Goal: Information Seeking & Learning: Learn about a topic

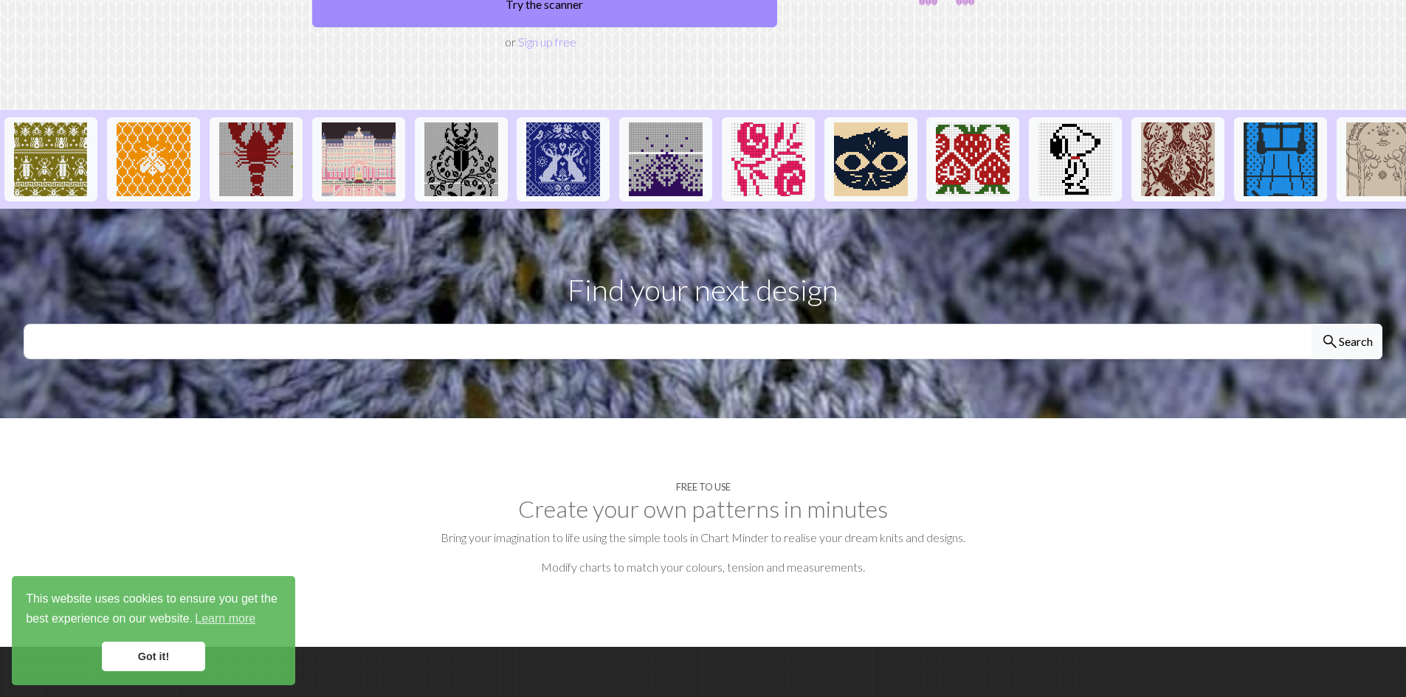
scroll to position [353, 0]
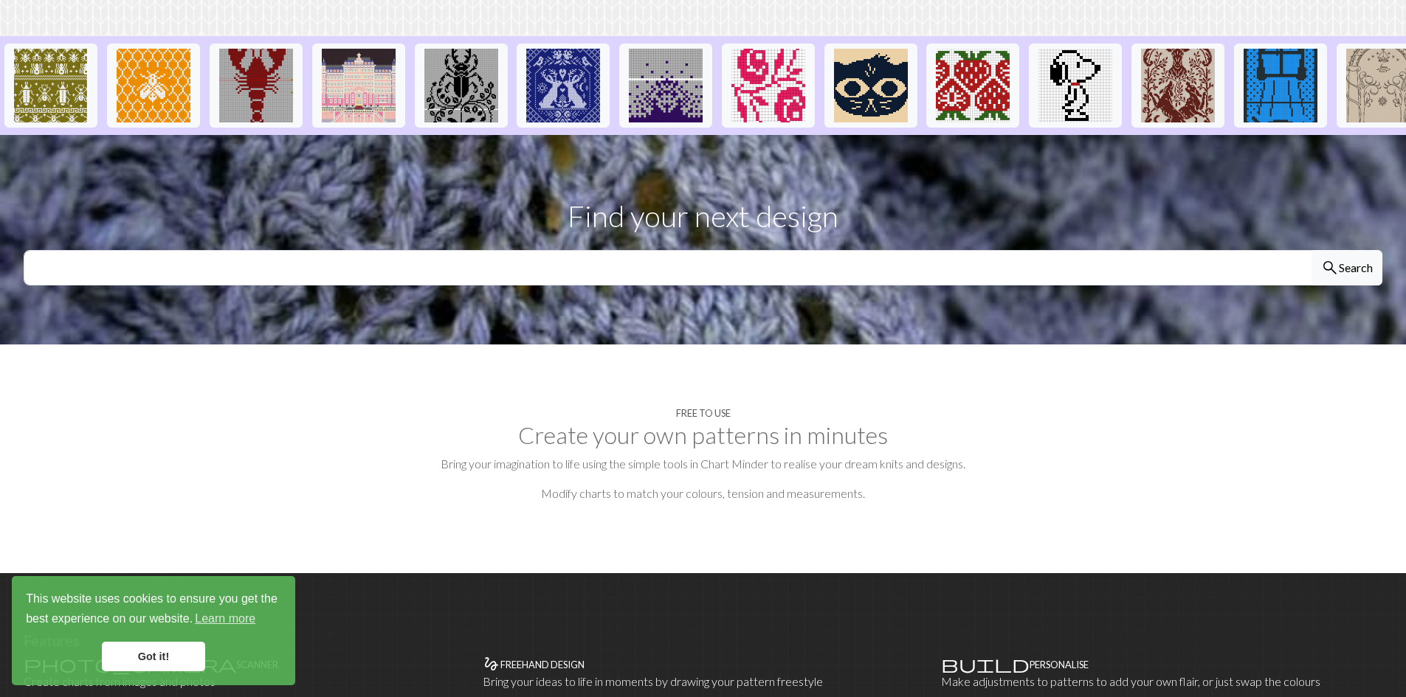
click at [182, 664] on link "Got it!" at bounding box center [153, 657] width 103 height 30
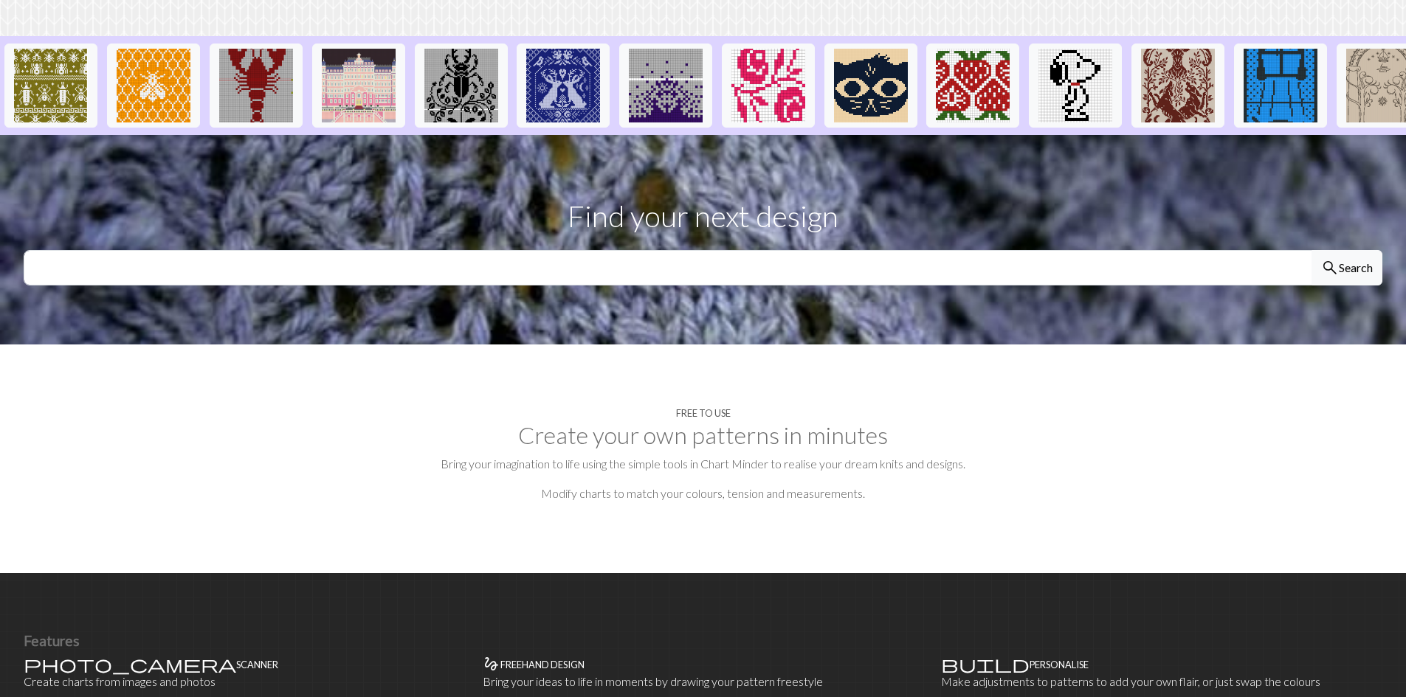
click at [717, 421] on h2 "Create your own patterns in minutes" at bounding box center [703, 435] width 1358 height 28
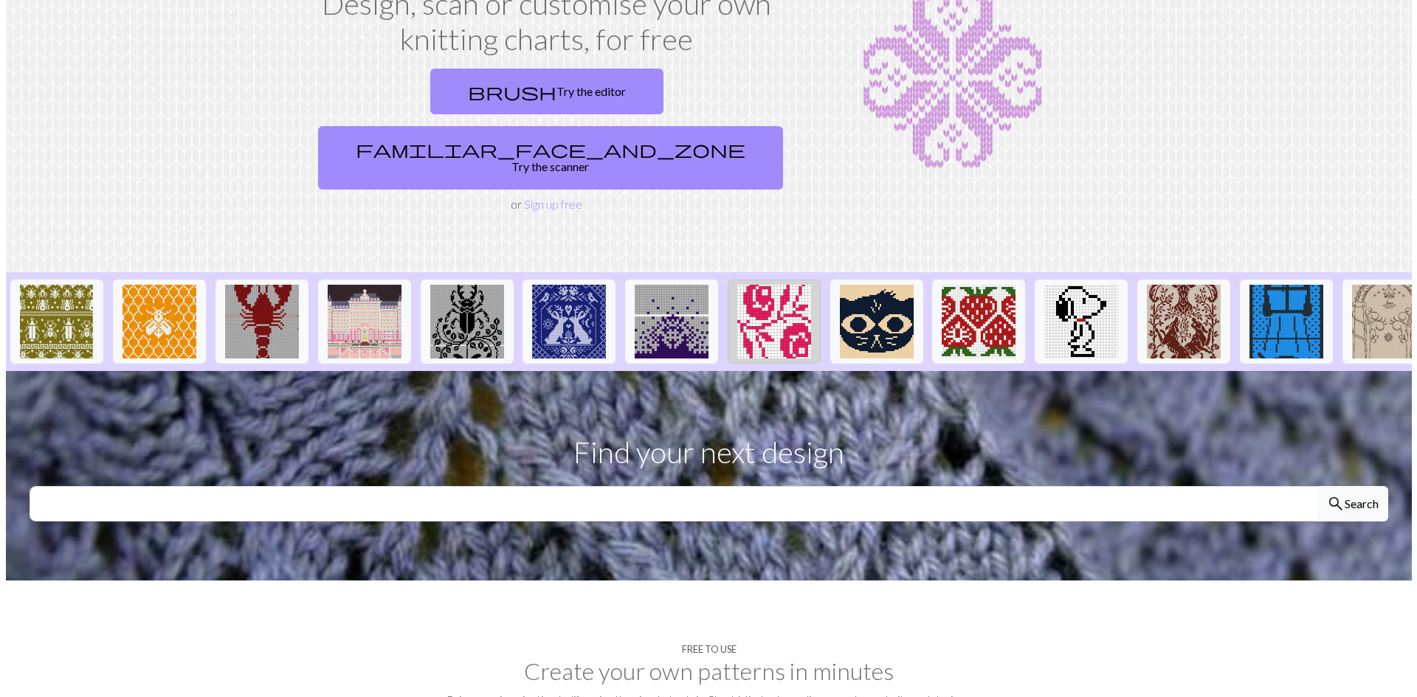
scroll to position [0, 0]
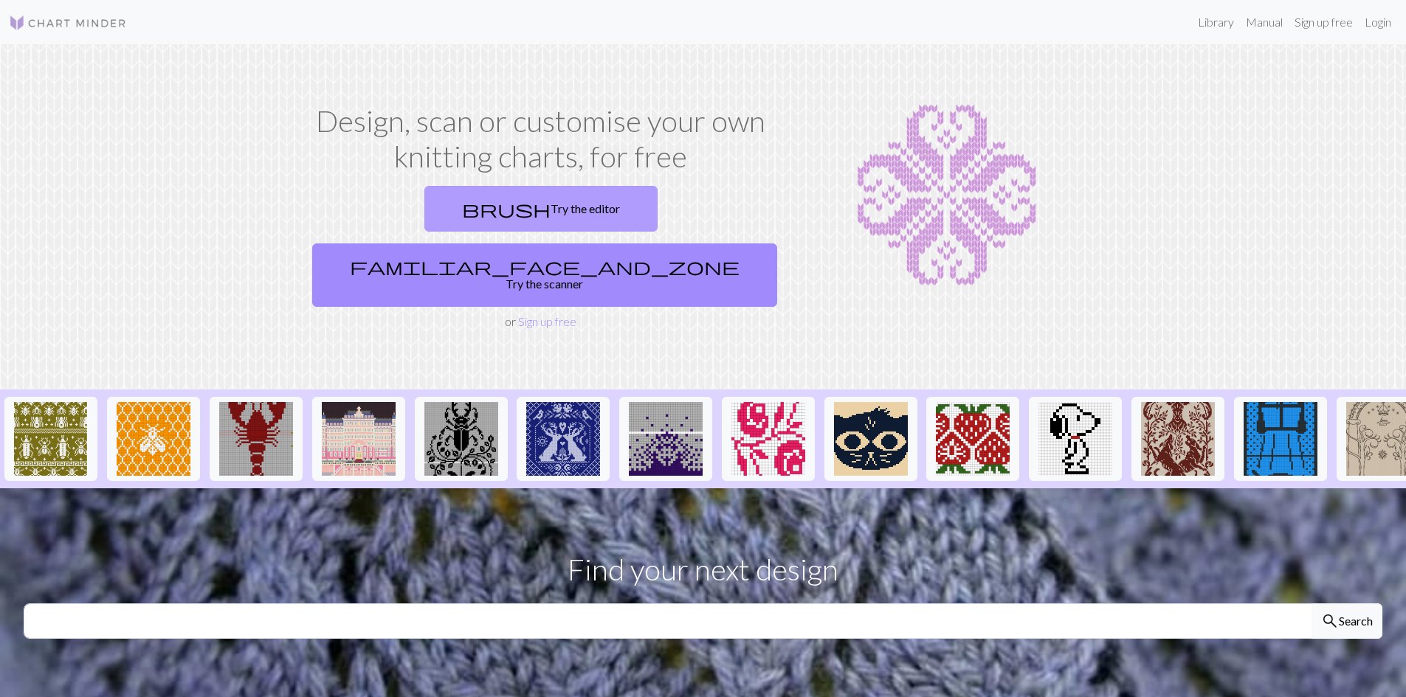
click at [443, 208] on link "brush Try the editor" at bounding box center [540, 209] width 233 height 46
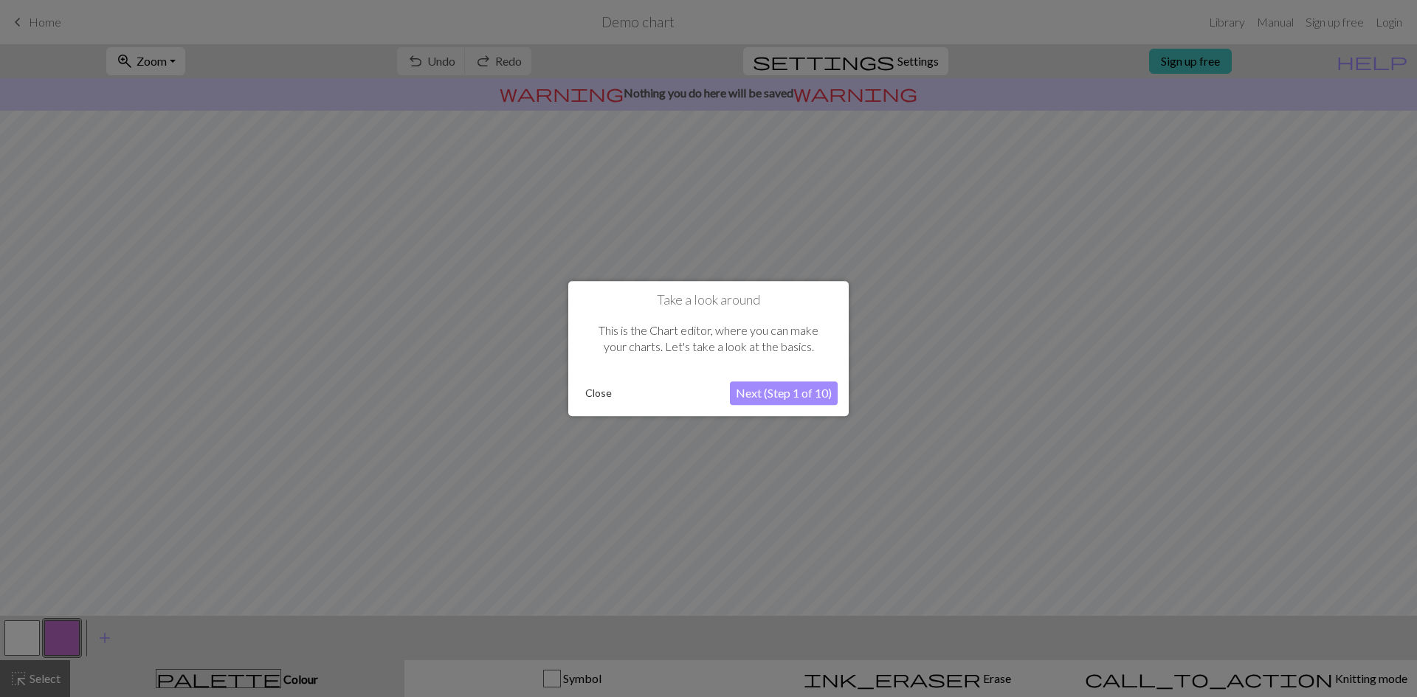
click at [744, 393] on button "Next (Step 1 of 10)" at bounding box center [784, 393] width 108 height 24
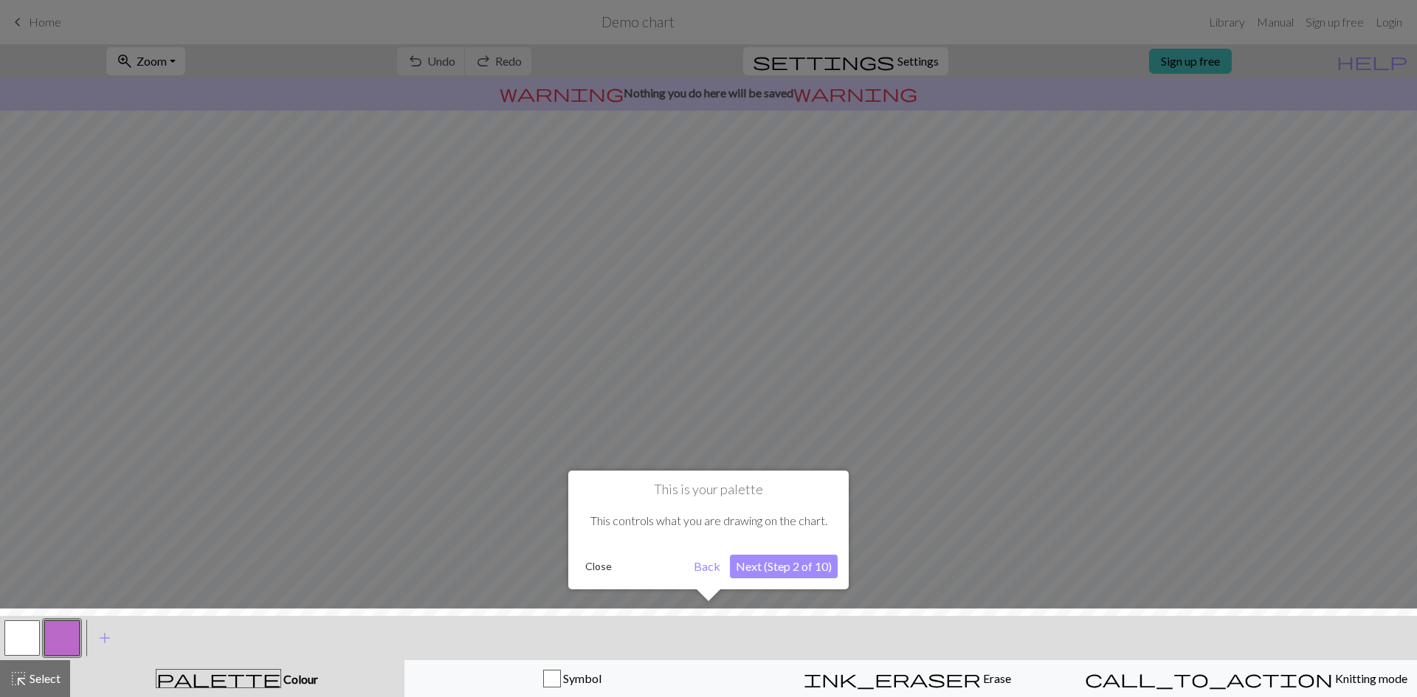
click at [772, 569] on button "Next (Step 2 of 10)" at bounding box center [784, 567] width 108 height 24
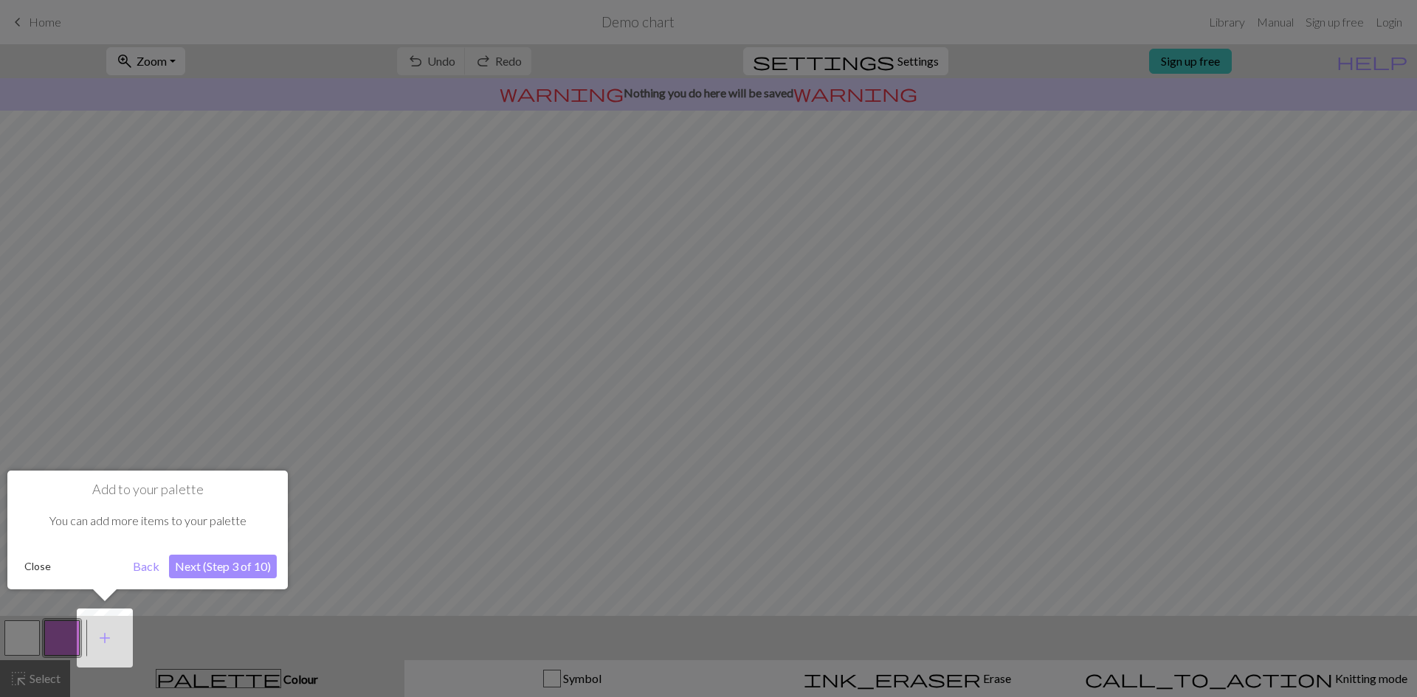
click at [242, 565] on button "Next (Step 3 of 10)" at bounding box center [223, 567] width 108 height 24
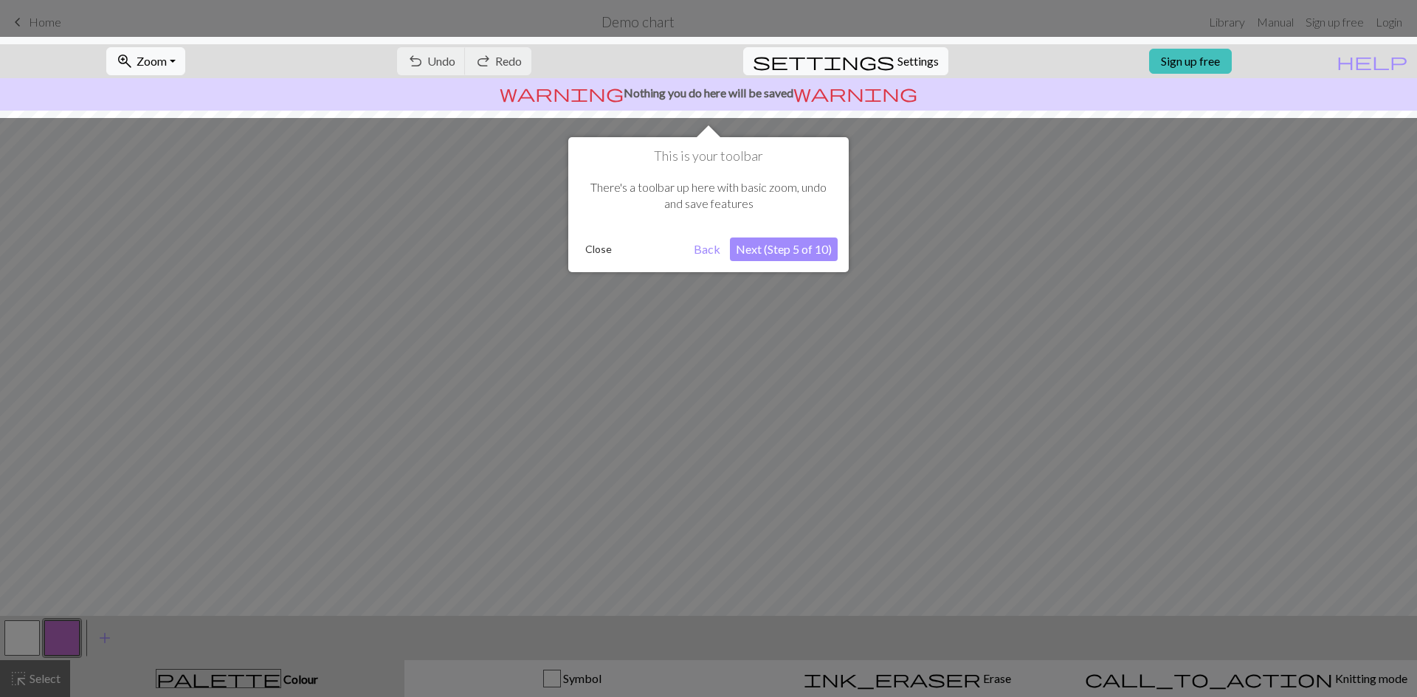
click at [783, 253] on button "Next (Step 5 of 10)" at bounding box center [784, 250] width 108 height 24
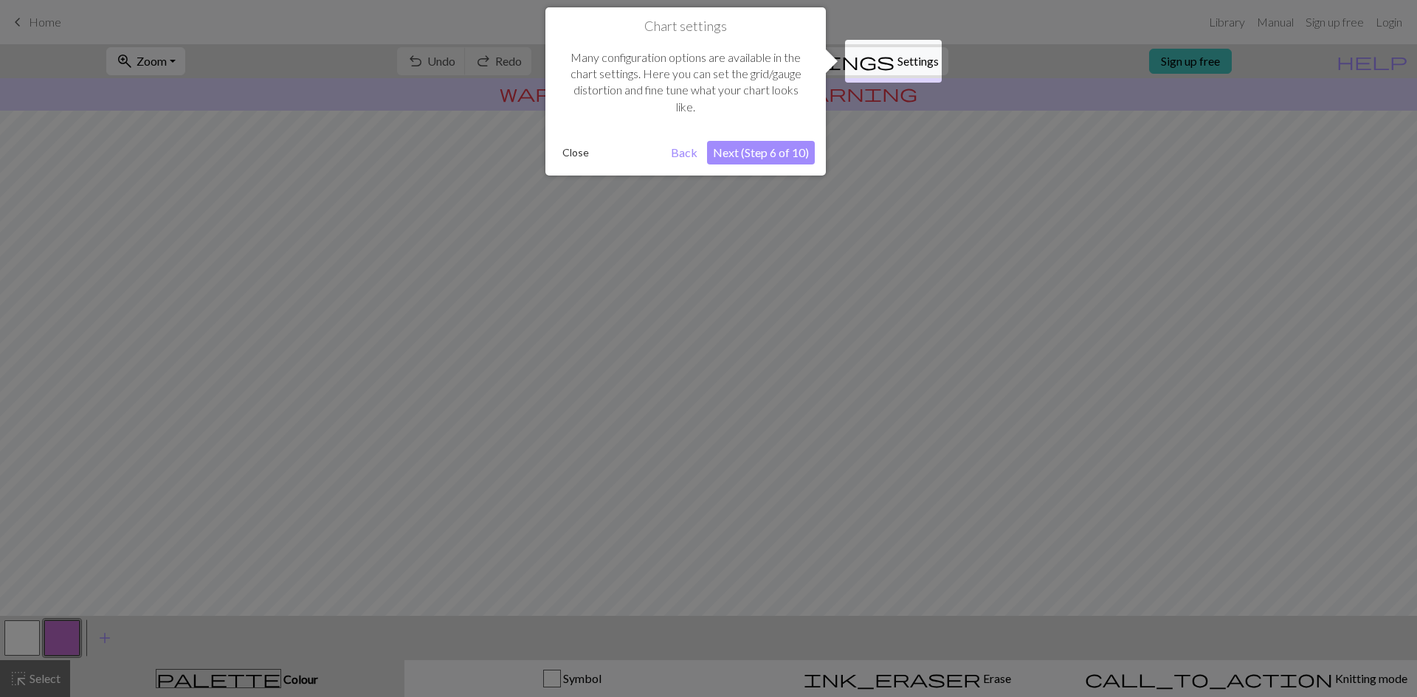
click at [783, 253] on div at bounding box center [708, 348] width 1417 height 697
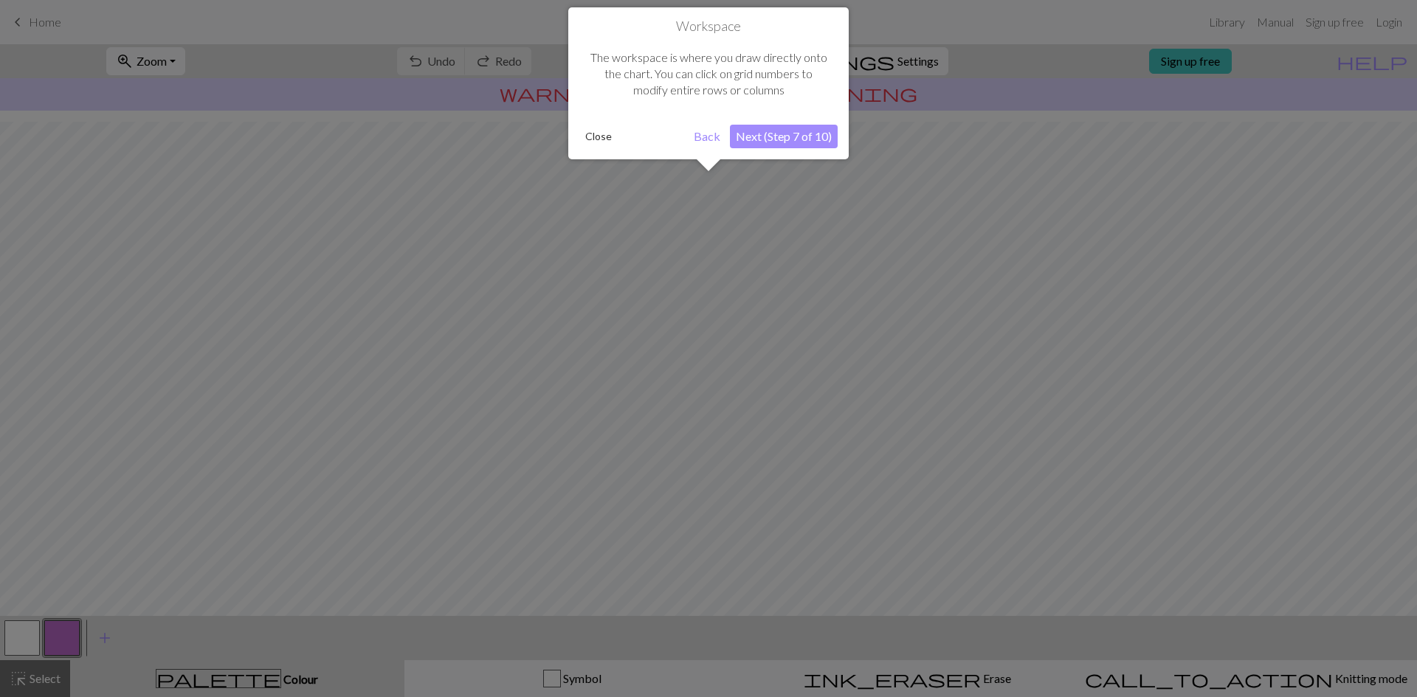
scroll to position [44, 0]
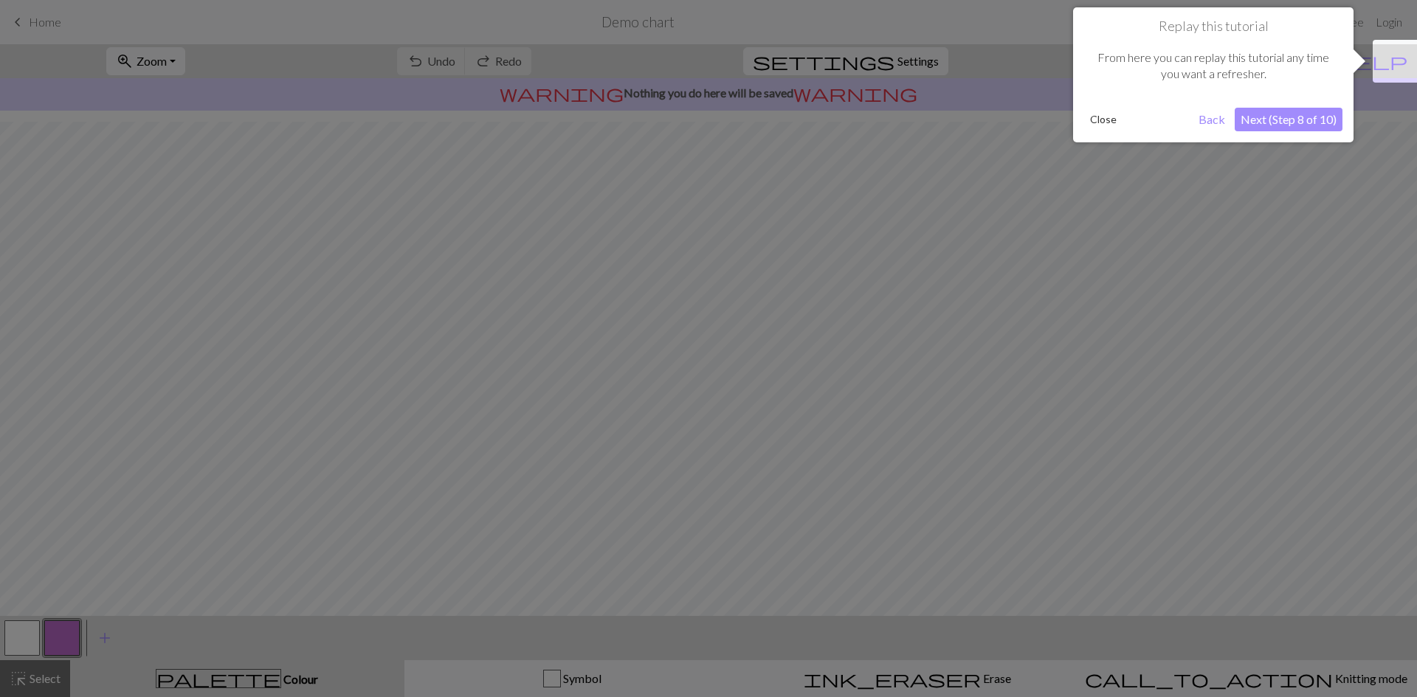
click at [783, 253] on div at bounding box center [708, 348] width 1417 height 697
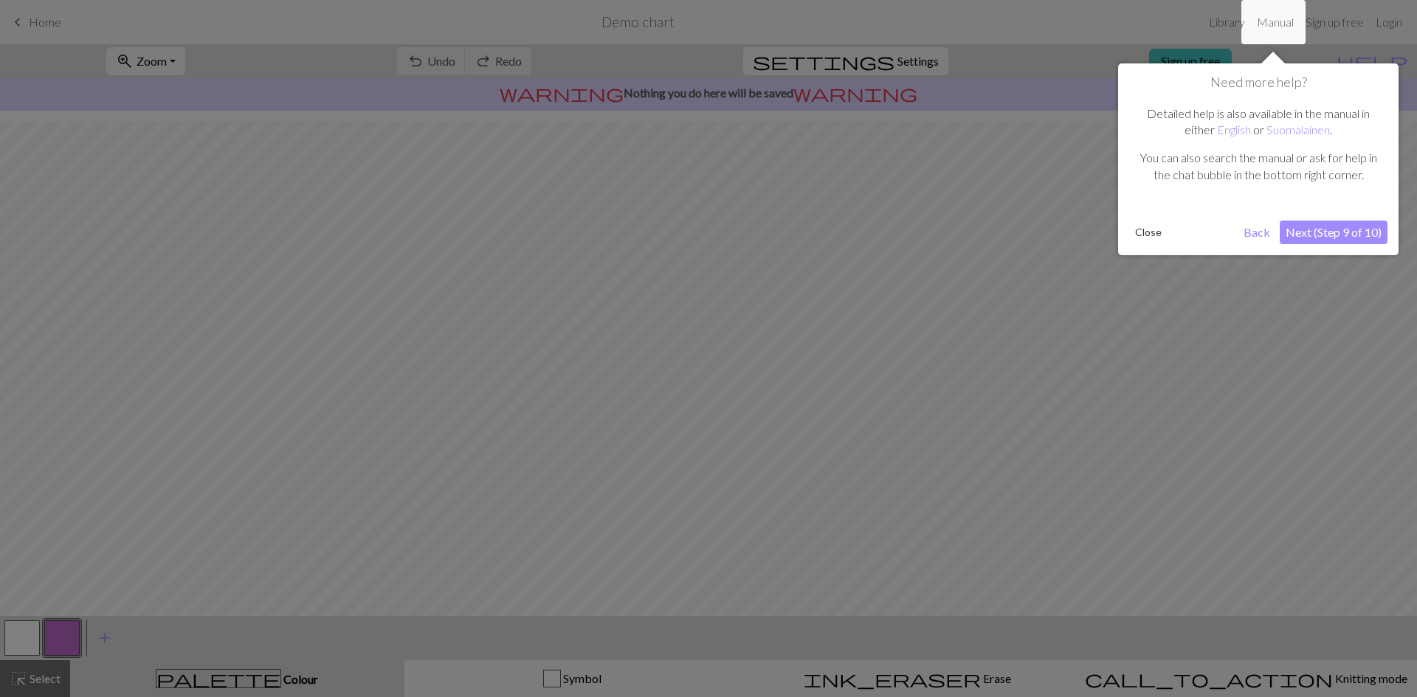
click at [783, 253] on div at bounding box center [708, 348] width 1417 height 697
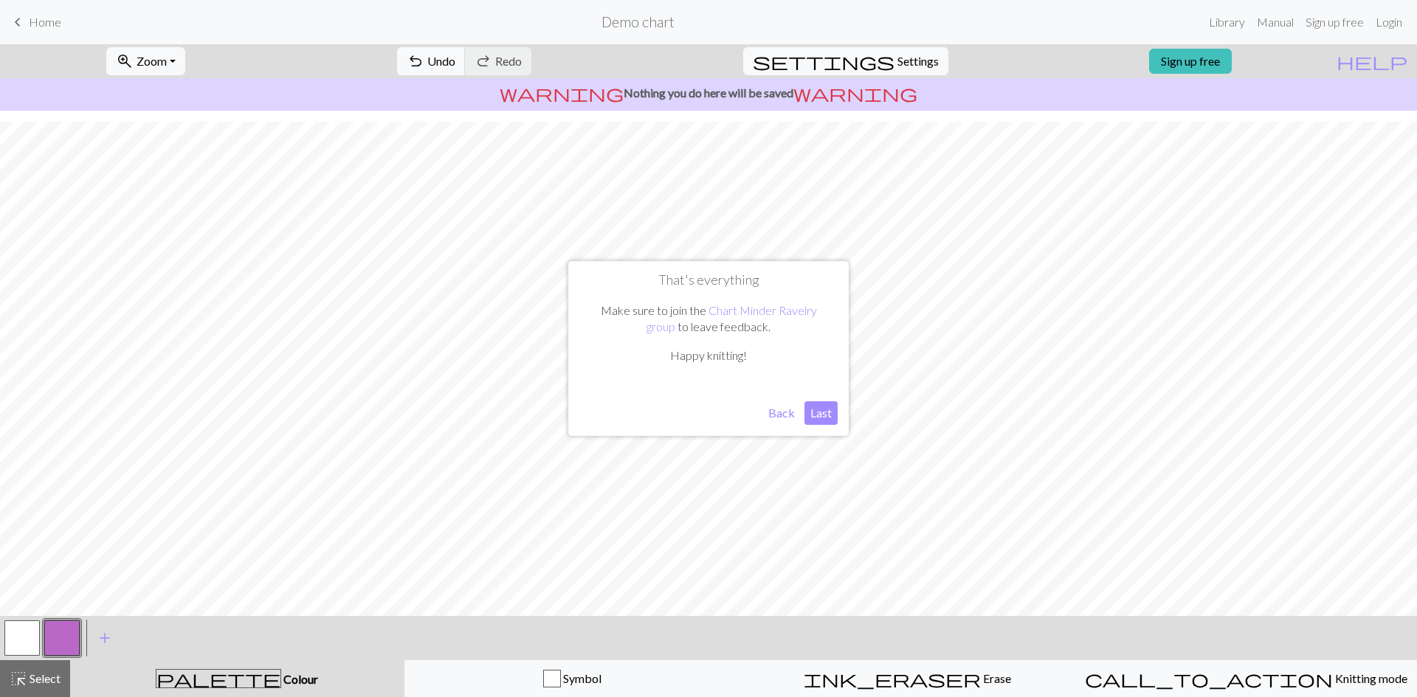
click at [781, 415] on button "Back" at bounding box center [781, 413] width 38 height 24
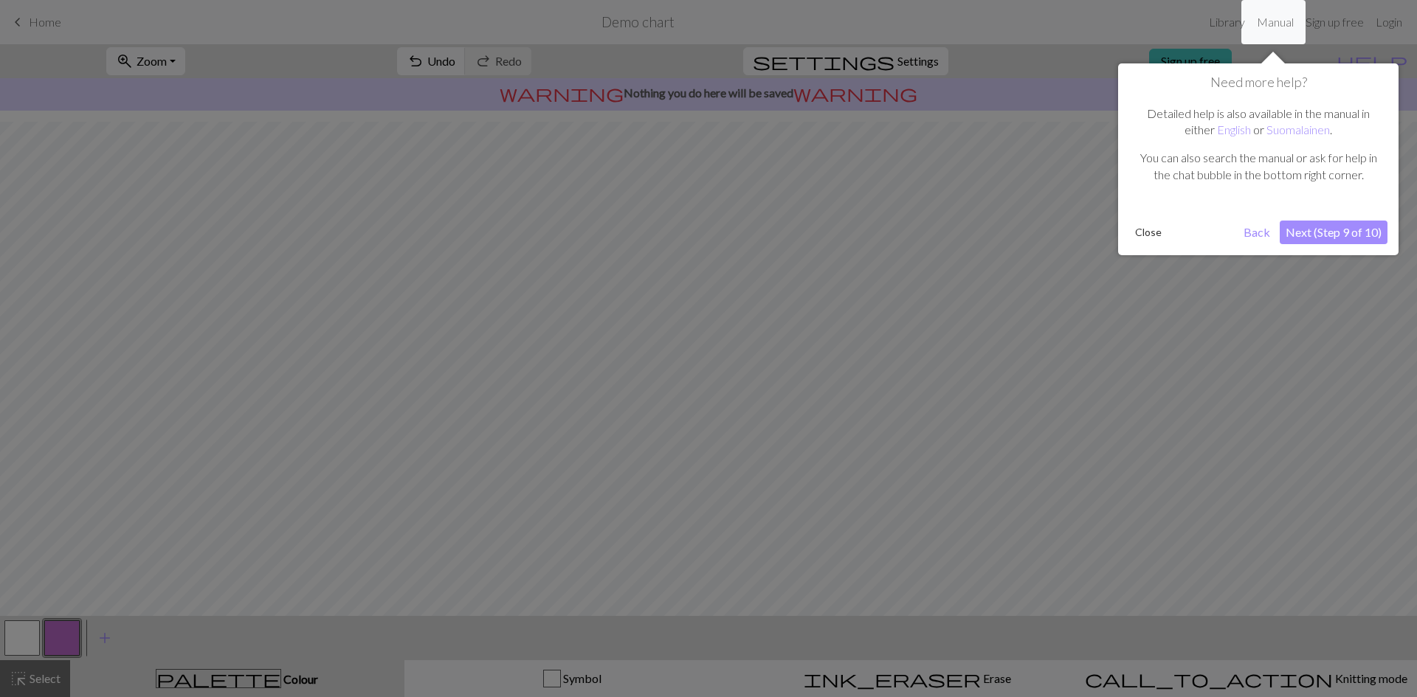
click at [1125, 238] on div "Need more help? Detailed help is also available in the manual in either English…" at bounding box center [1258, 159] width 280 height 192
click at [1137, 235] on button "Close" at bounding box center [1148, 232] width 38 height 22
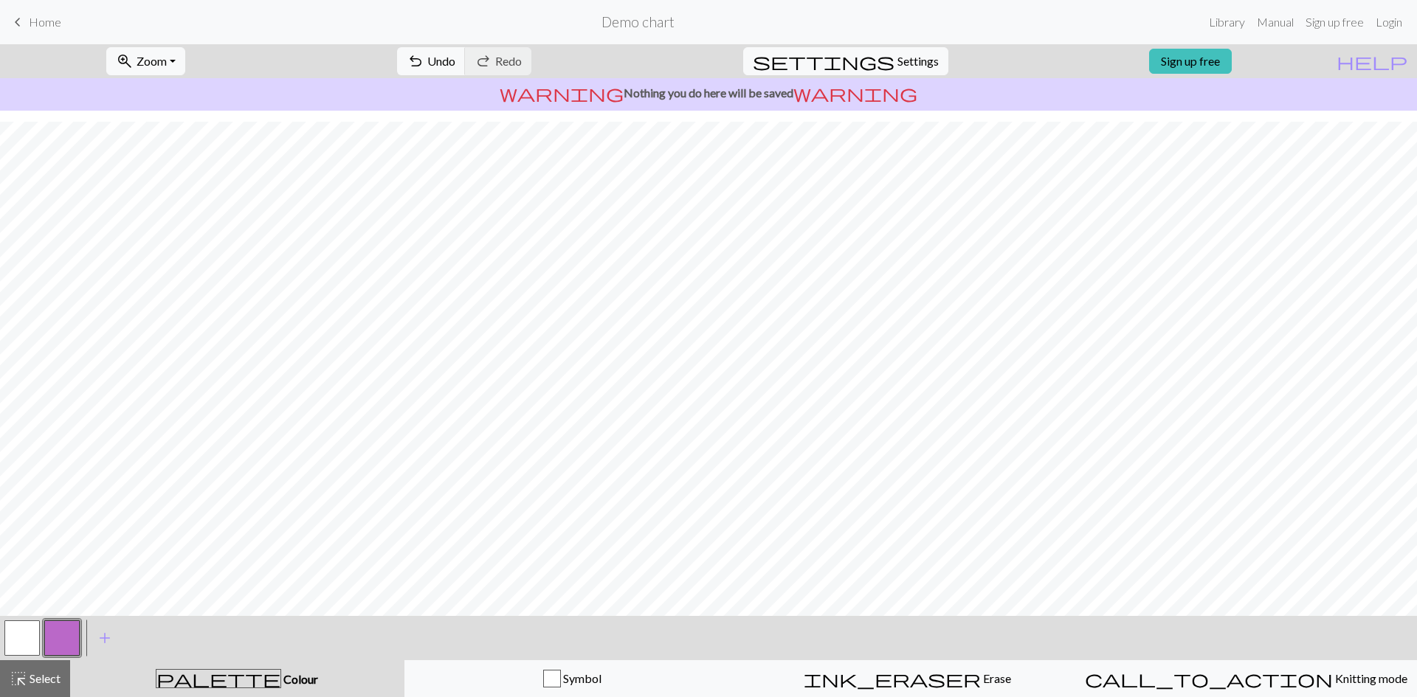
click at [816, 93] on p "warning Nothing you do here will be saved warning" at bounding box center [708, 93] width 1405 height 18
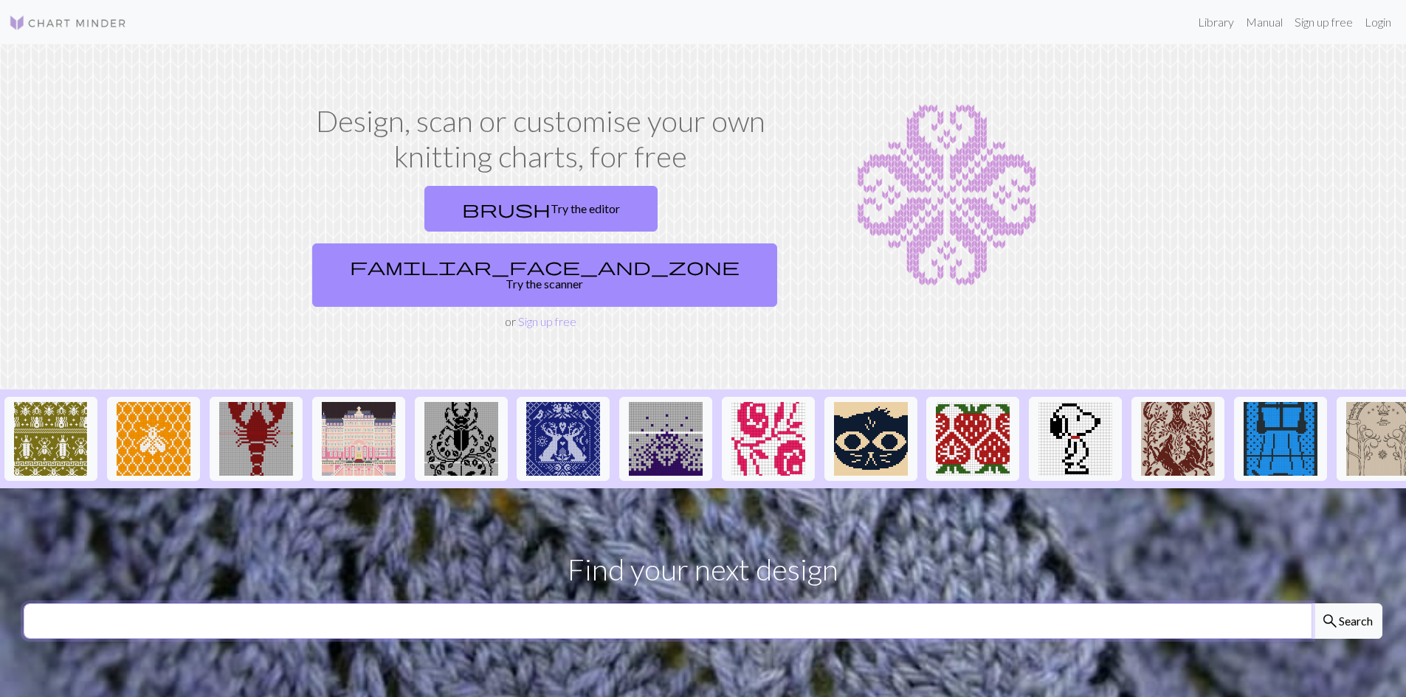
click at [619, 604] on input "text" at bounding box center [668, 621] width 1288 height 35
type input "goose"
click at [1311, 604] on button "search Search" at bounding box center [1346, 621] width 71 height 35
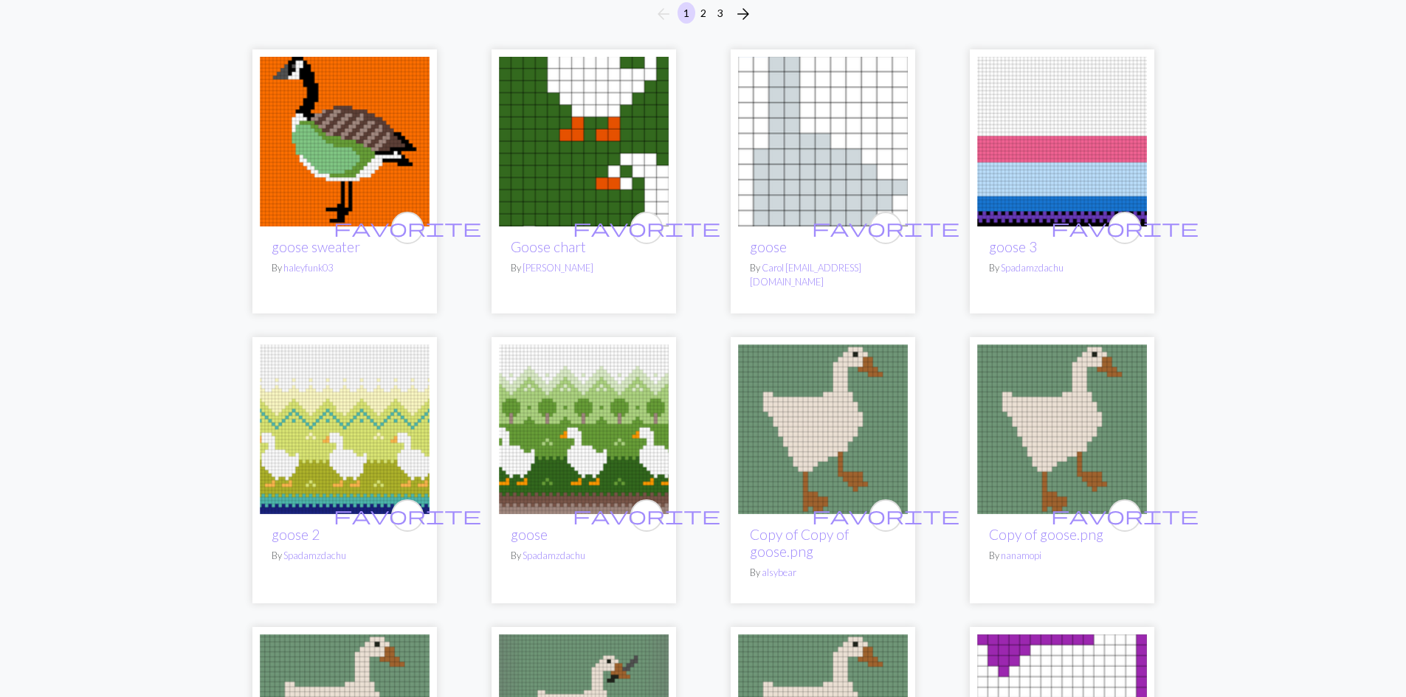
scroll to position [148, 0]
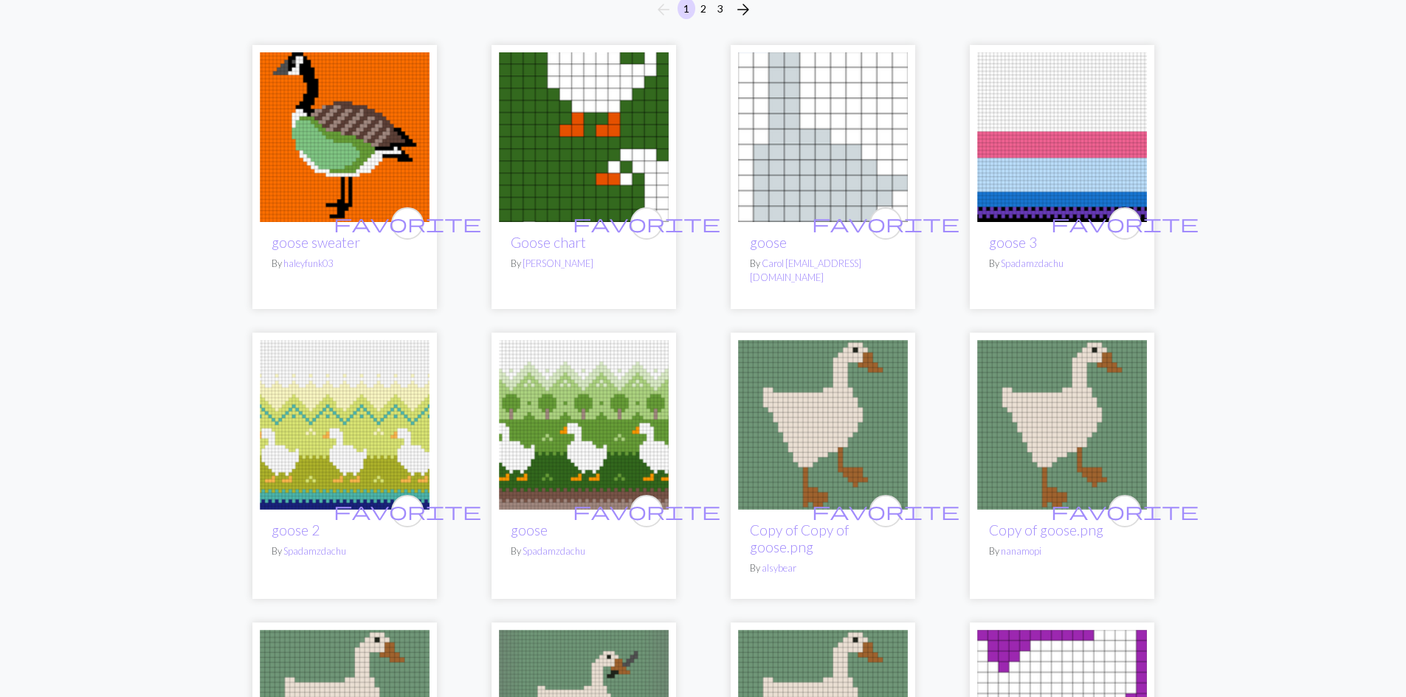
click at [531, 162] on img at bounding box center [584, 137] width 170 height 170
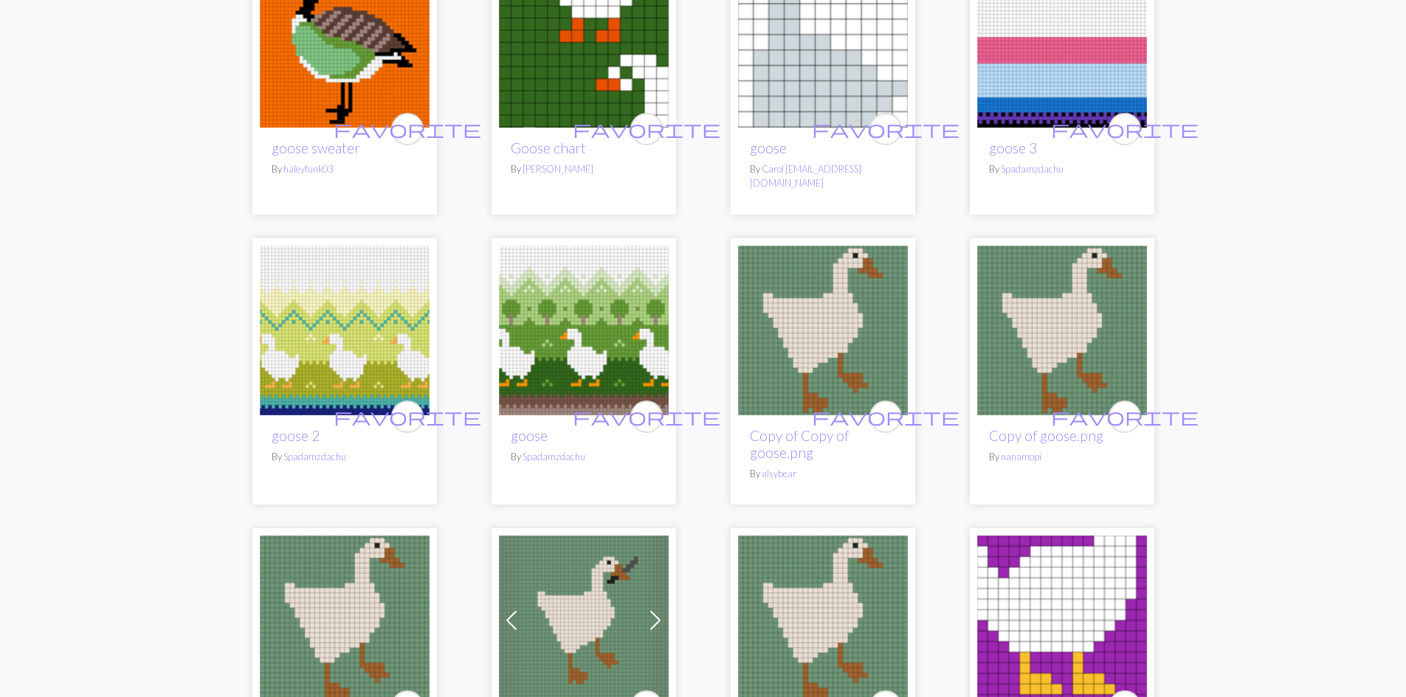
scroll to position [295, 0]
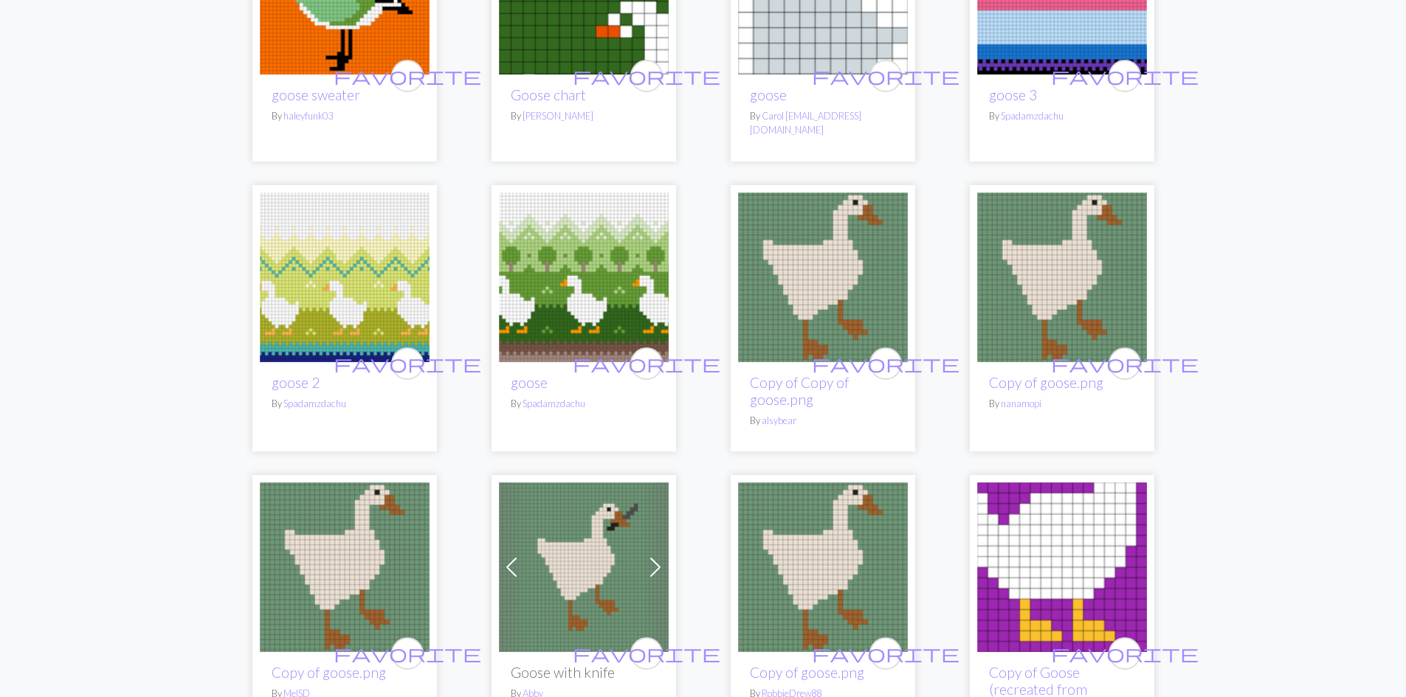
click at [596, 277] on img at bounding box center [584, 278] width 170 height 170
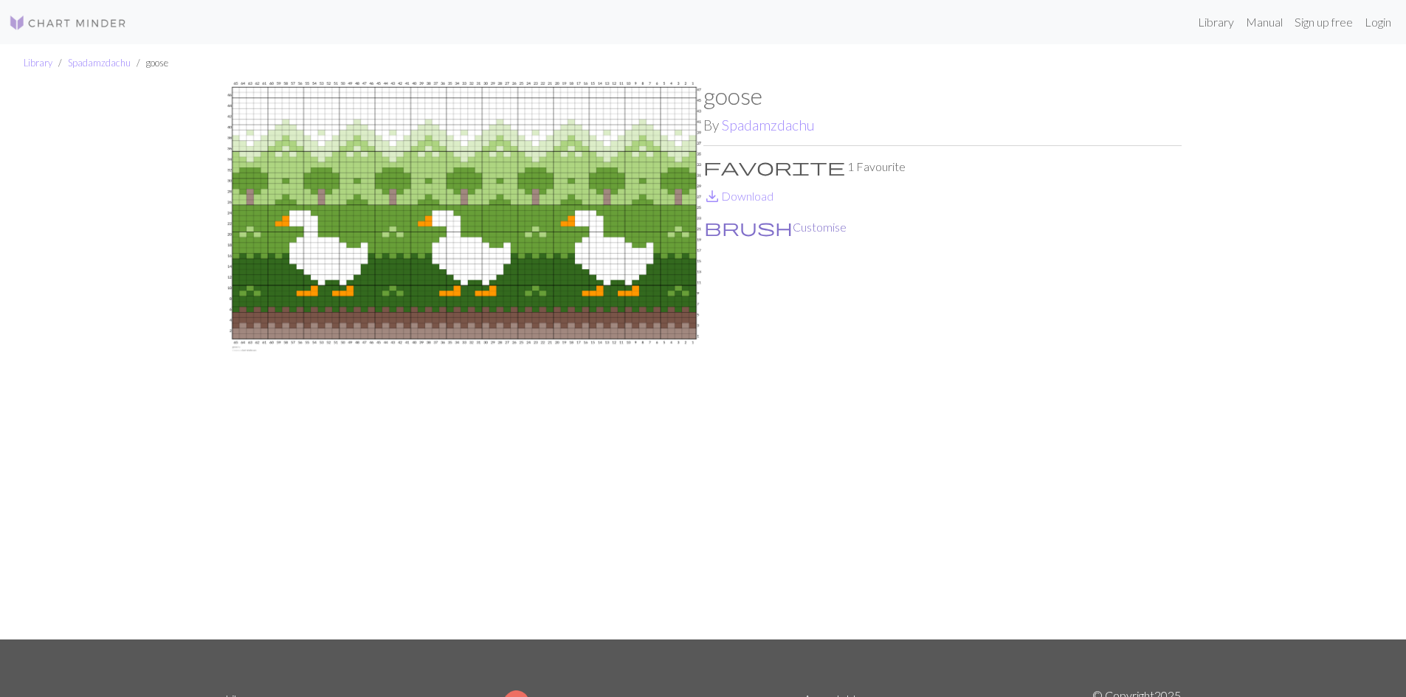
click at [731, 232] on button "brush Customise" at bounding box center [775, 227] width 144 height 19
click at [621, 221] on img at bounding box center [464, 361] width 478 height 558
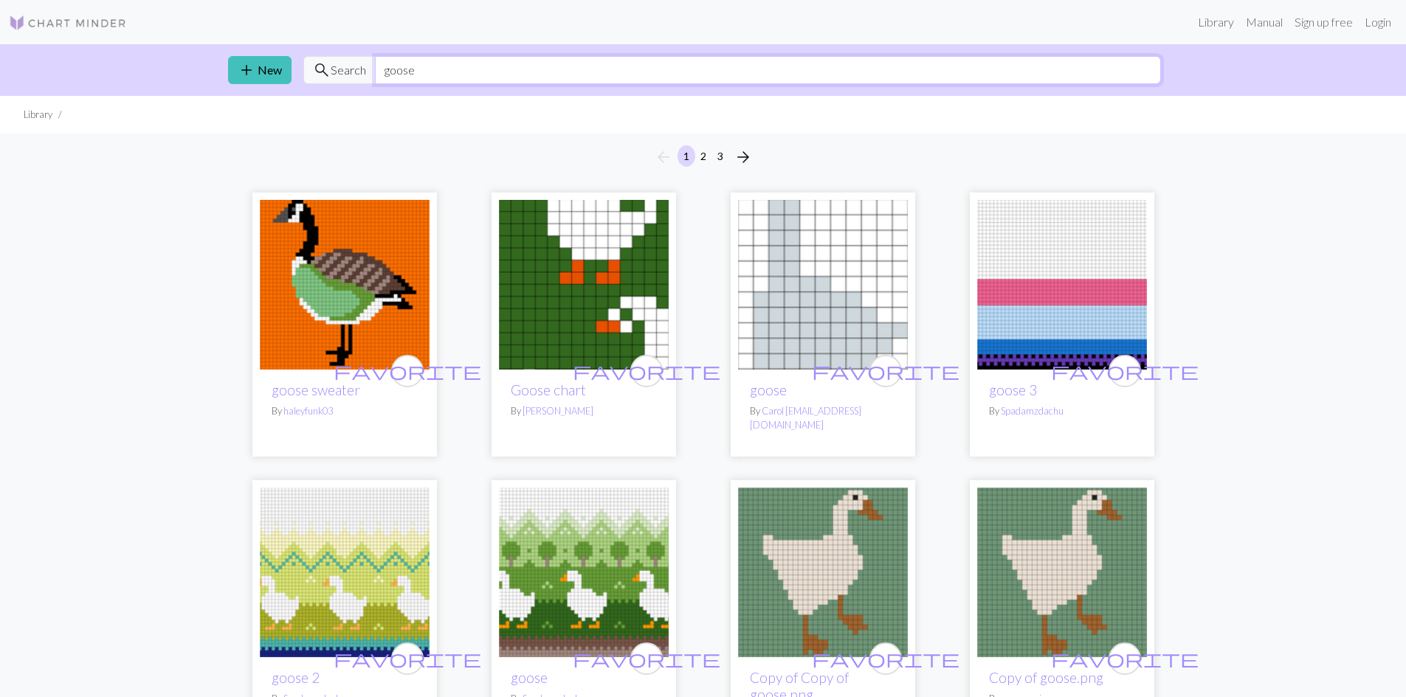
click at [486, 69] on input "goose" at bounding box center [768, 70] width 786 height 28
type input "g"
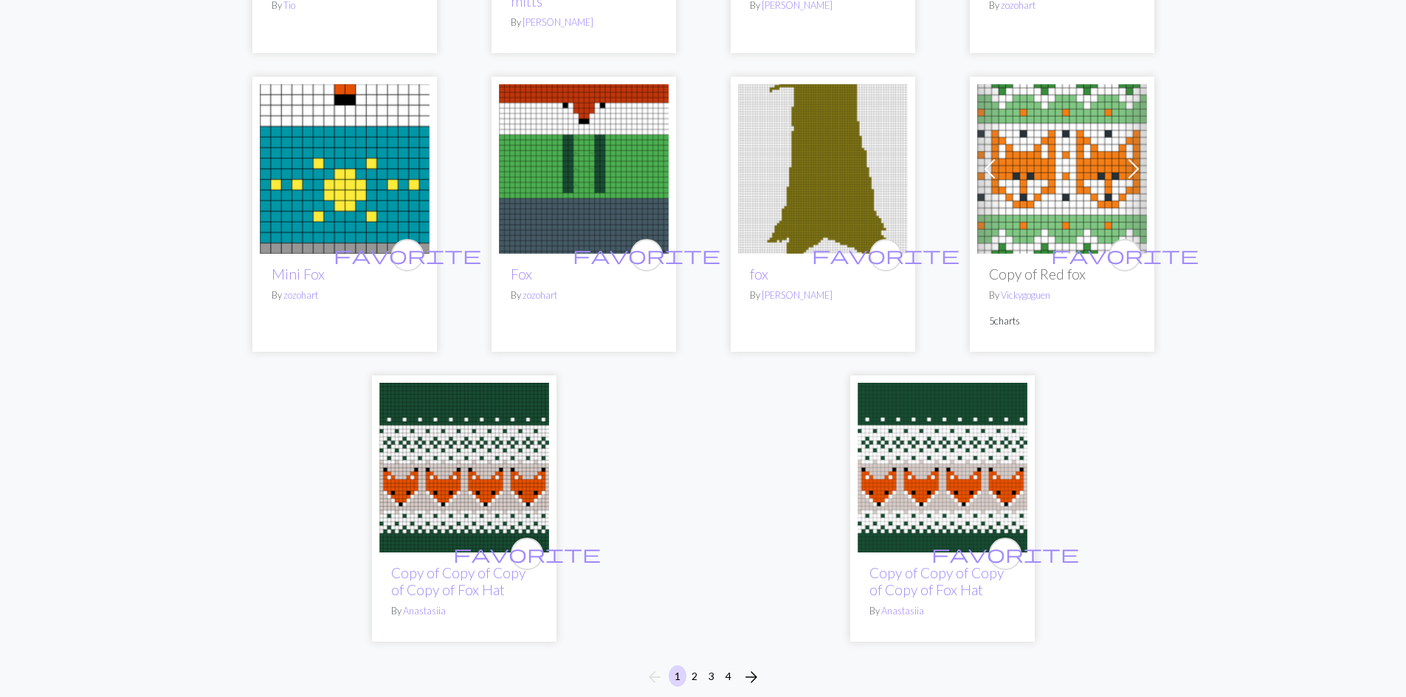
scroll to position [3384, 0]
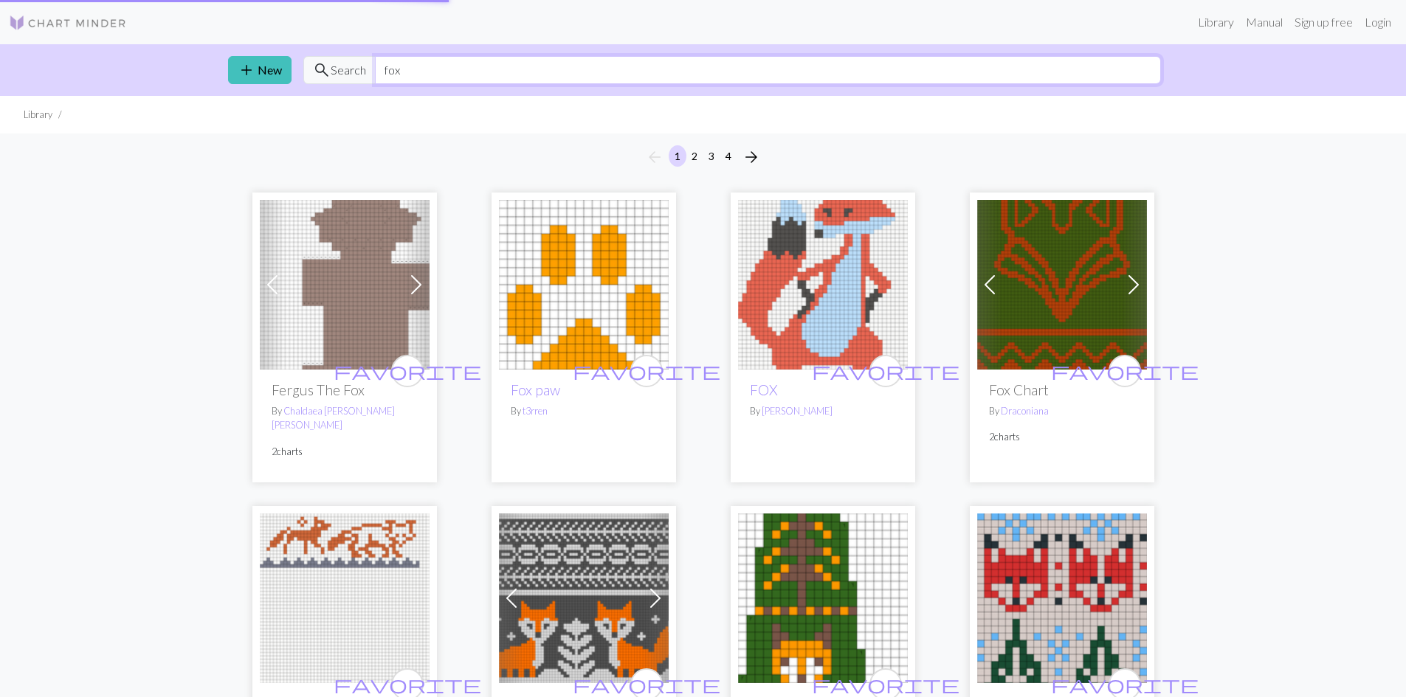
click at [558, 69] on input "fox" at bounding box center [768, 70] width 786 height 28
type input "f"
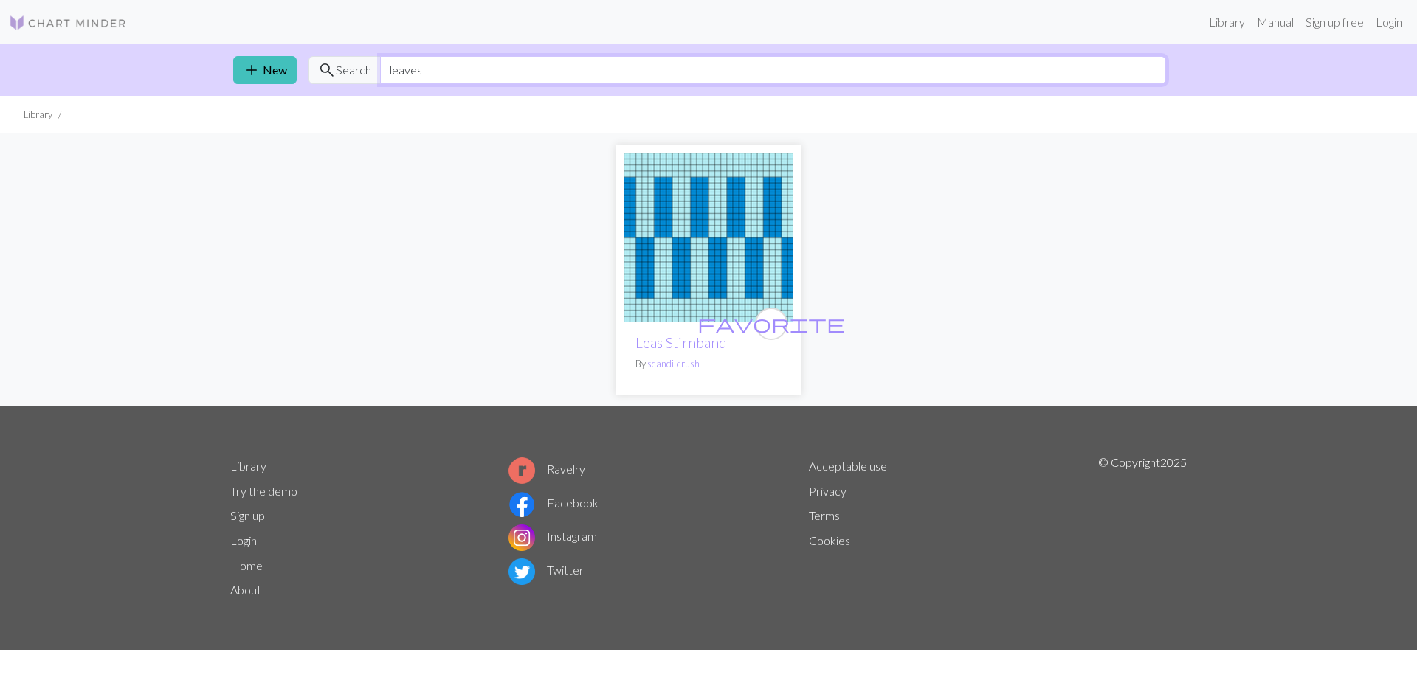
type input "leaves"
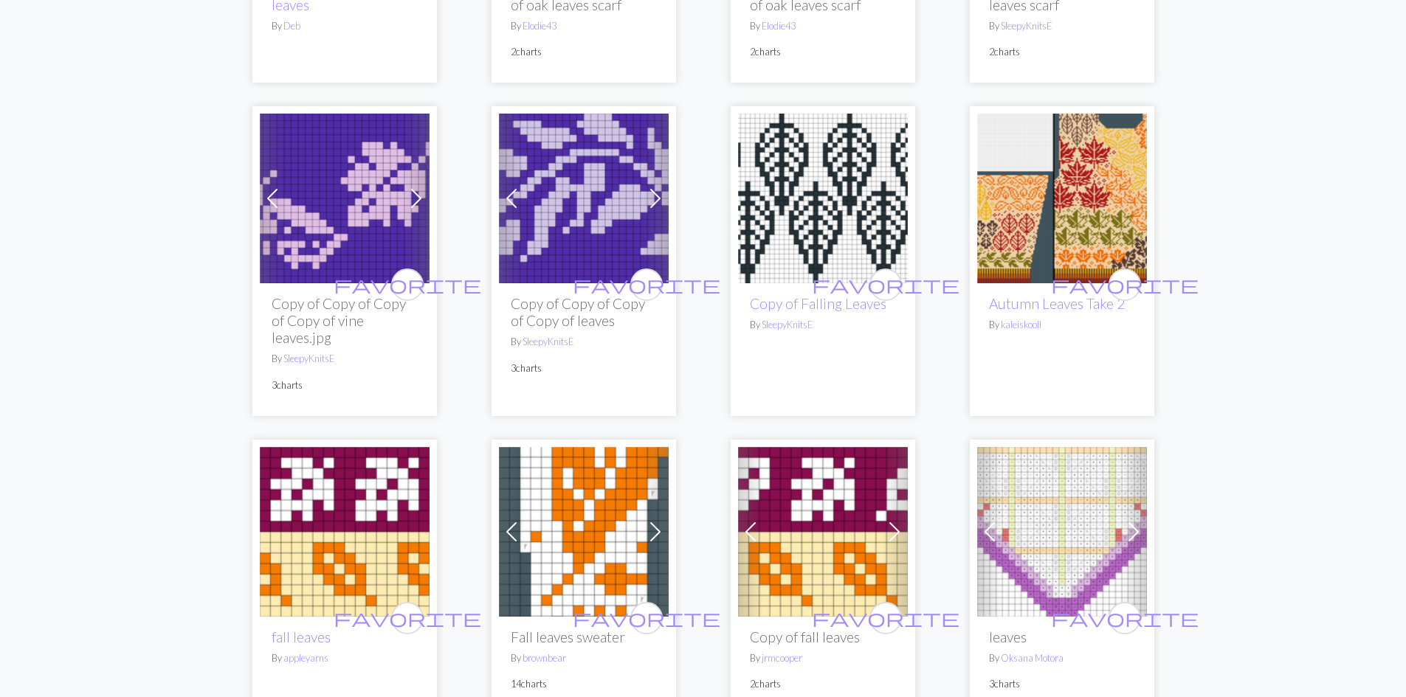
scroll to position [1033, 0]
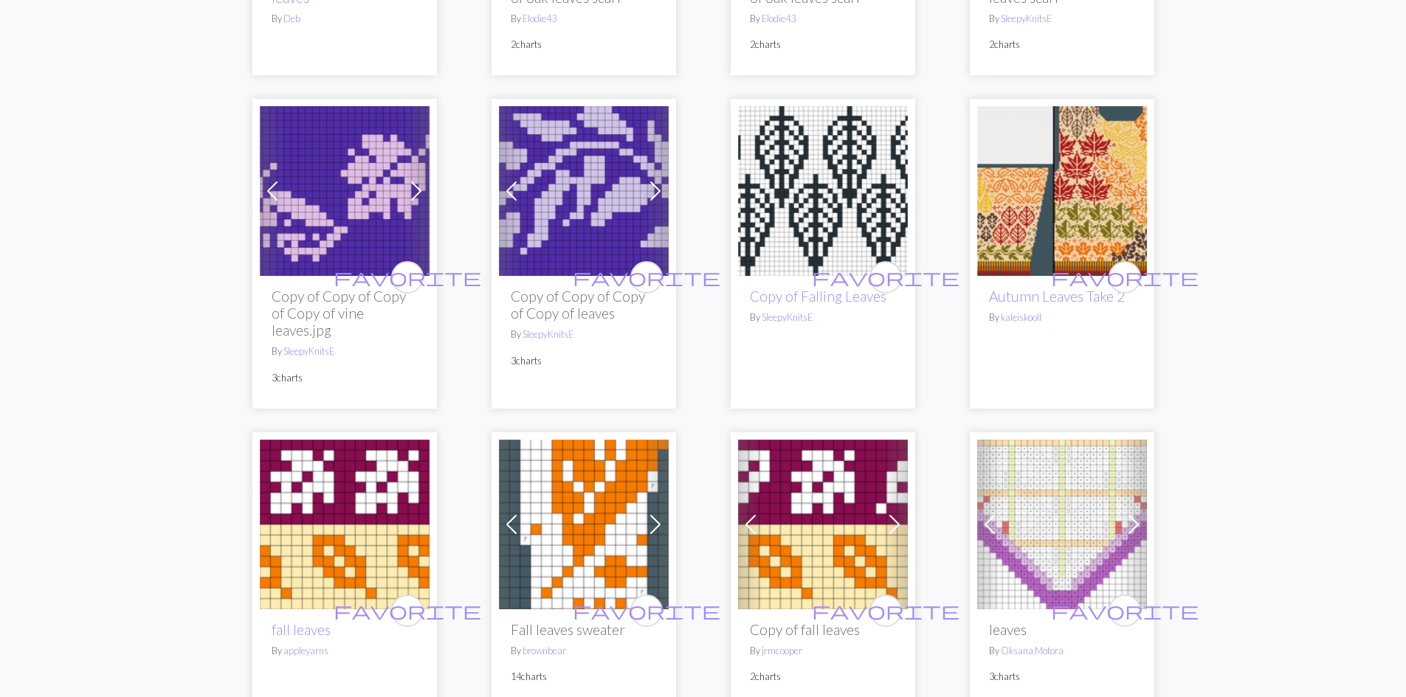
click at [1081, 218] on img at bounding box center [1062, 191] width 170 height 170
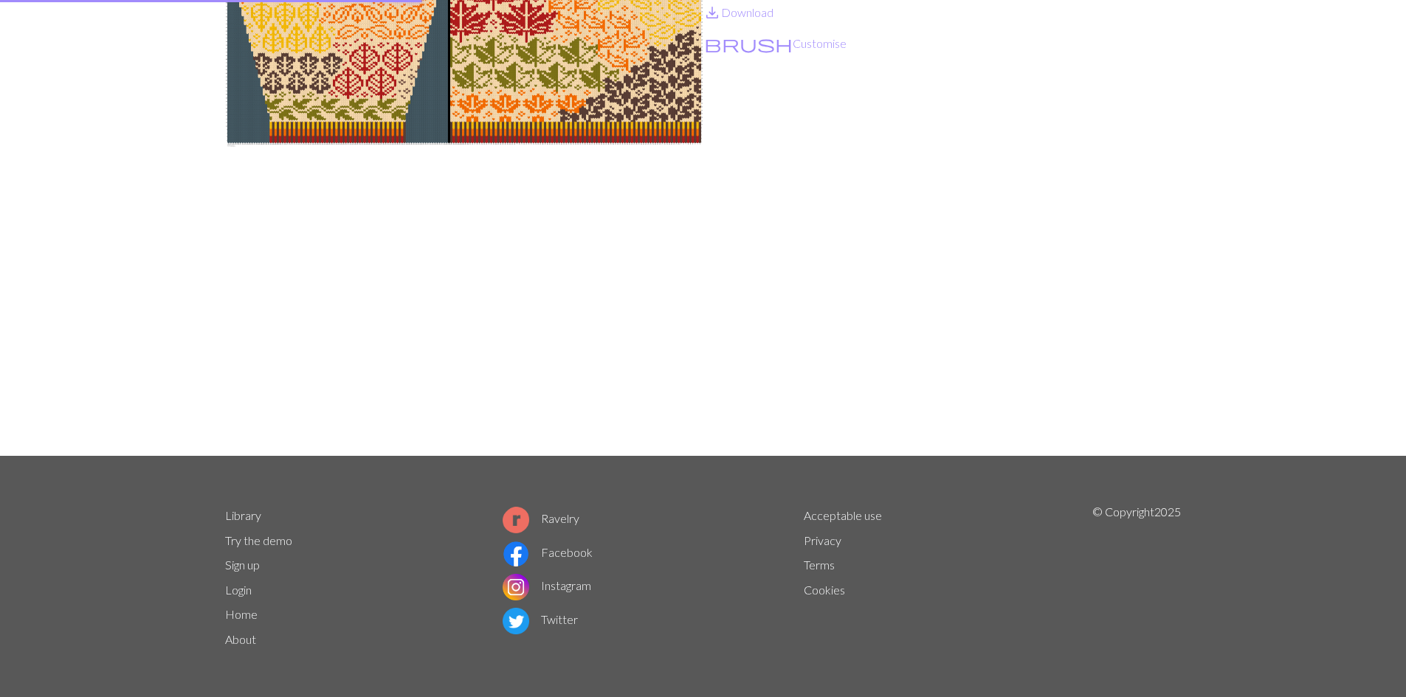
scroll to position [186, 0]
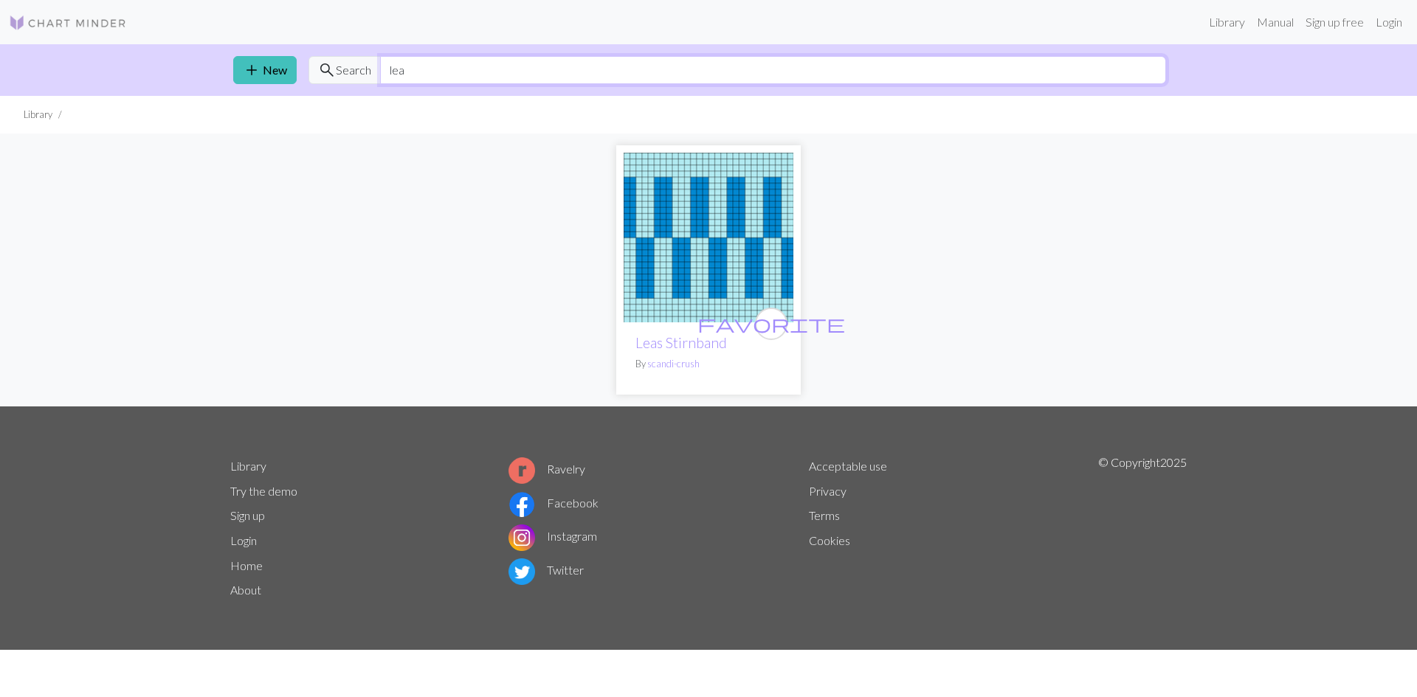
click at [421, 72] on input "lea" at bounding box center [773, 70] width 786 height 28
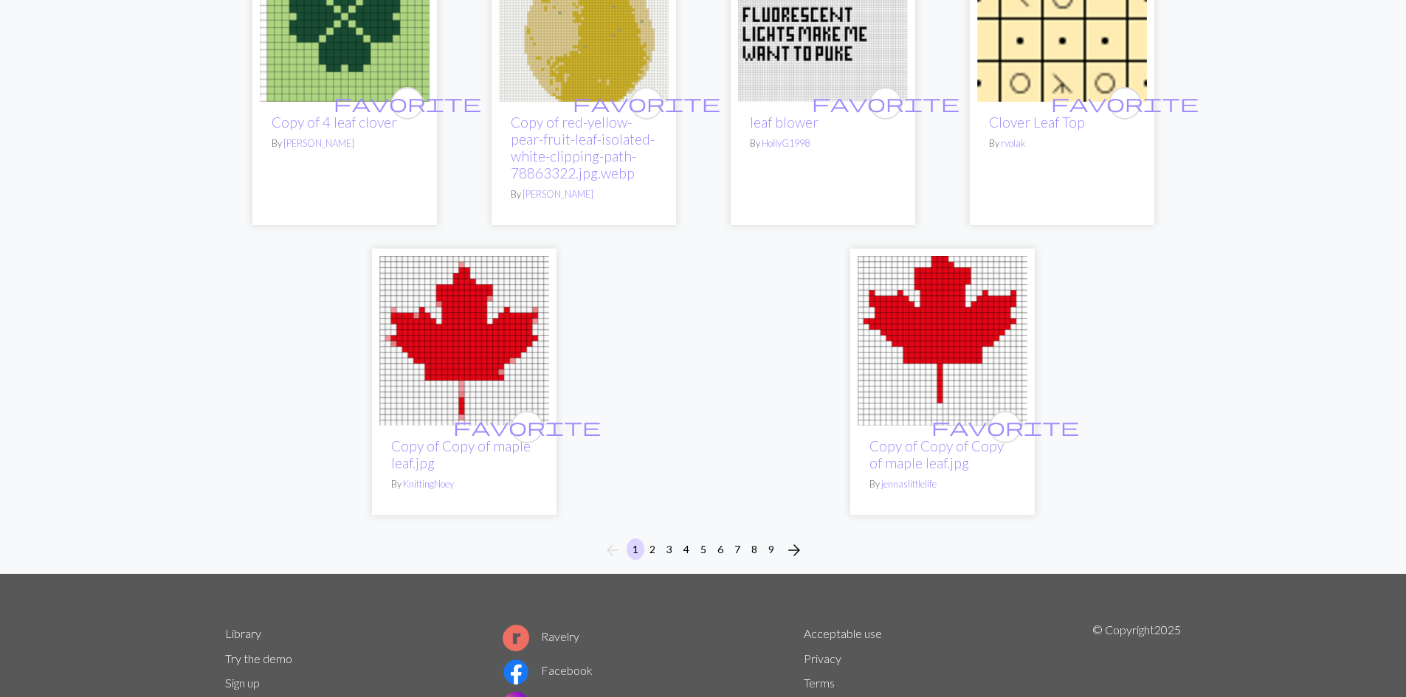
scroll to position [3642, 0]
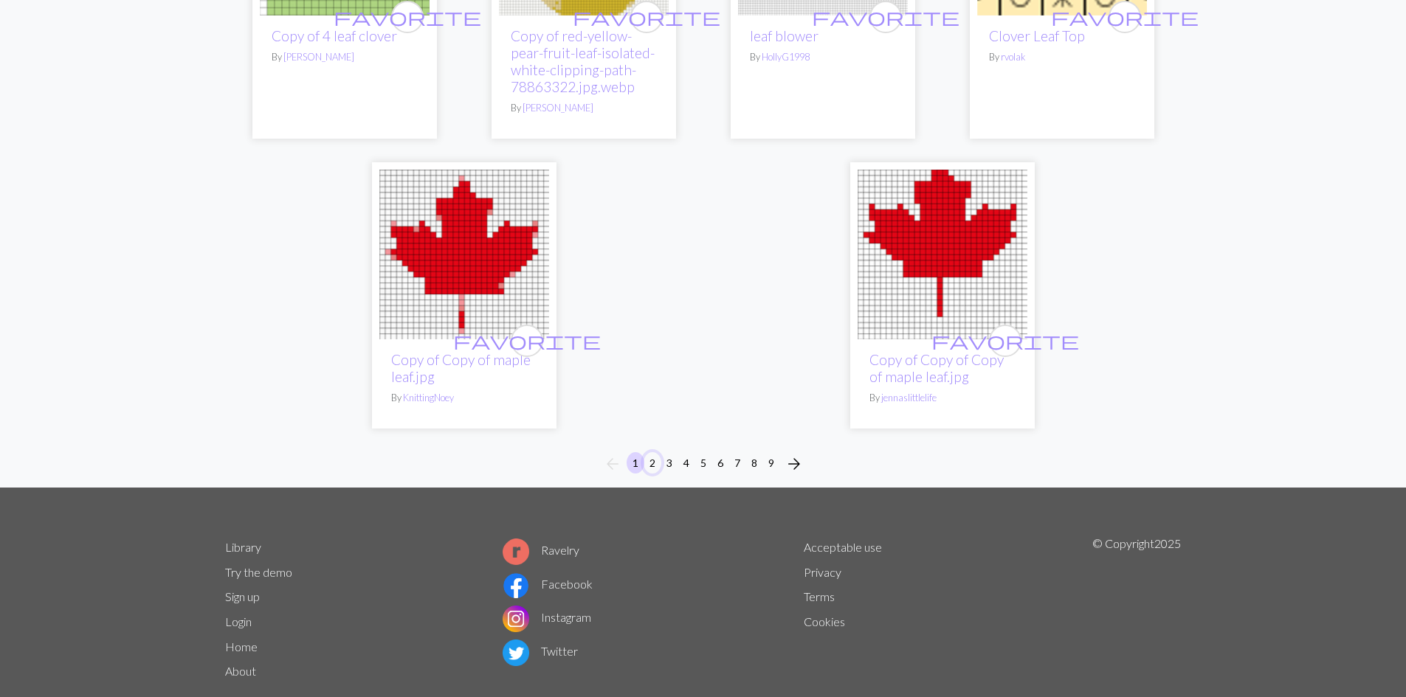
click at [655, 452] on button "2" at bounding box center [652, 462] width 18 height 21
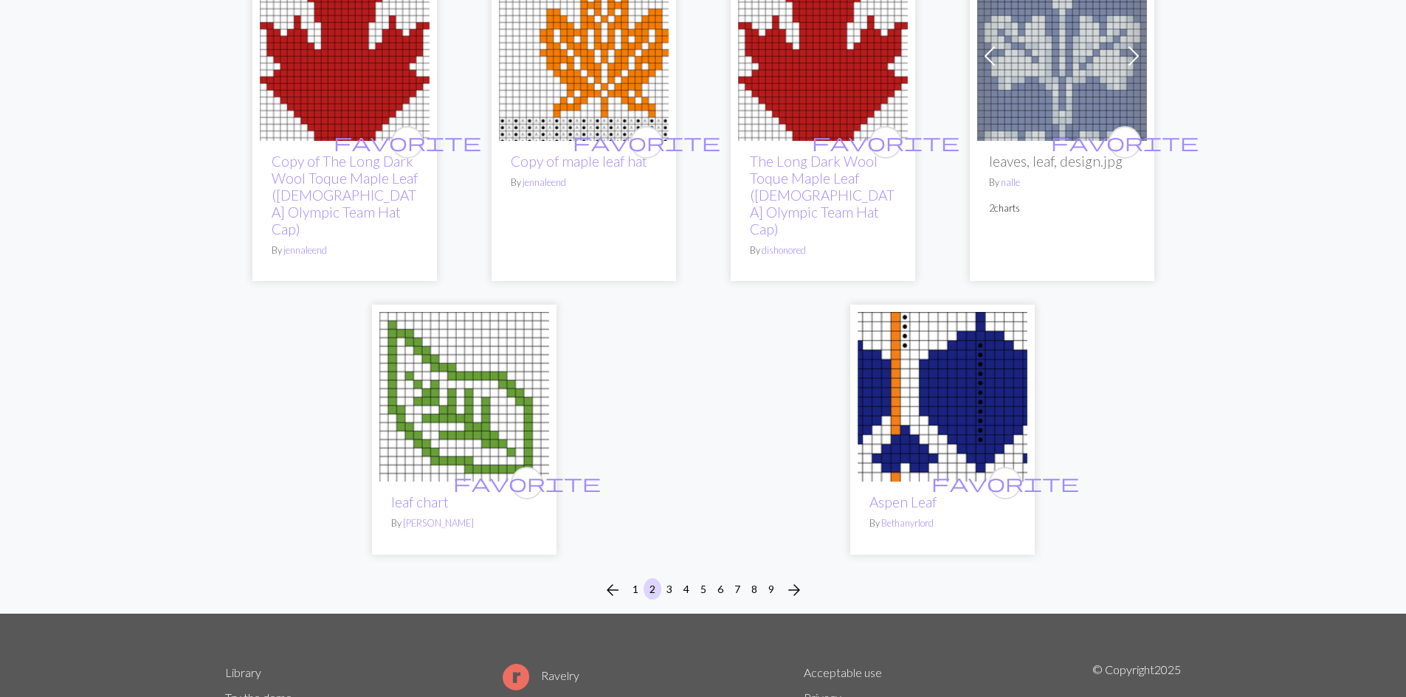
scroll to position [3660, 0]
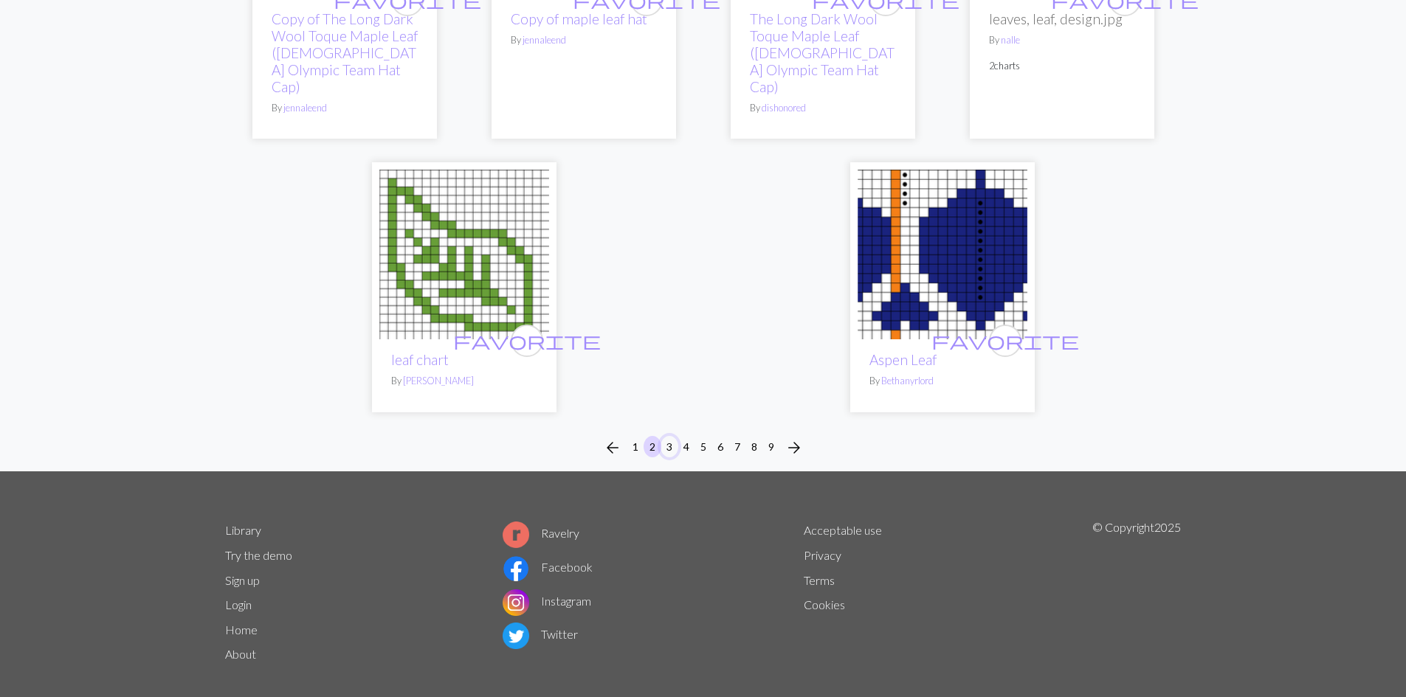
click at [671, 436] on button "3" at bounding box center [669, 446] width 18 height 21
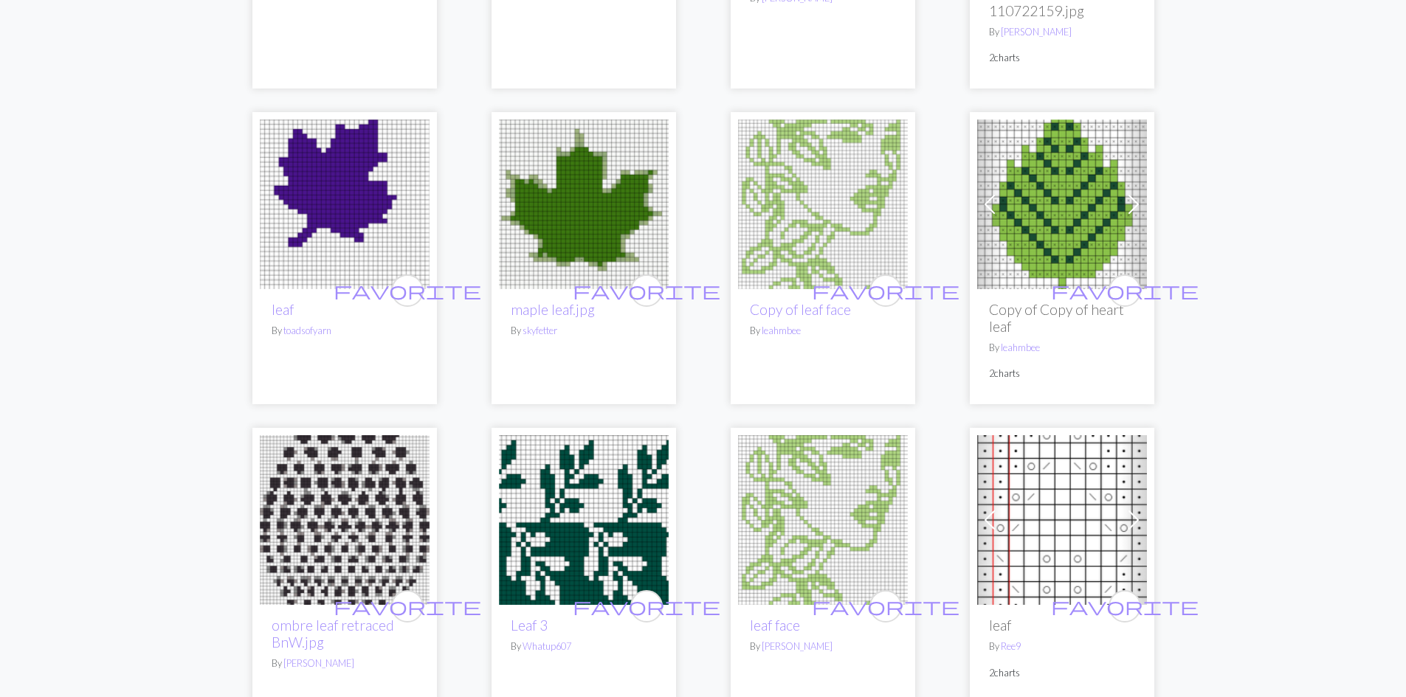
scroll to position [1107, 0]
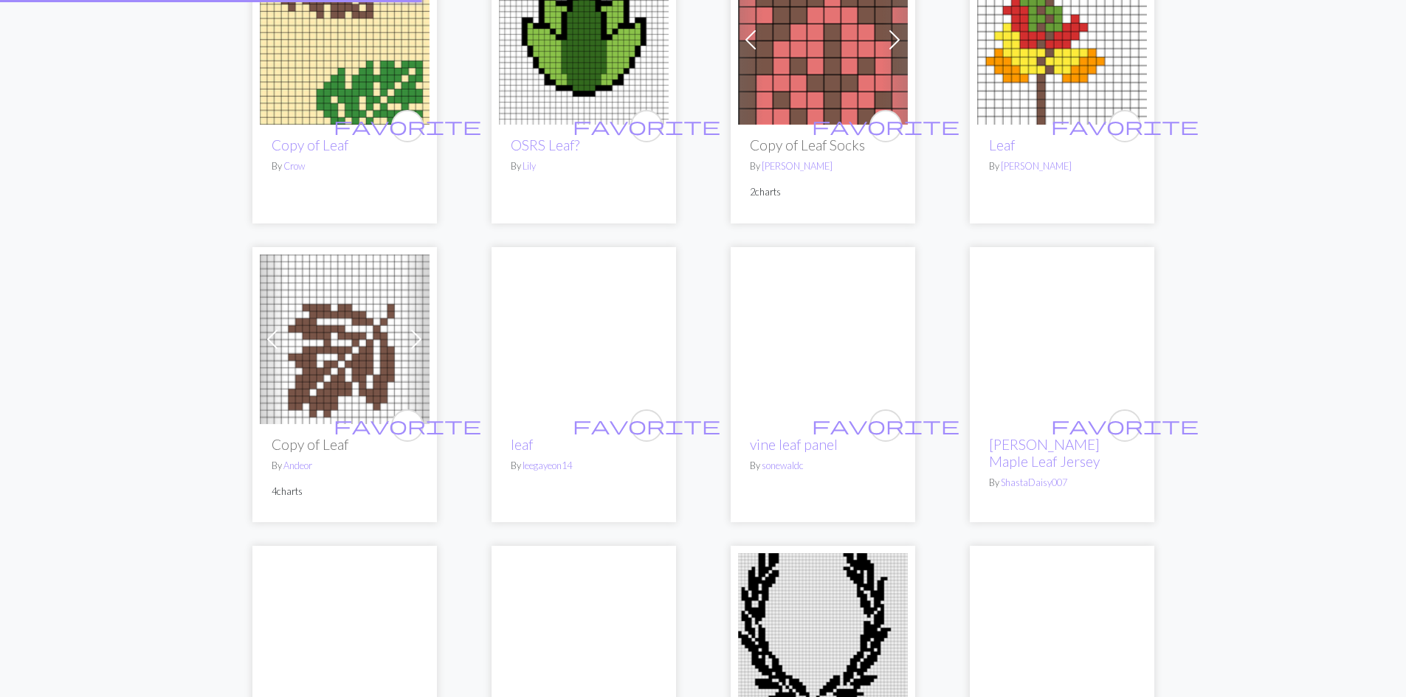
scroll to position [90, 0]
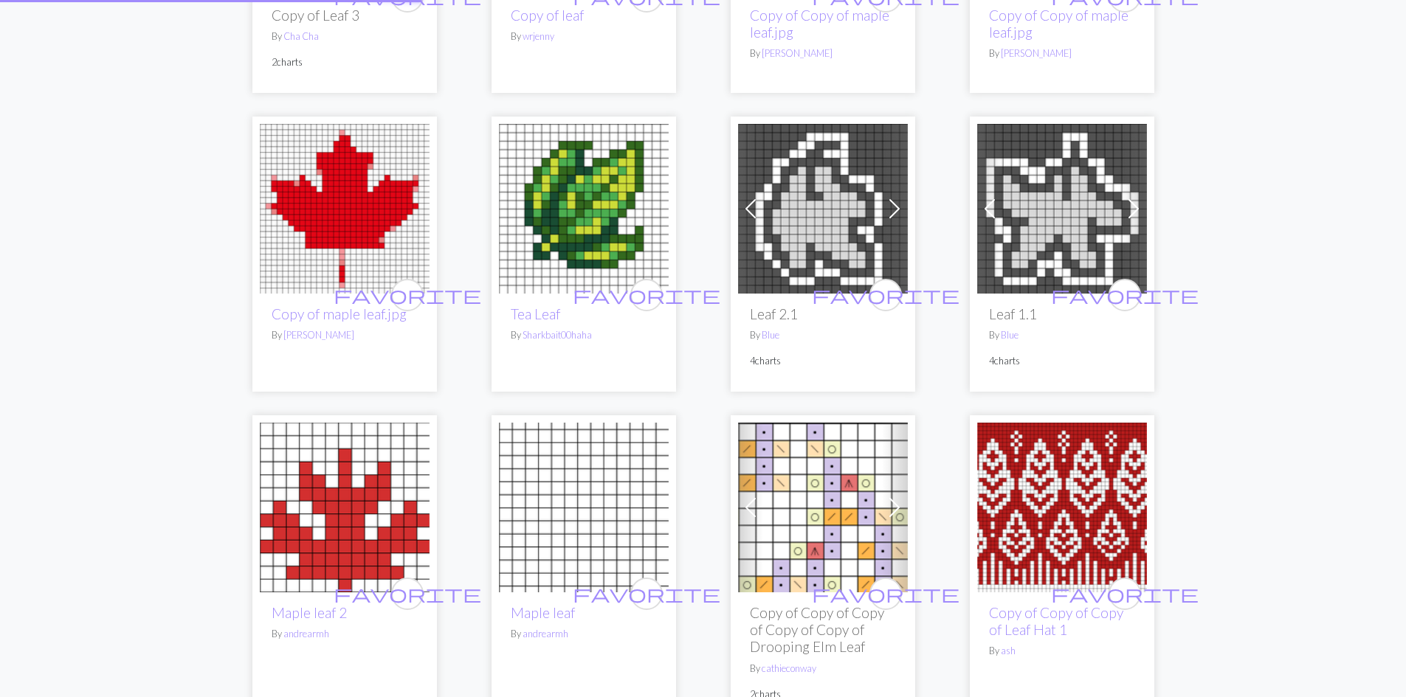
scroll to position [2741, 0]
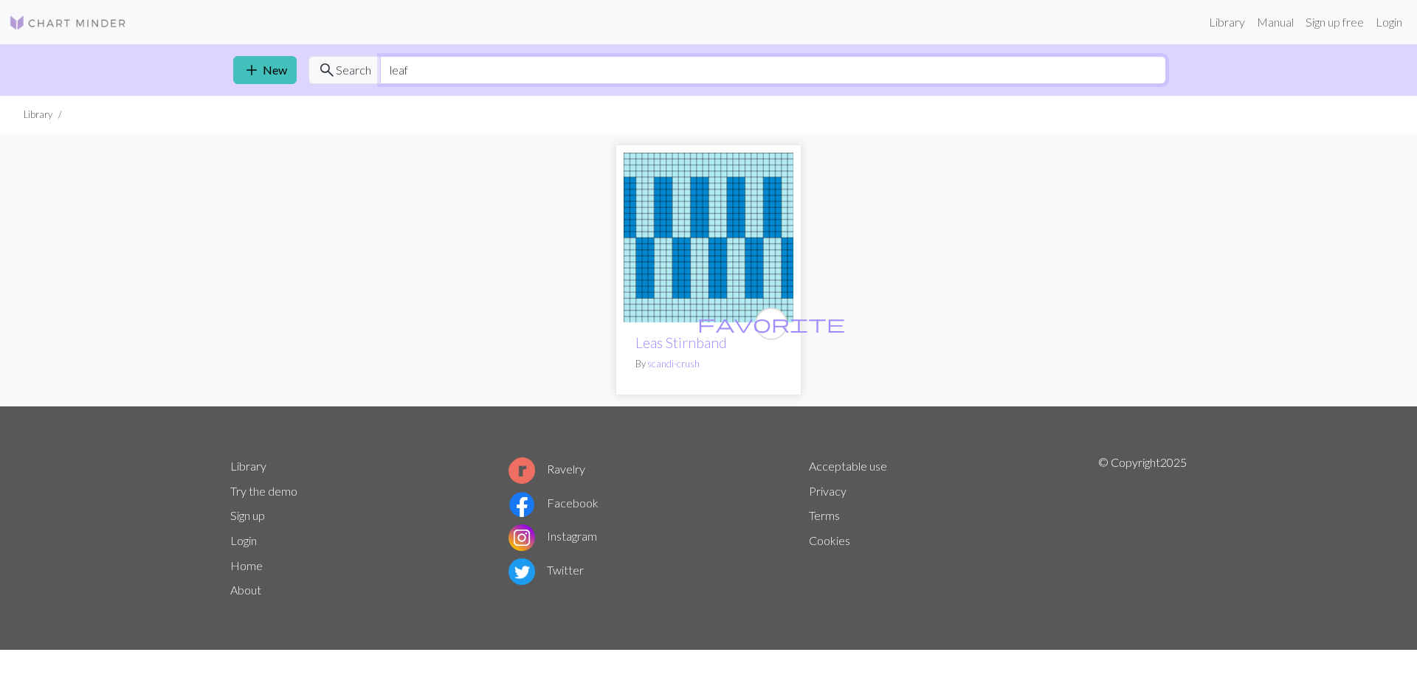
click at [457, 71] on input "leaf" at bounding box center [773, 70] width 786 height 28
type input "l"
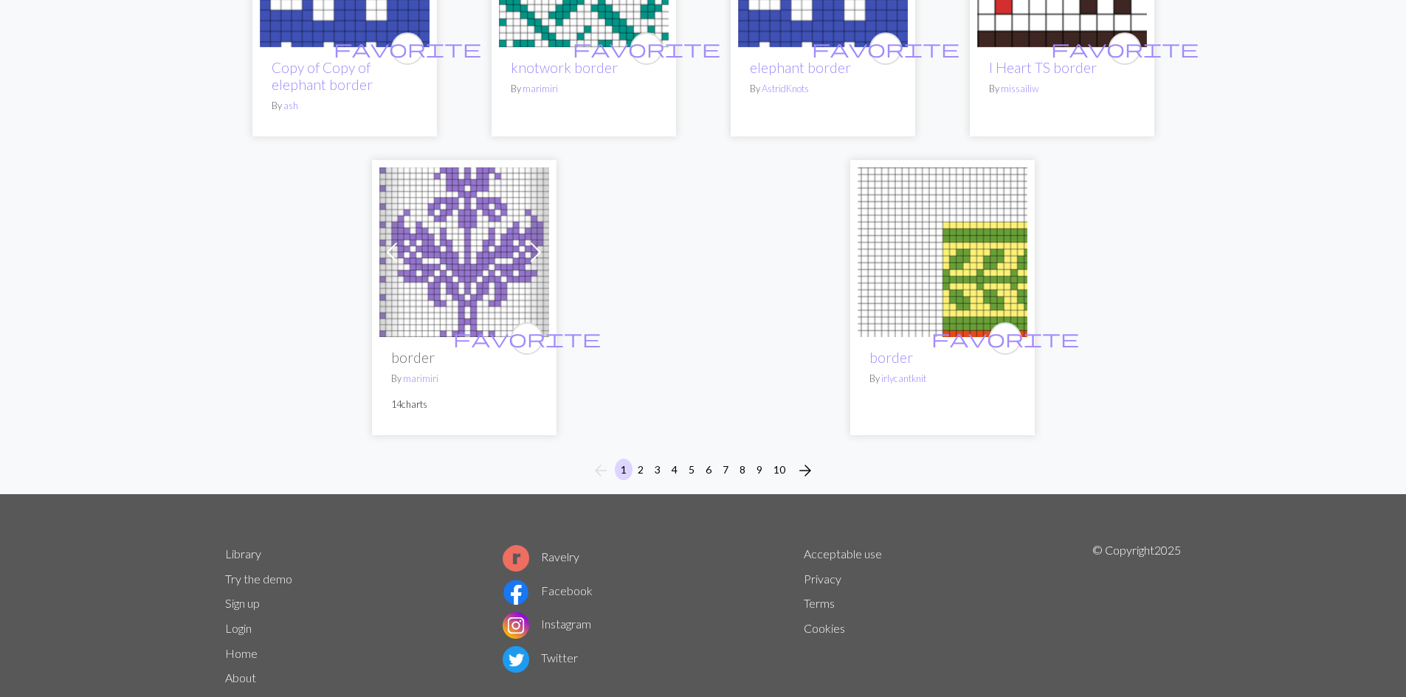
scroll to position [3823, 0]
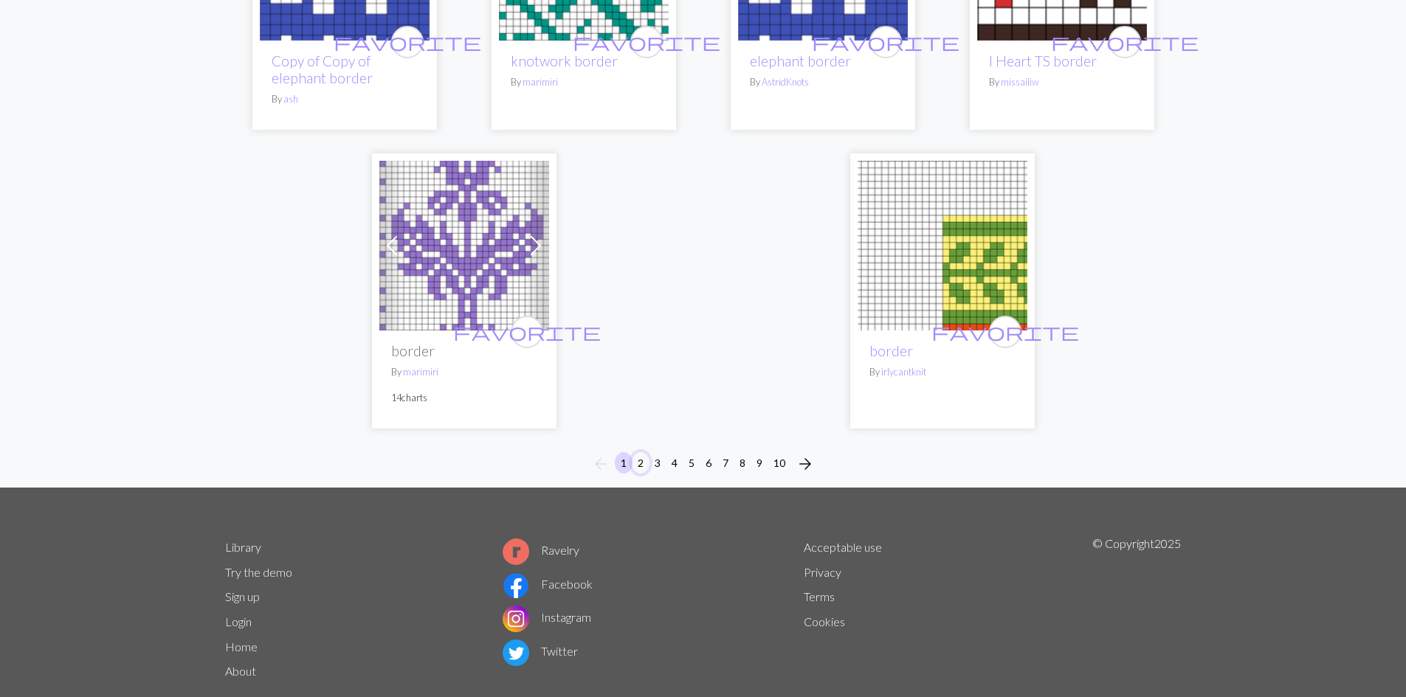
click at [635, 452] on button "2" at bounding box center [641, 462] width 18 height 21
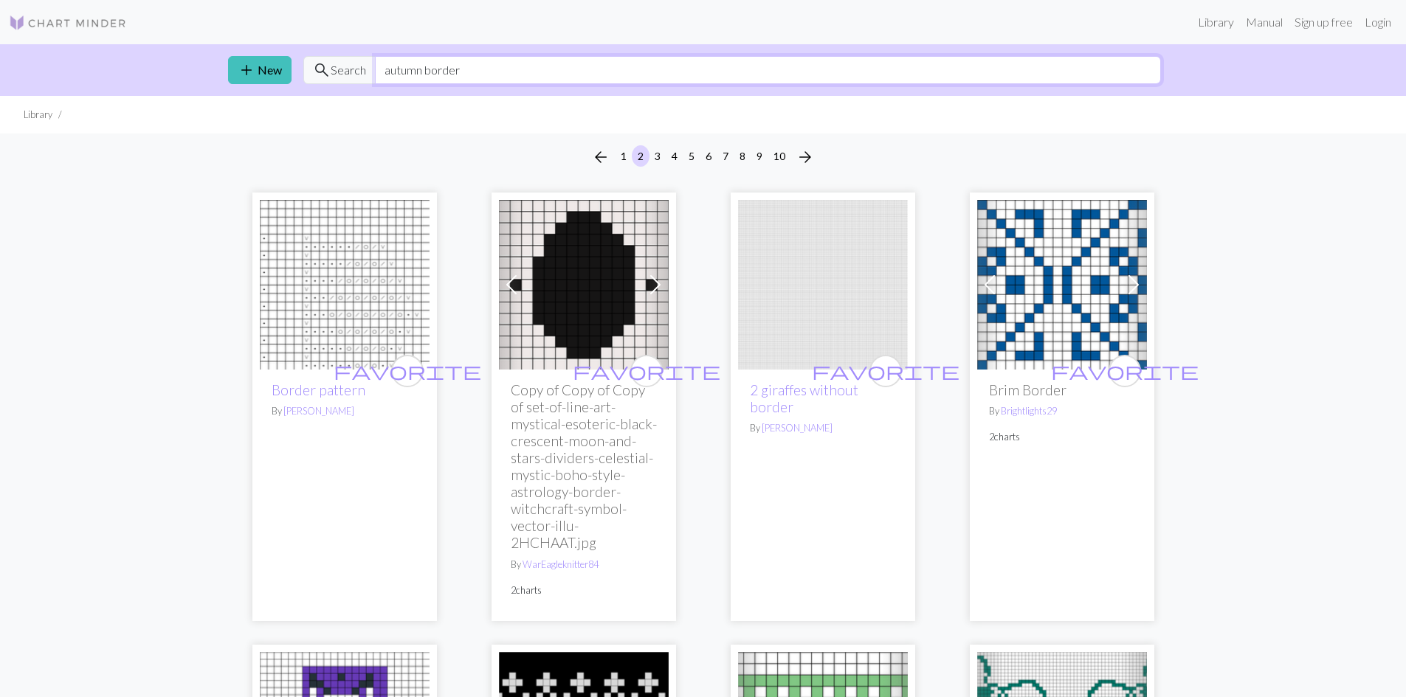
click at [522, 75] on input "autumn border" at bounding box center [768, 70] width 786 height 28
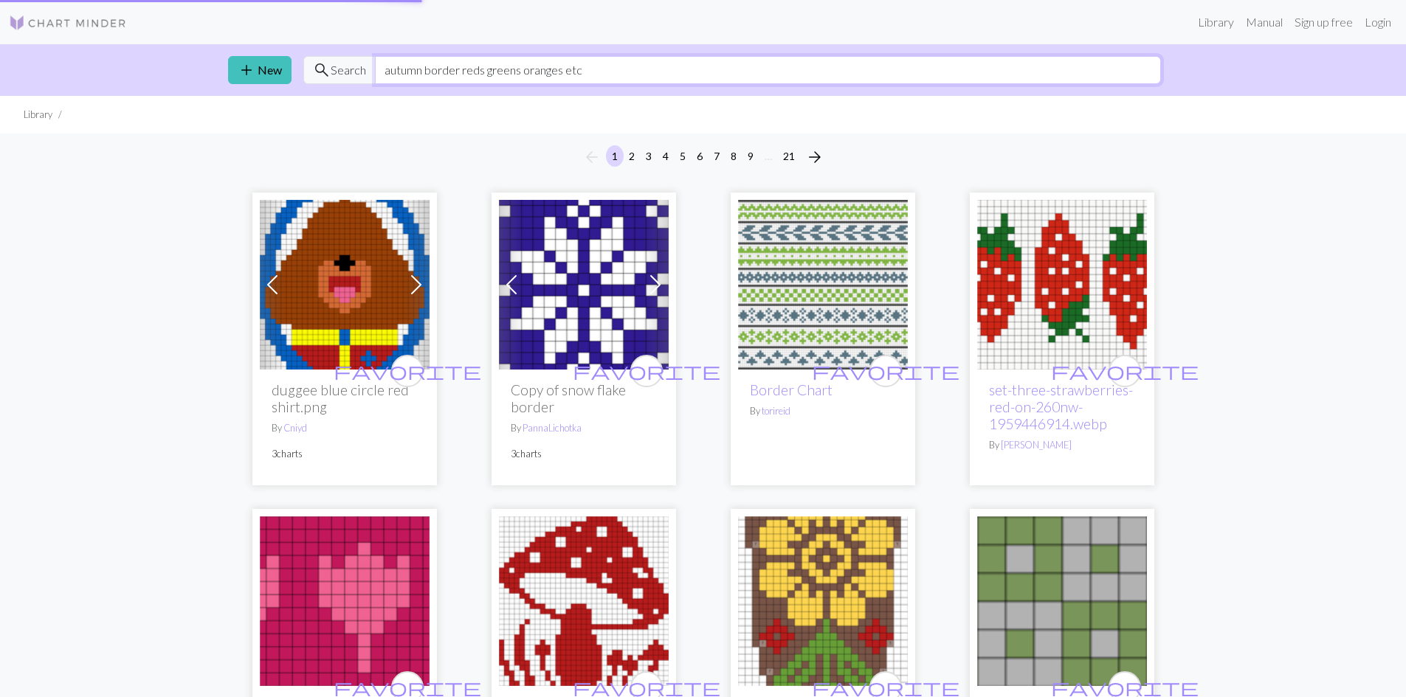
type input "autumn border reds greens oranges etc"
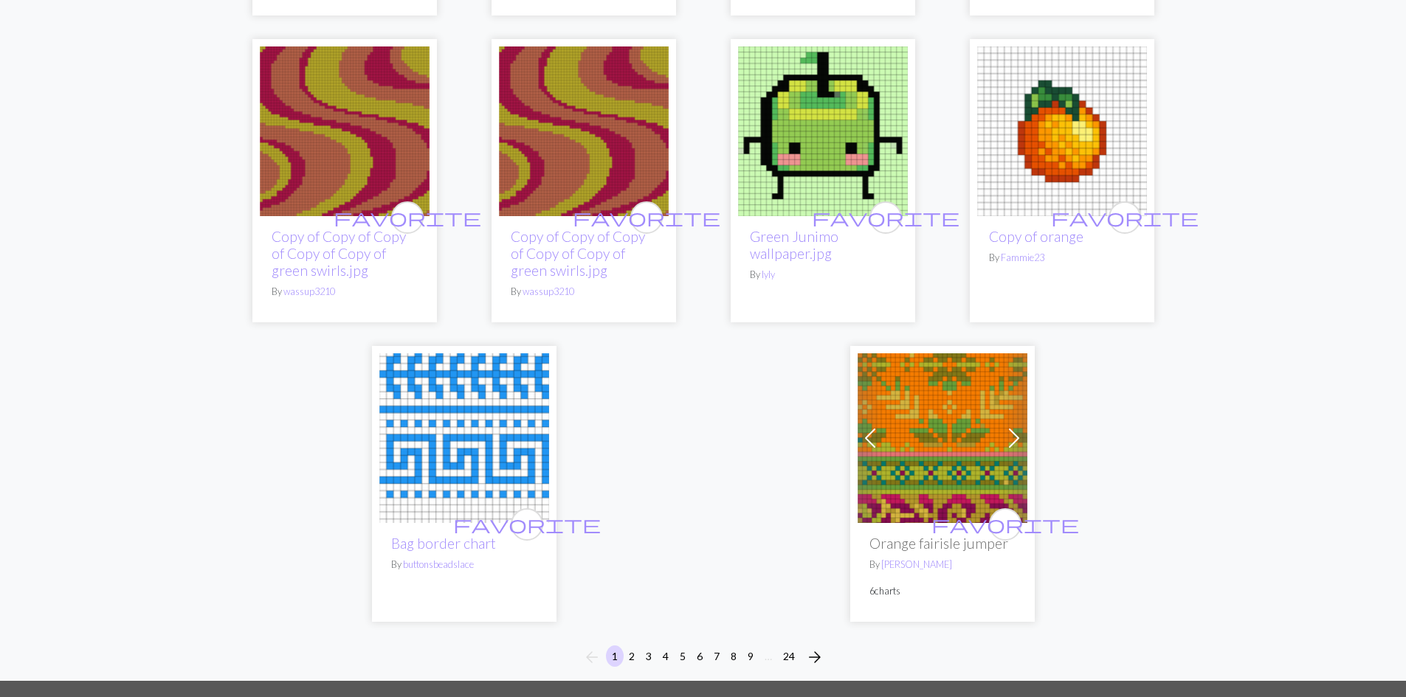
scroll to position [3690, 0]
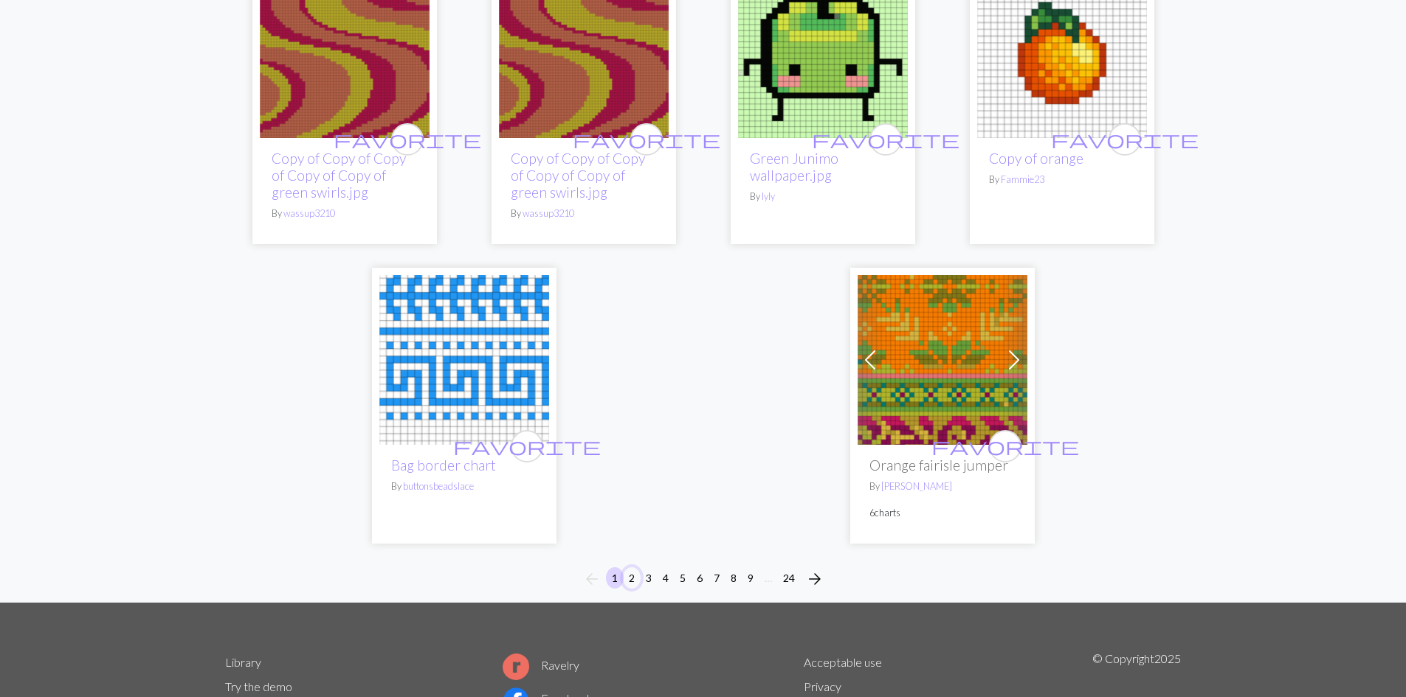
click at [629, 567] on button "2" at bounding box center [632, 577] width 18 height 21
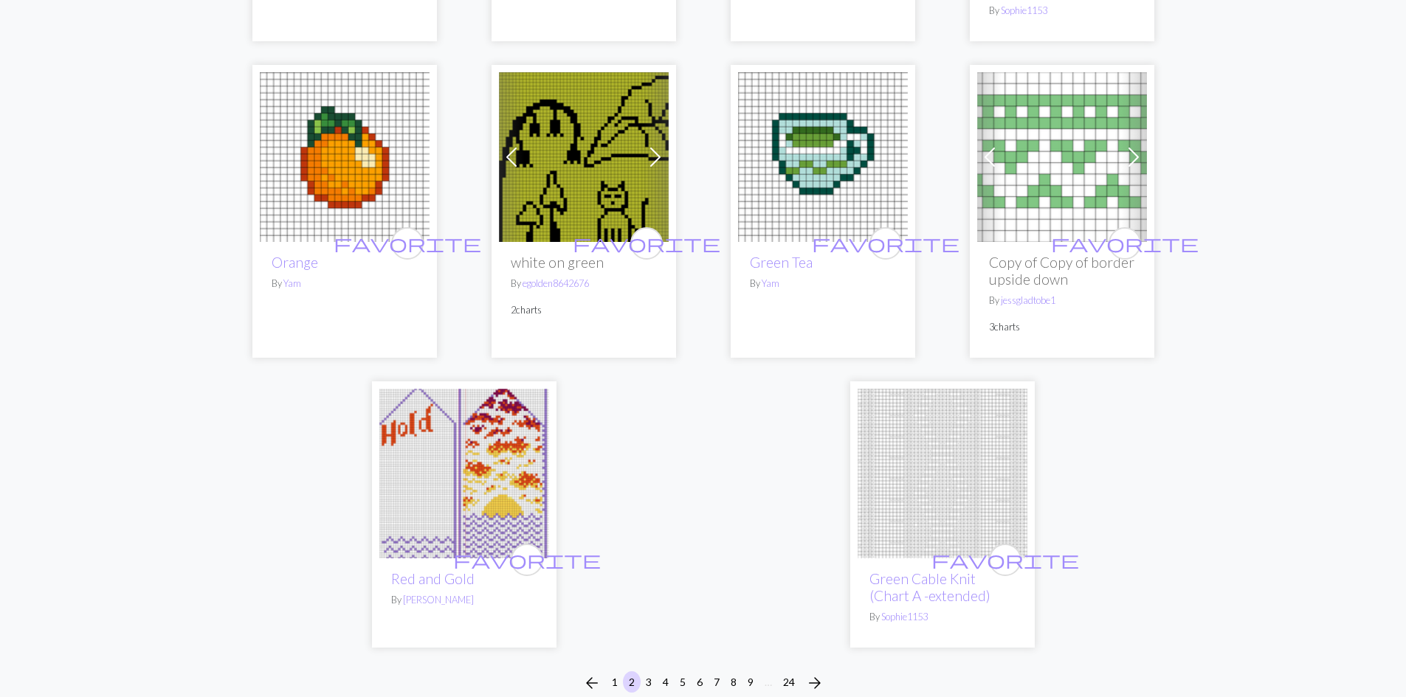
scroll to position [3763, 0]
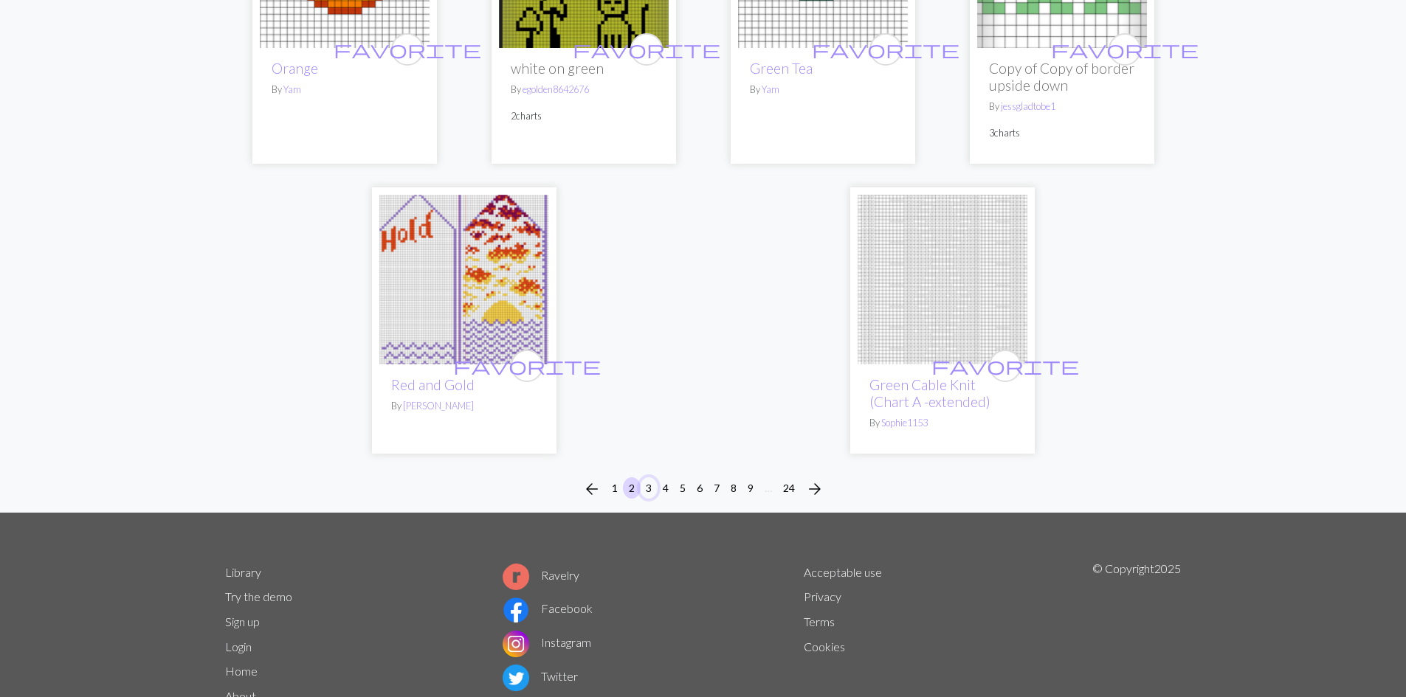
click at [646, 486] on button "3" at bounding box center [649, 487] width 18 height 21
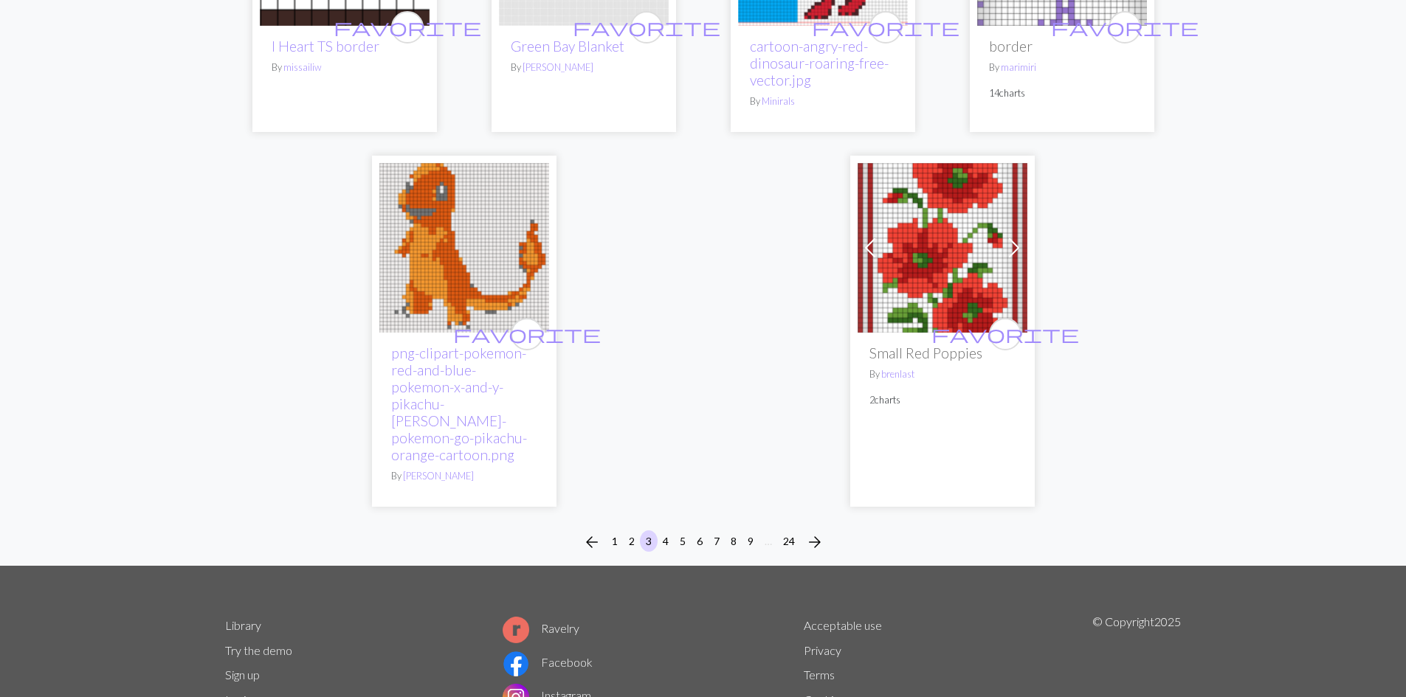
scroll to position [3616, 0]
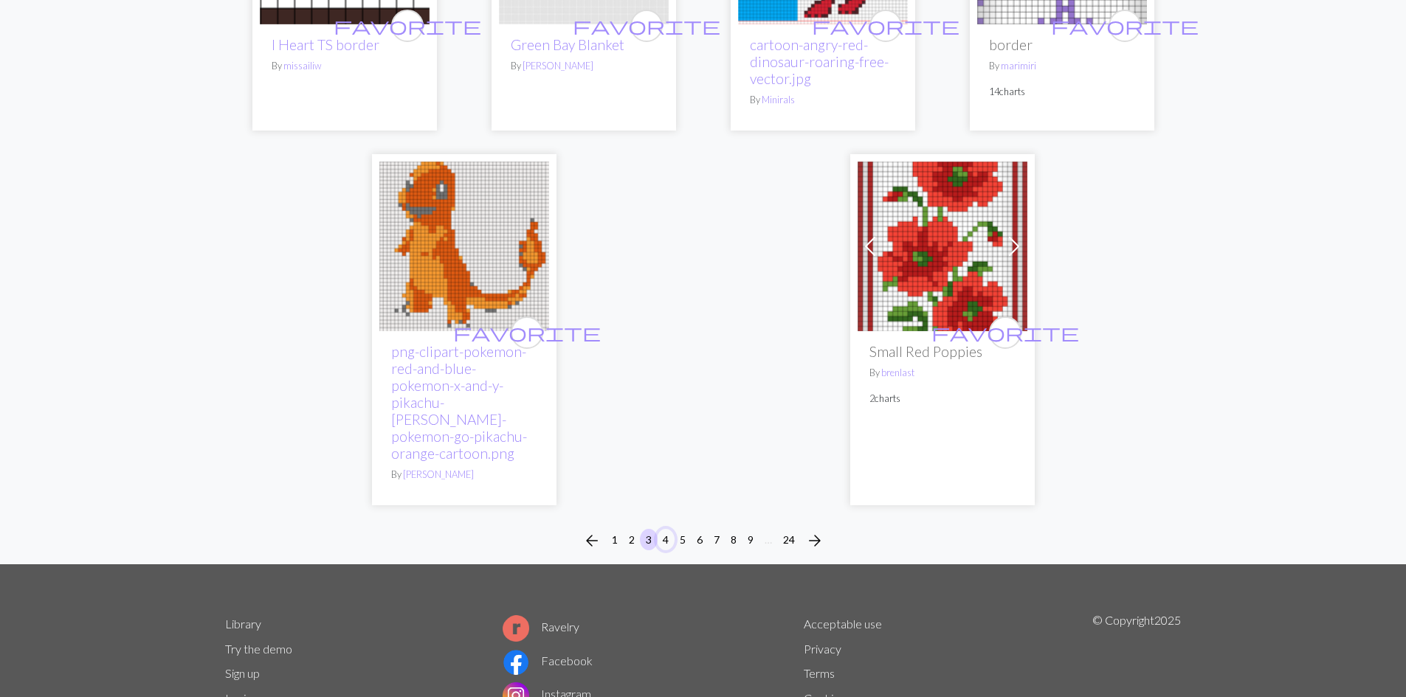
click at [665, 529] on button "4" at bounding box center [666, 539] width 18 height 21
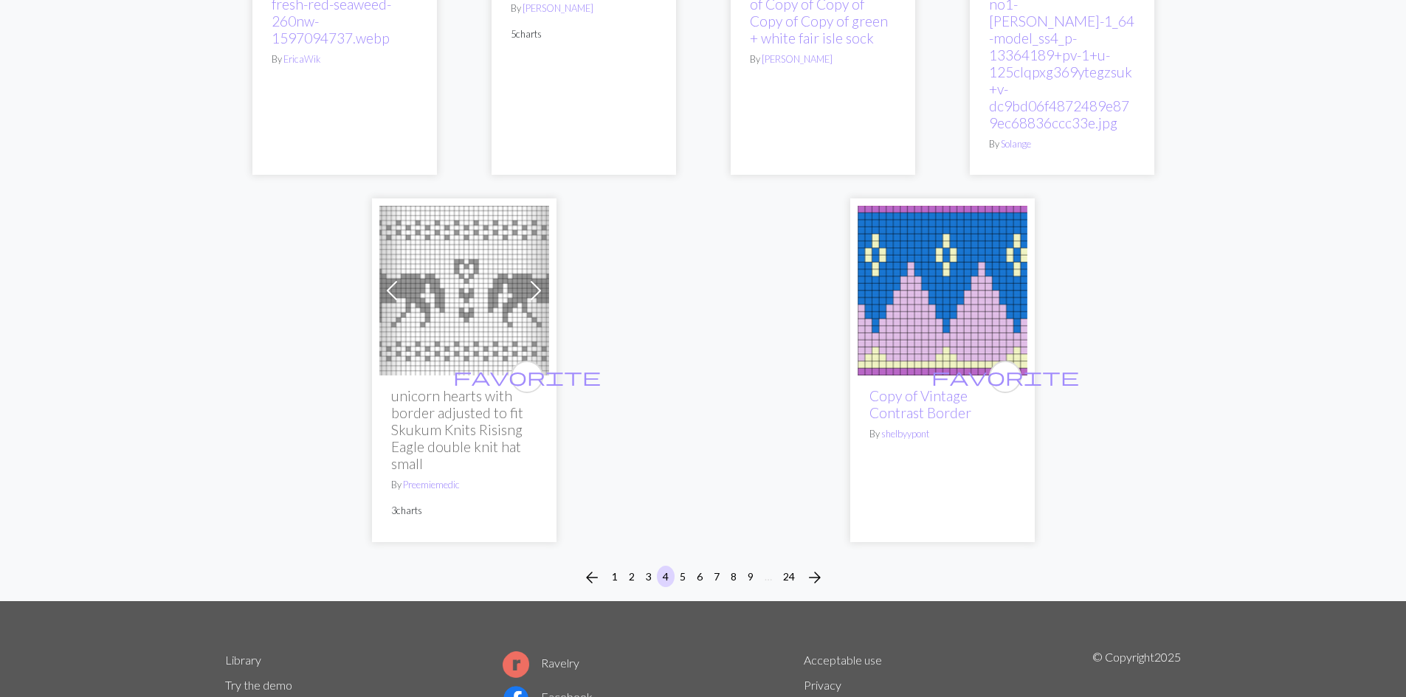
scroll to position [4132, 0]
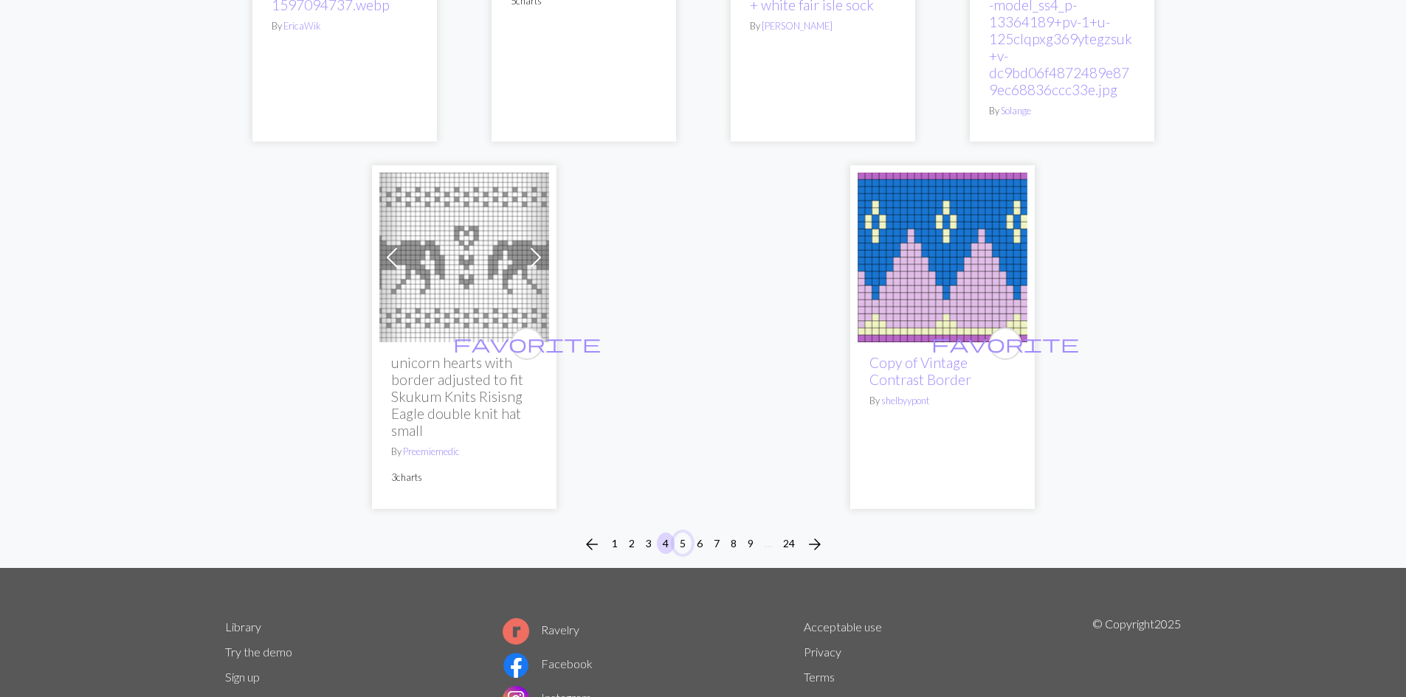
click at [683, 533] on button "5" at bounding box center [683, 543] width 18 height 21
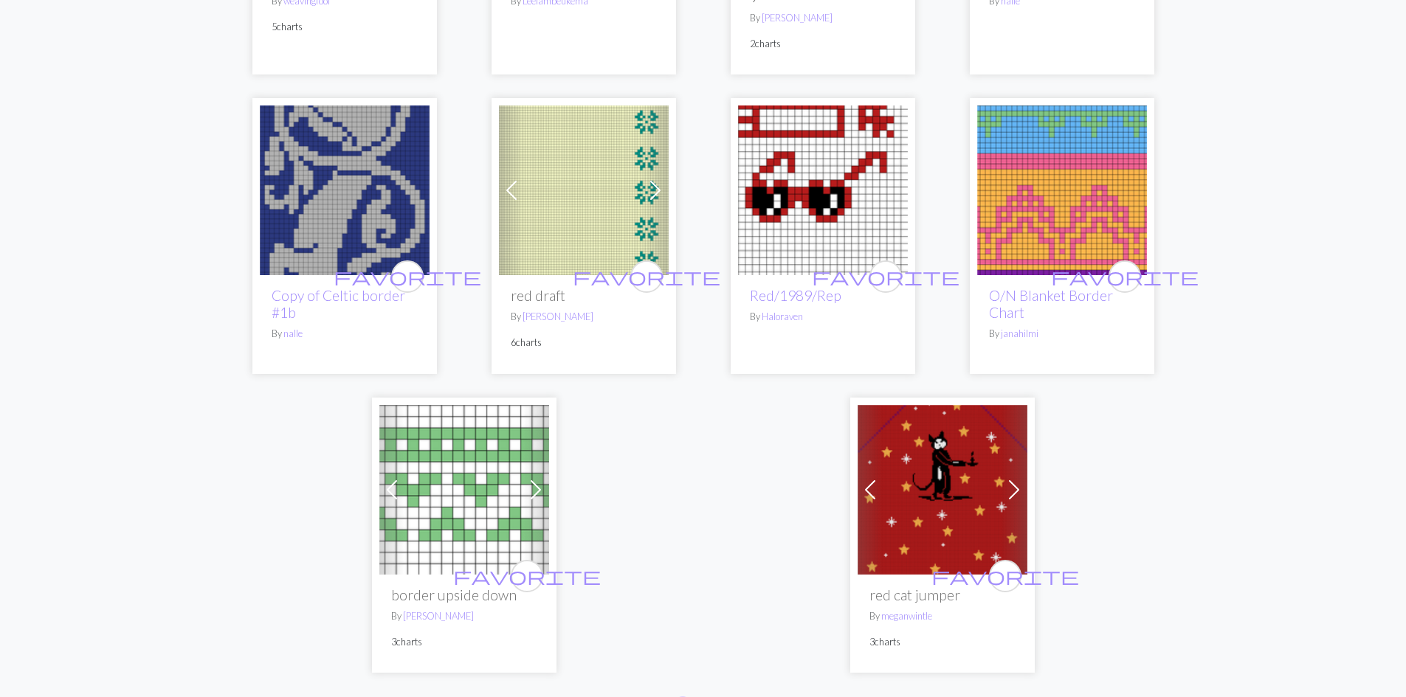
scroll to position [3881, 0]
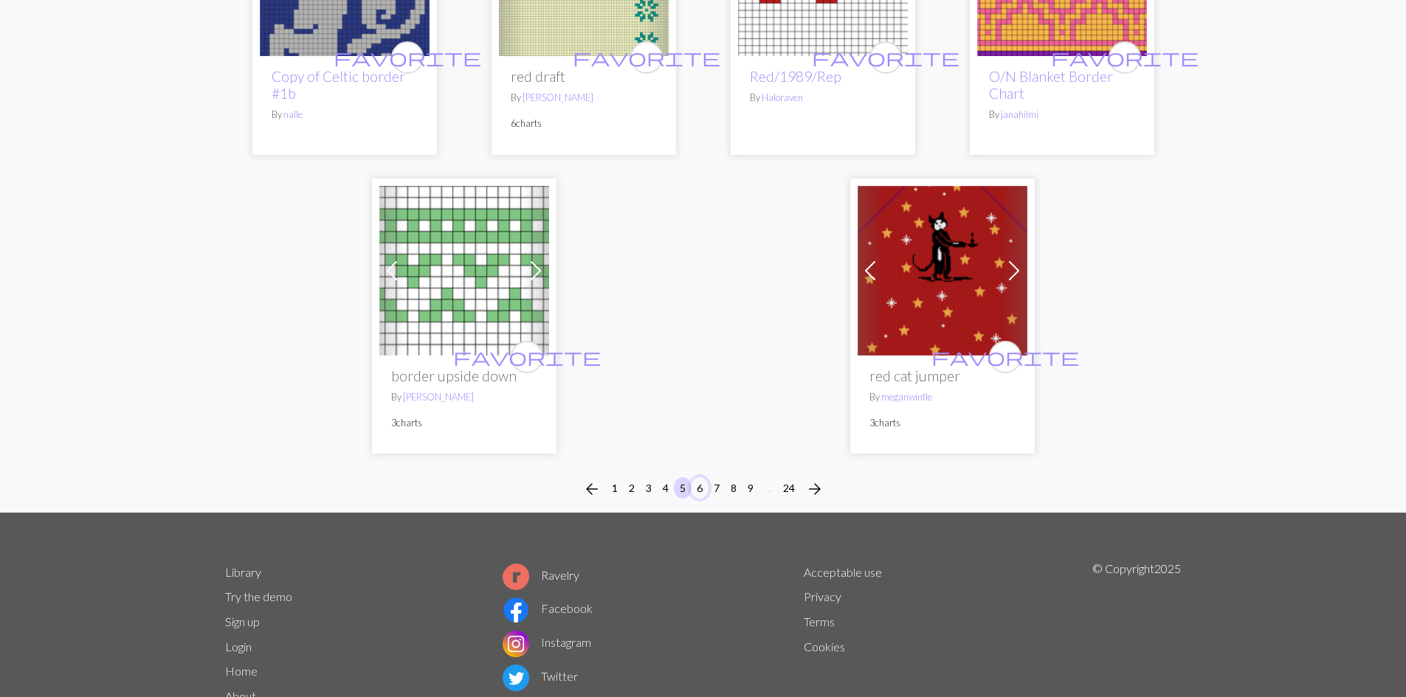
click at [694, 477] on button "6" at bounding box center [700, 487] width 18 height 21
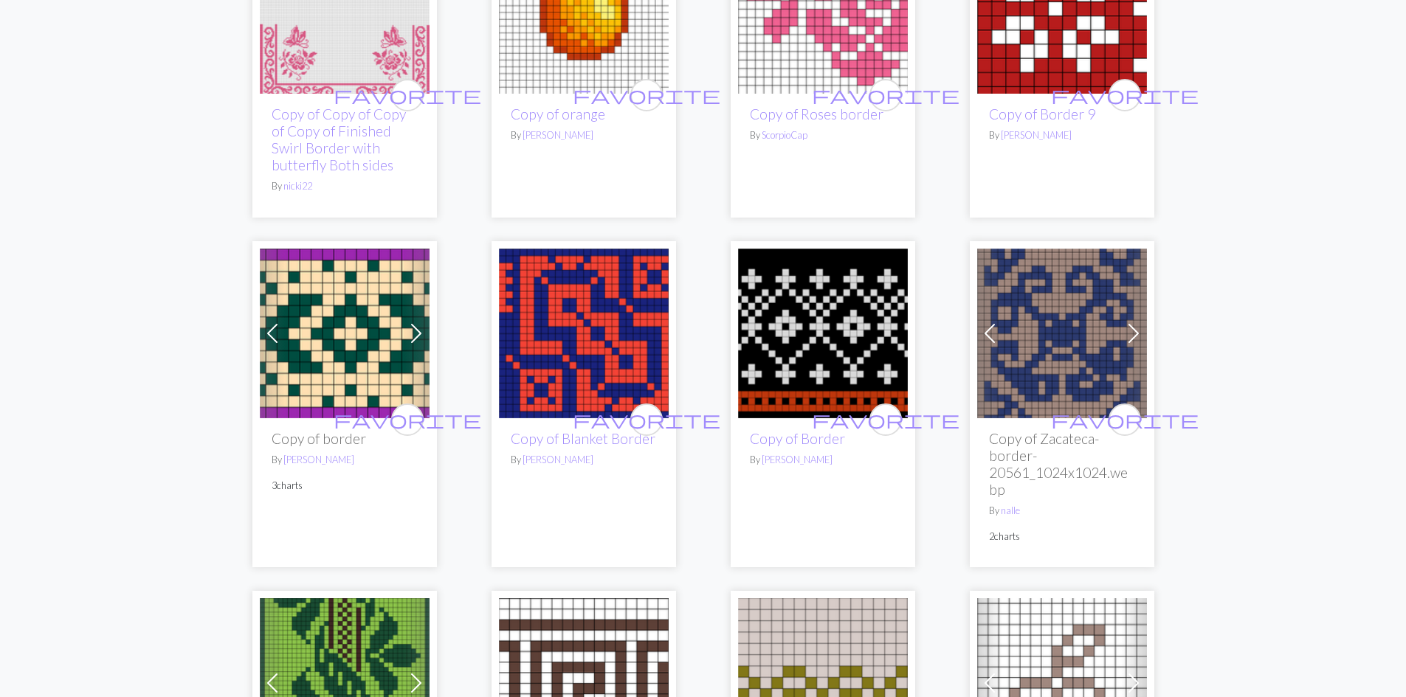
scroll to position [369, 0]
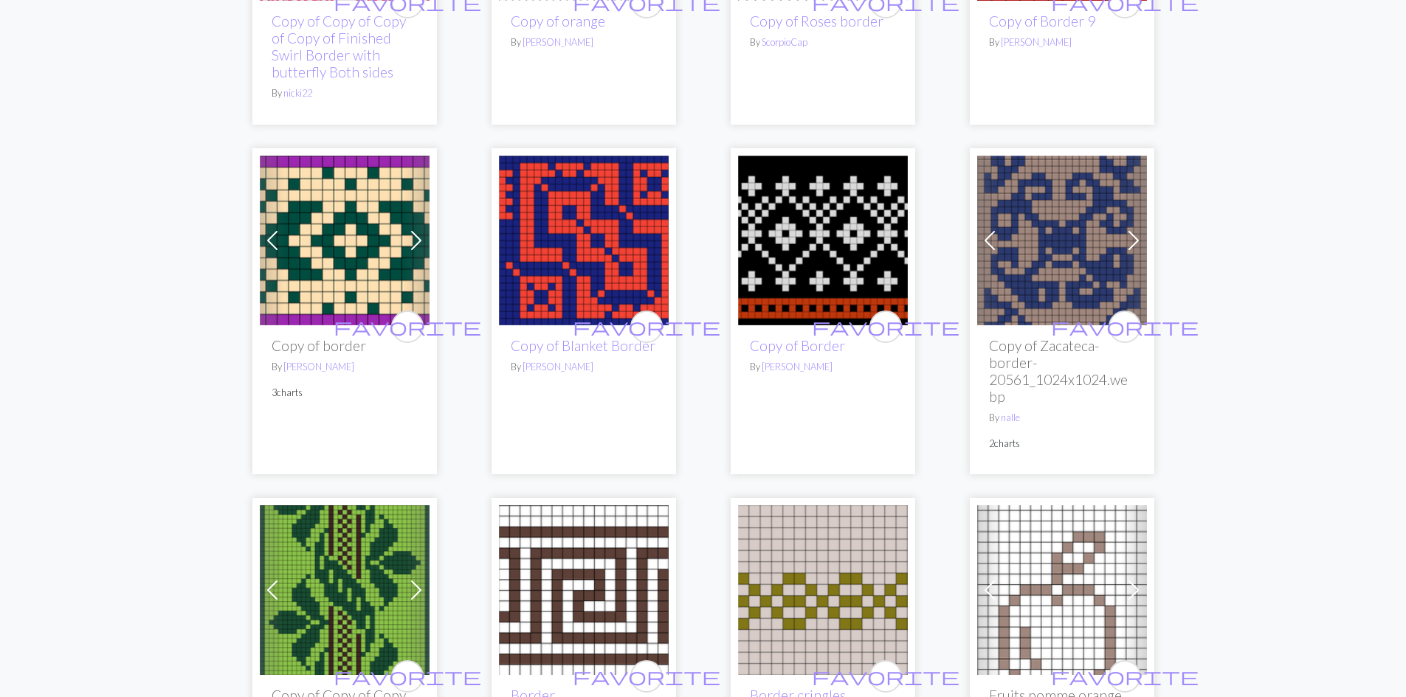
click at [417, 241] on span at bounding box center [416, 241] width 24 height 24
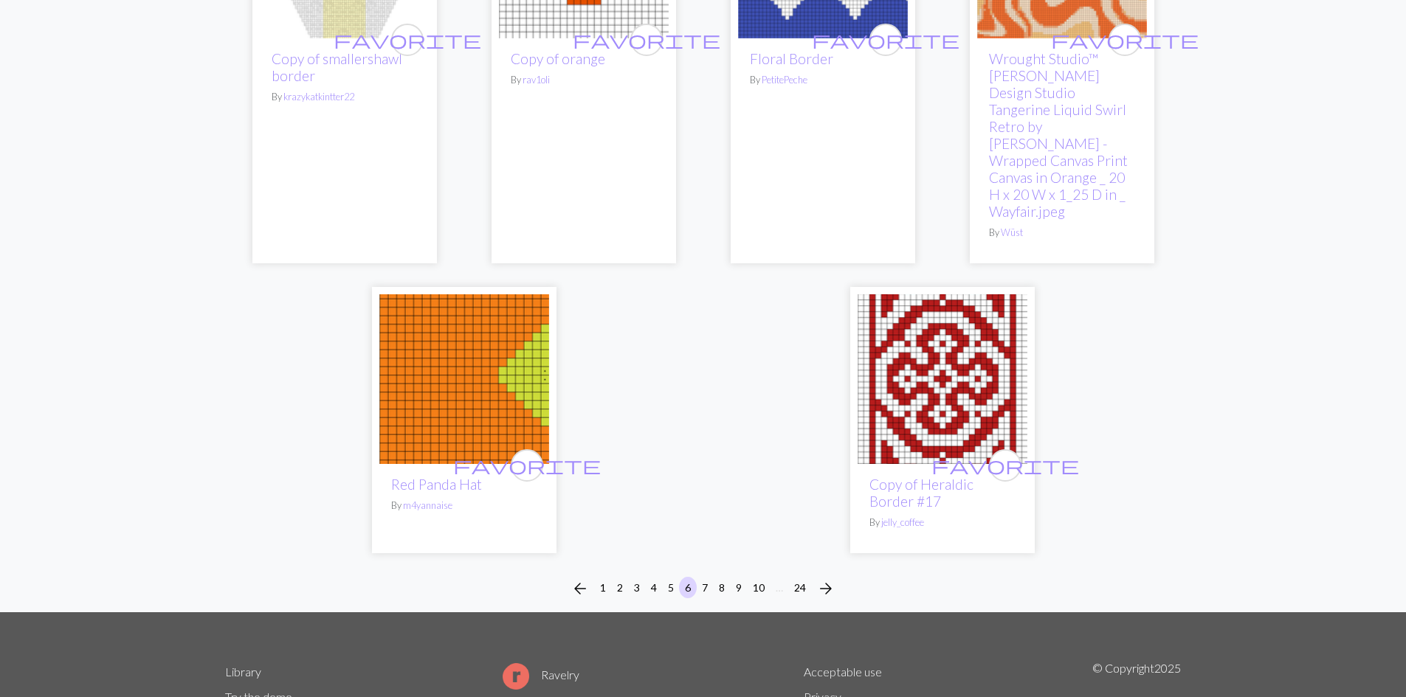
scroll to position [3985, 0]
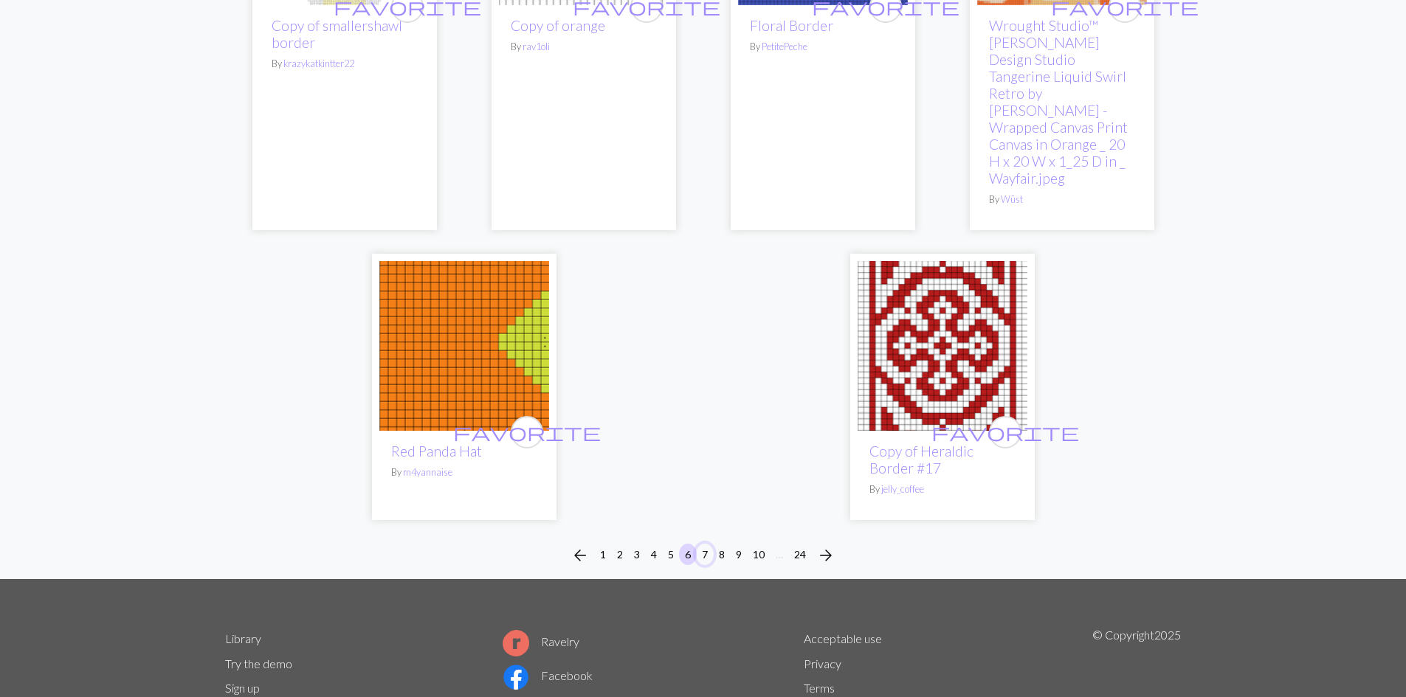
click at [711, 544] on button "7" at bounding box center [705, 554] width 18 height 21
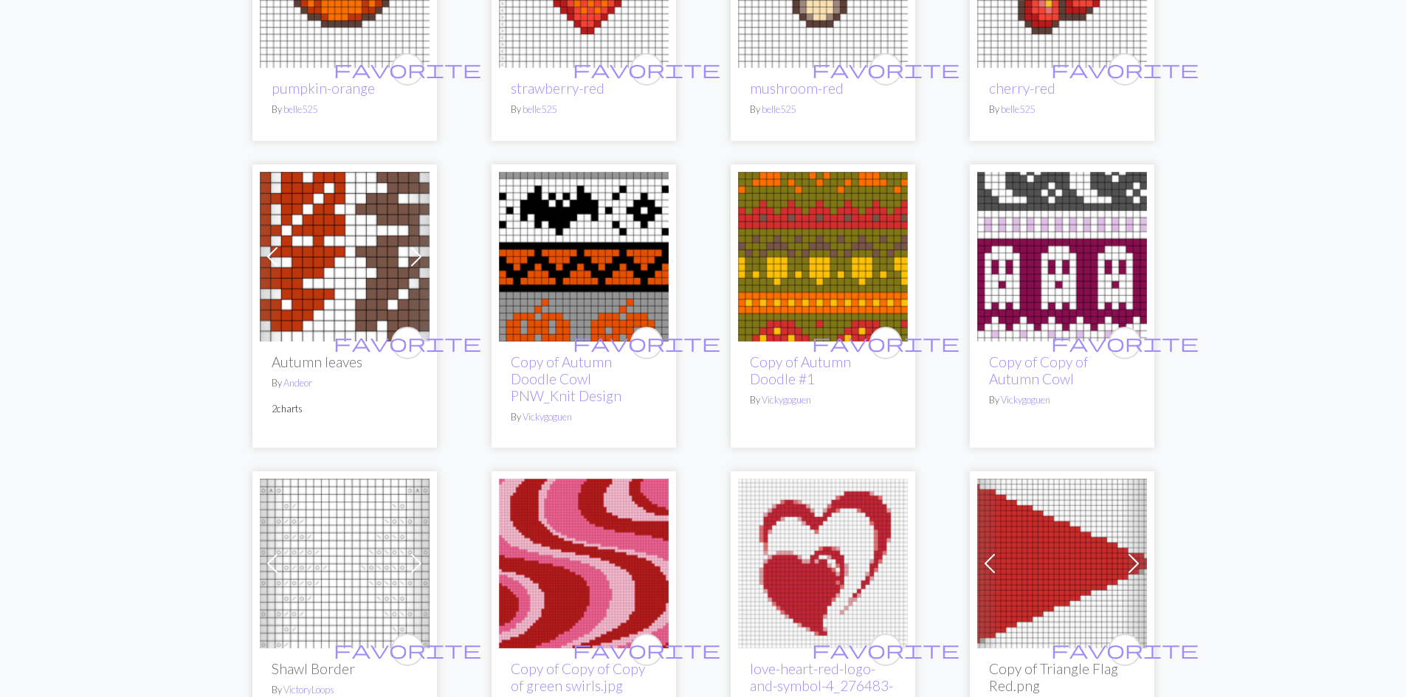
scroll to position [3173, 0]
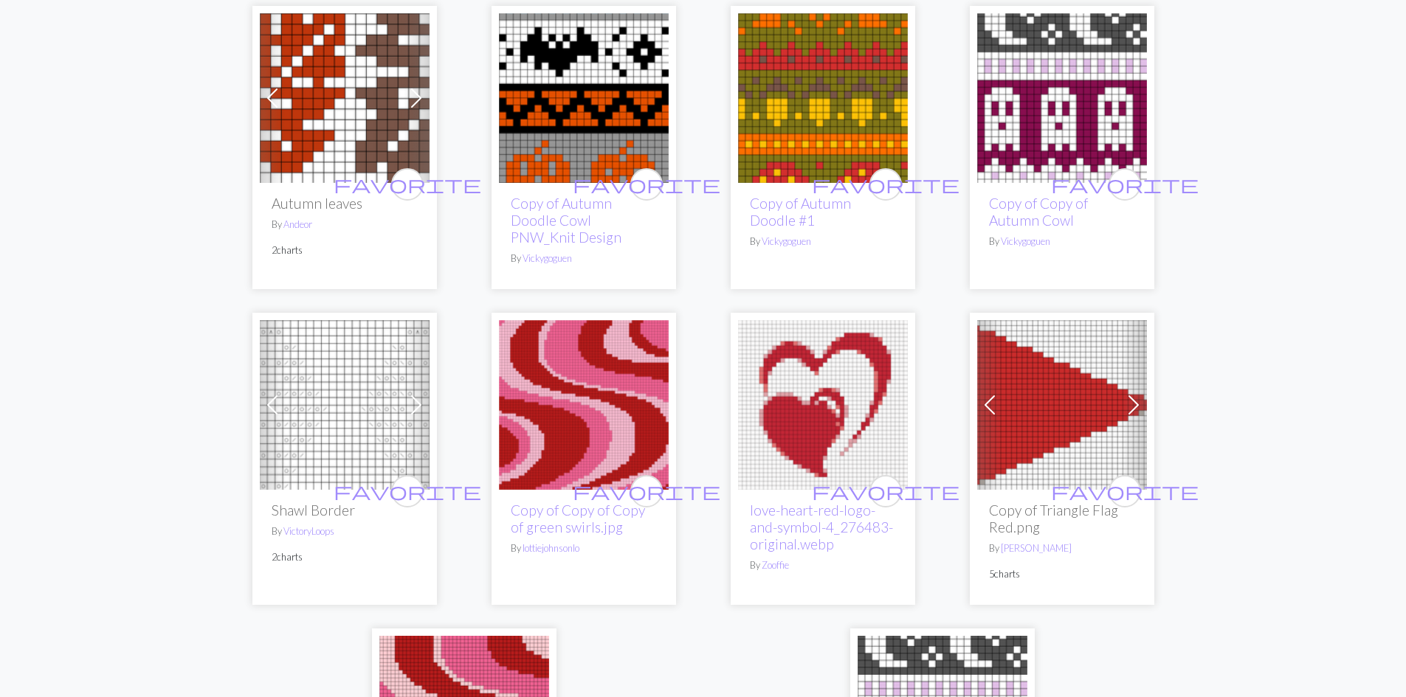
click at [815, 102] on img at bounding box center [823, 98] width 170 height 170
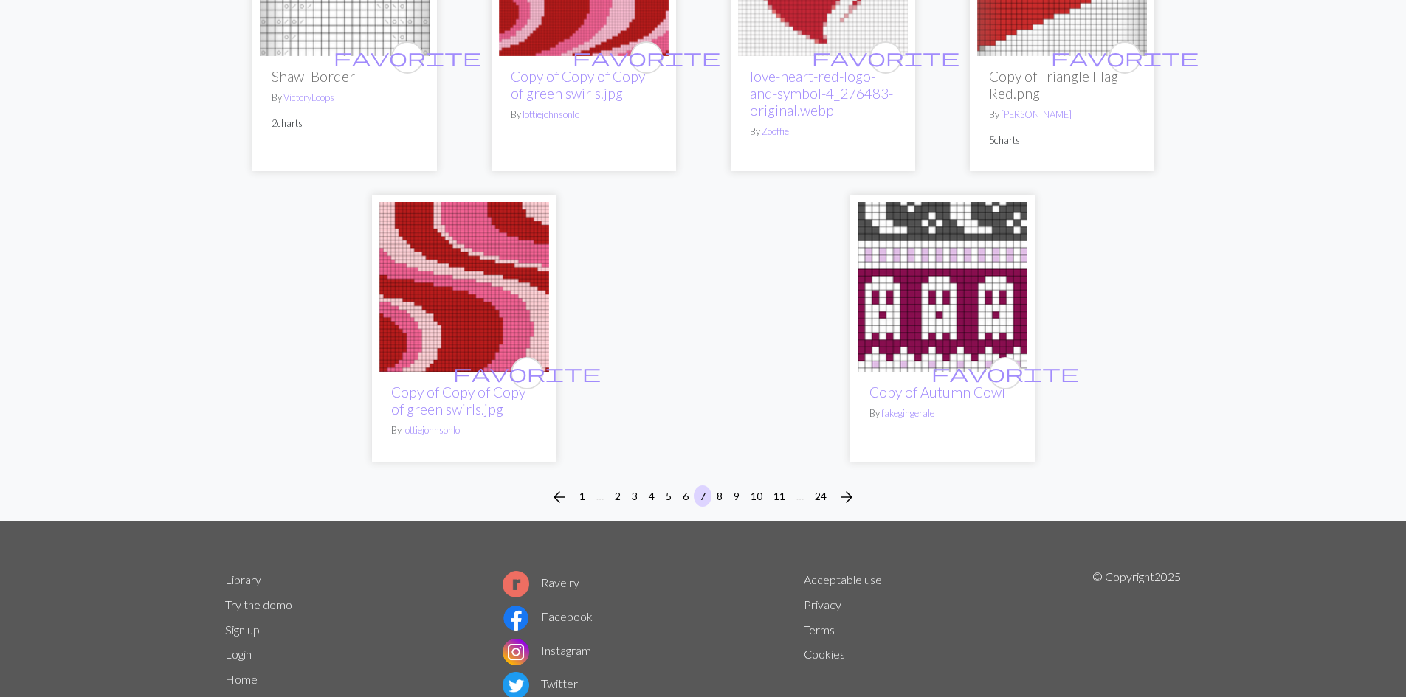
scroll to position [3616, 0]
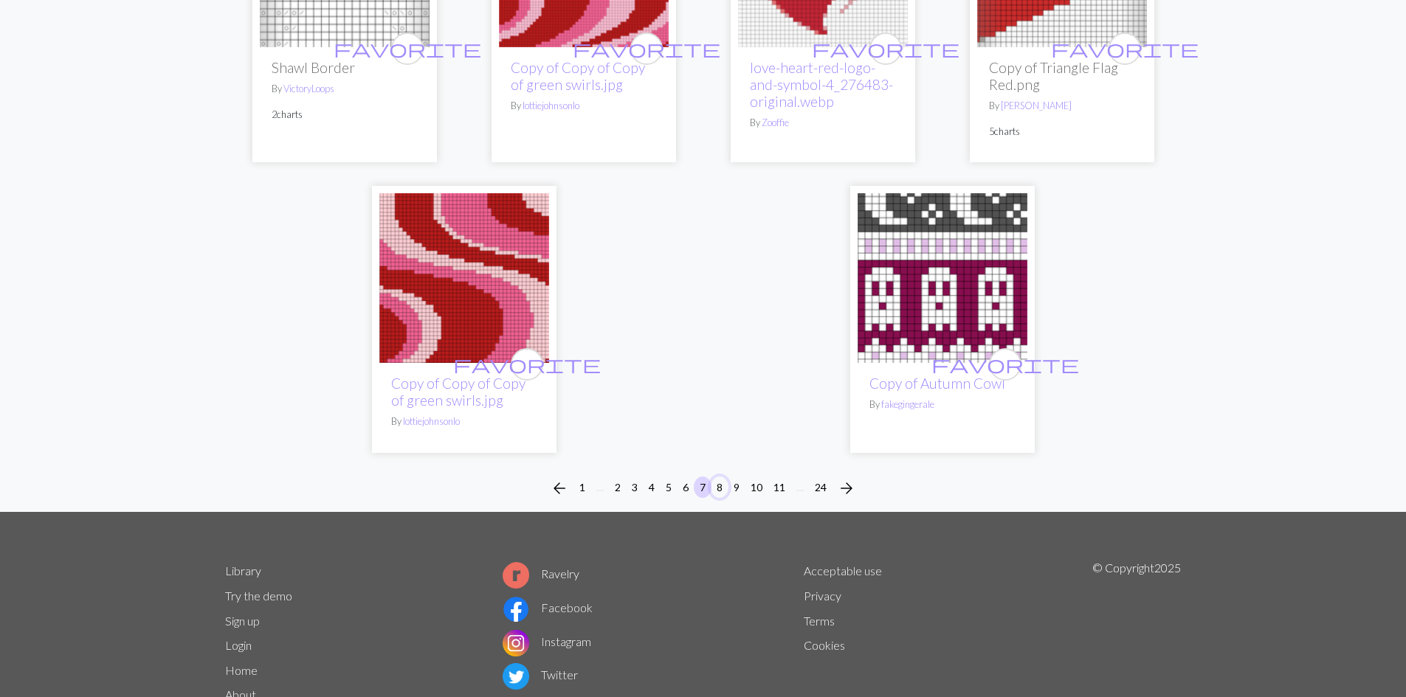
click at [722, 477] on button "8" at bounding box center [720, 487] width 18 height 21
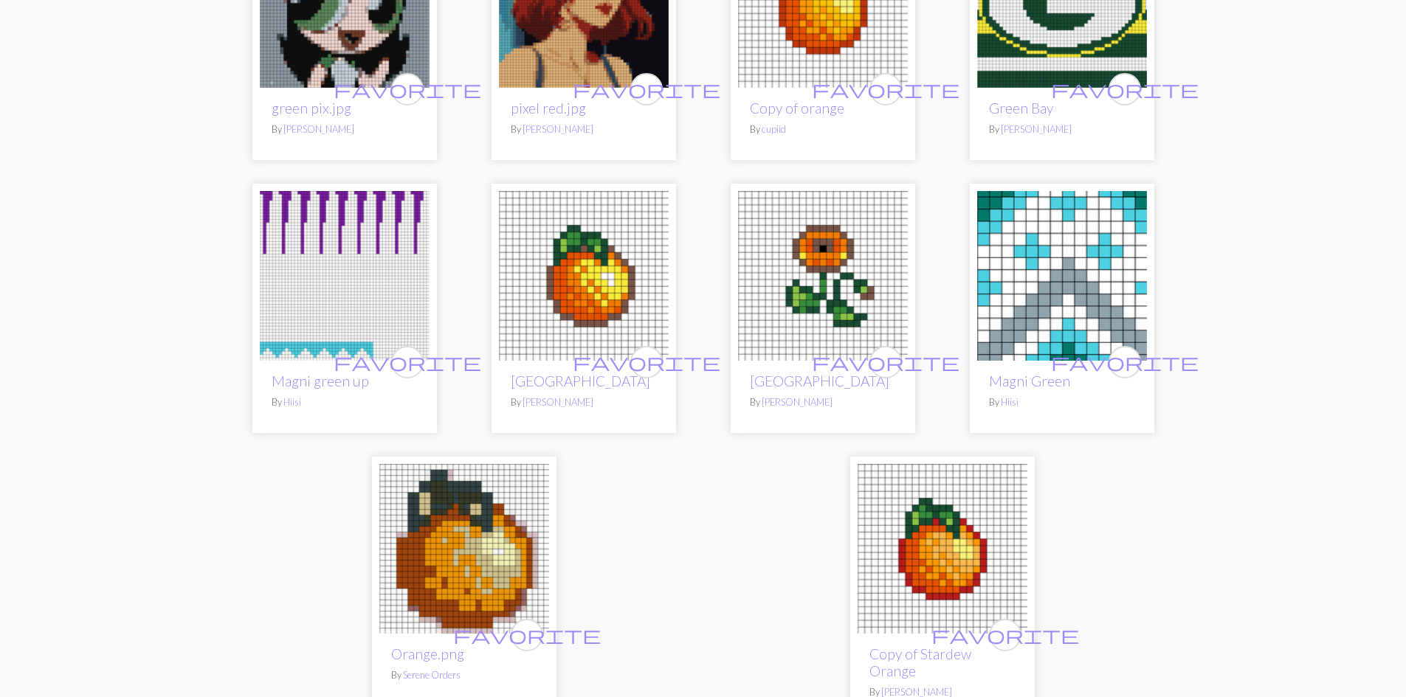
scroll to position [3616, 0]
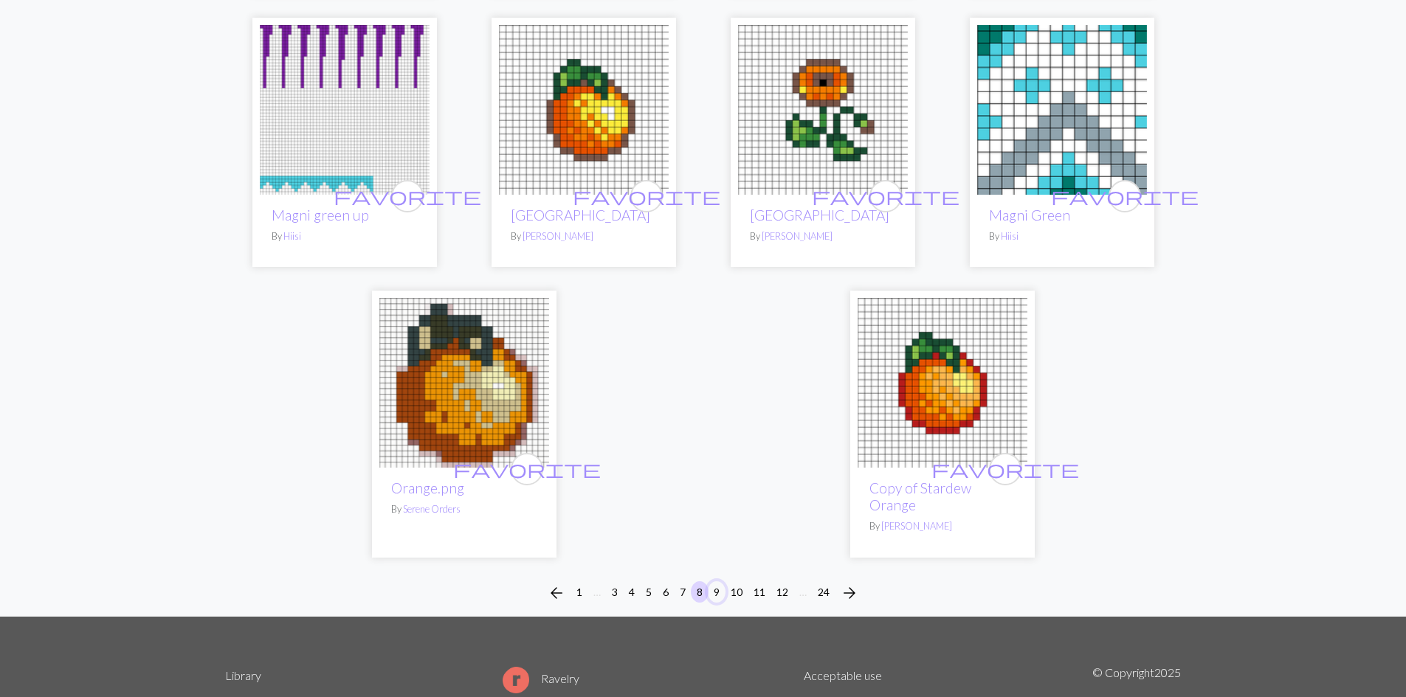
click at [715, 593] on button "9" at bounding box center [717, 591] width 18 height 21
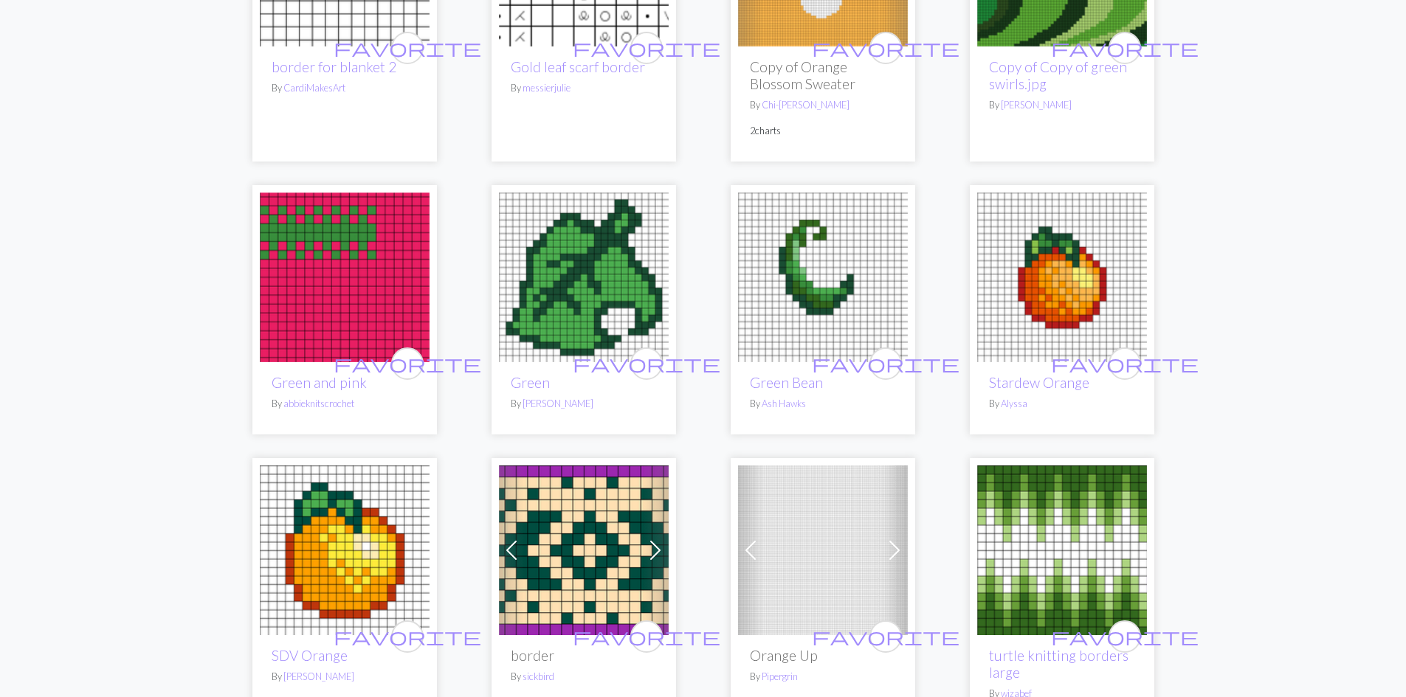
scroll to position [1476, 0]
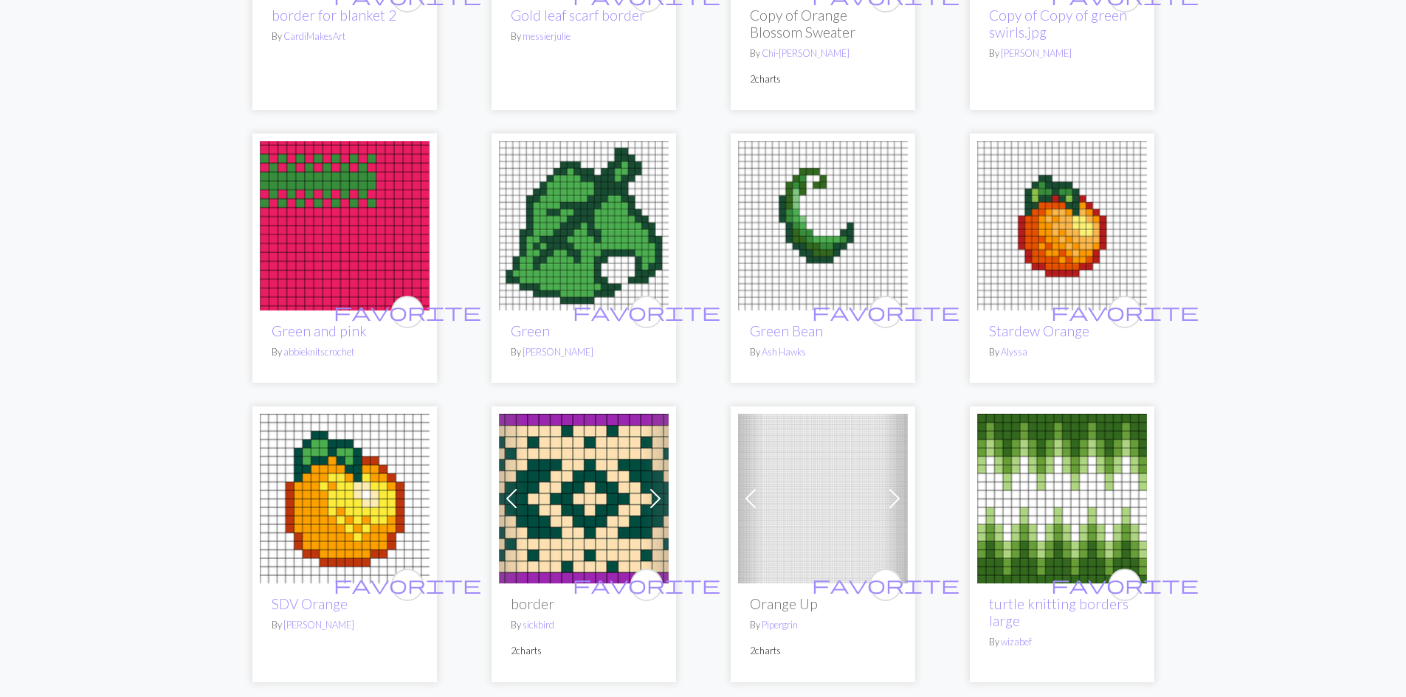
click at [661, 487] on span at bounding box center [655, 499] width 24 height 24
click at [519, 487] on span at bounding box center [512, 499] width 24 height 24
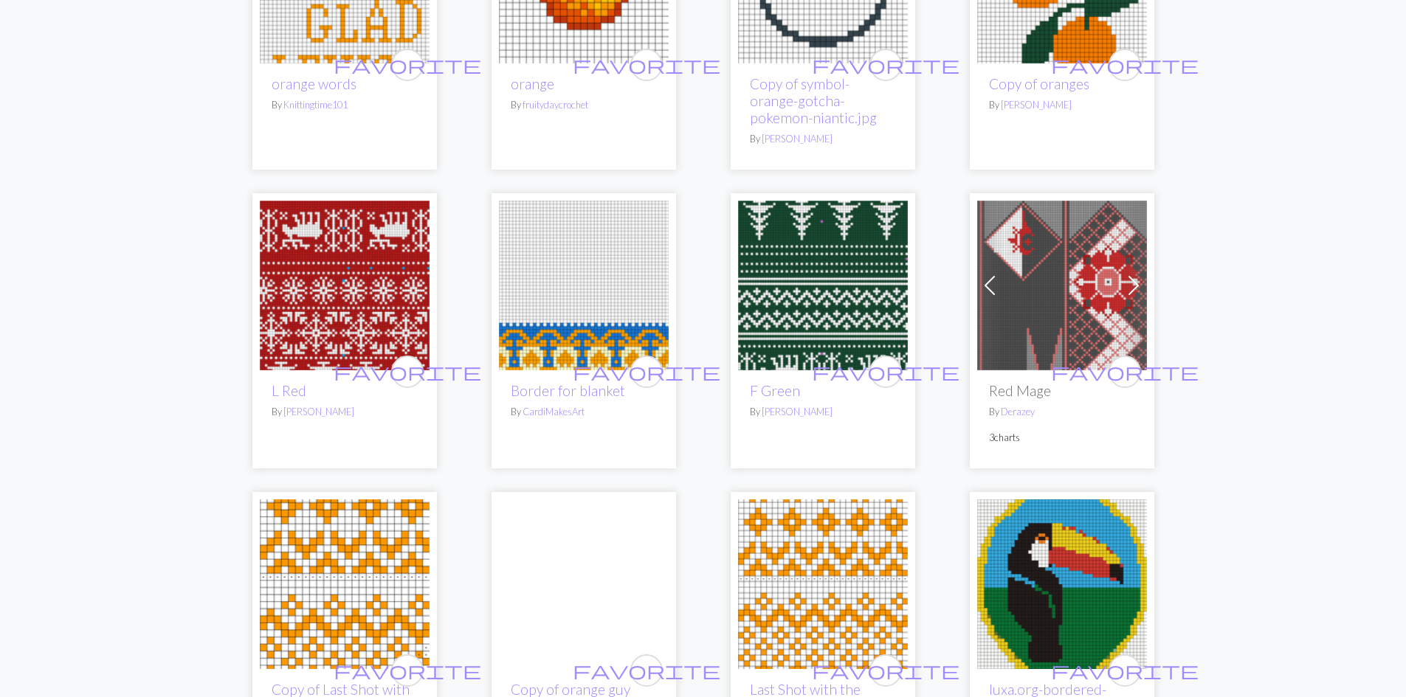
scroll to position [2288, 0]
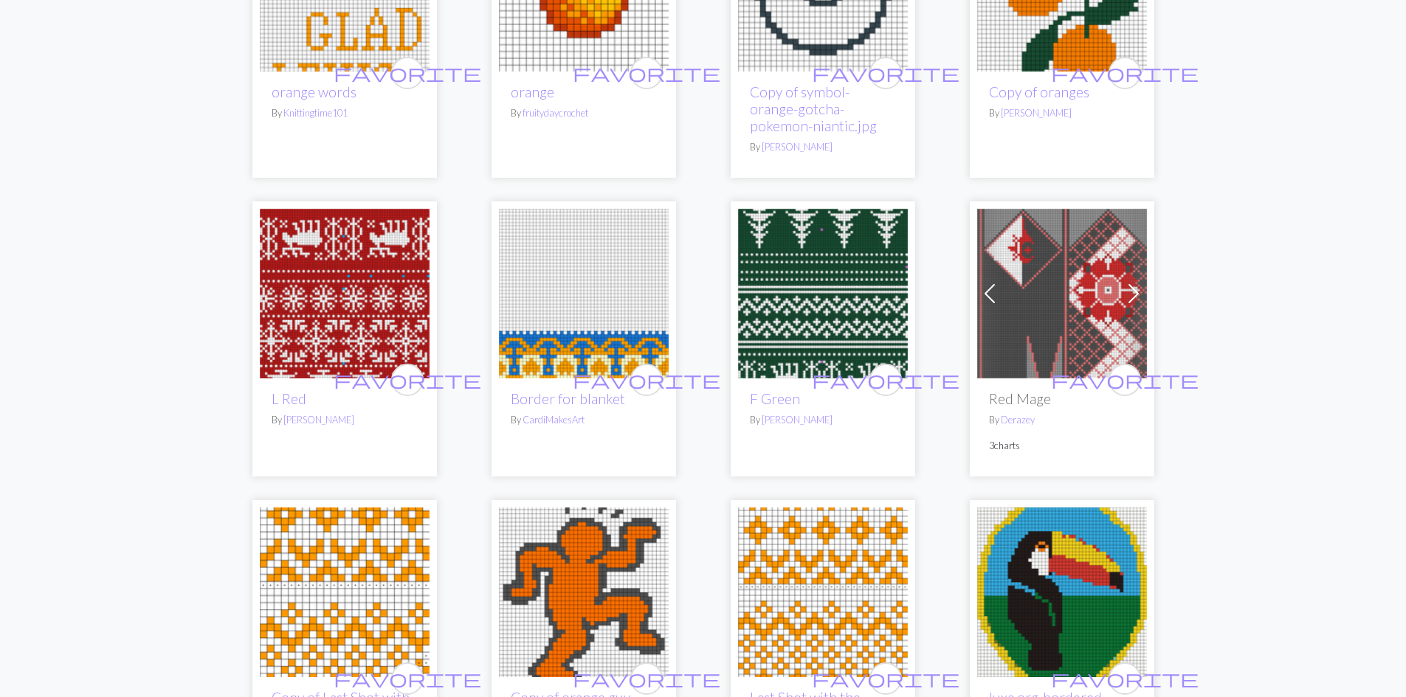
click at [837, 306] on img at bounding box center [823, 294] width 170 height 170
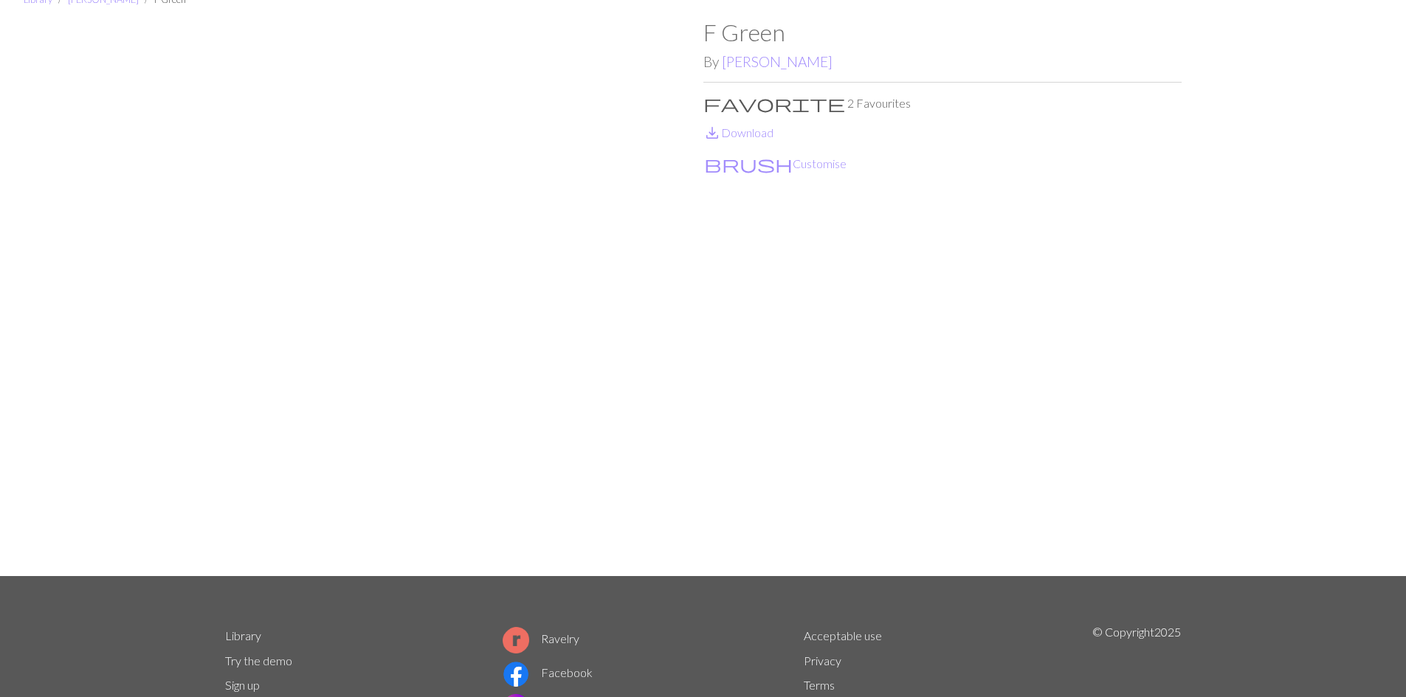
scroll to position [186, 0]
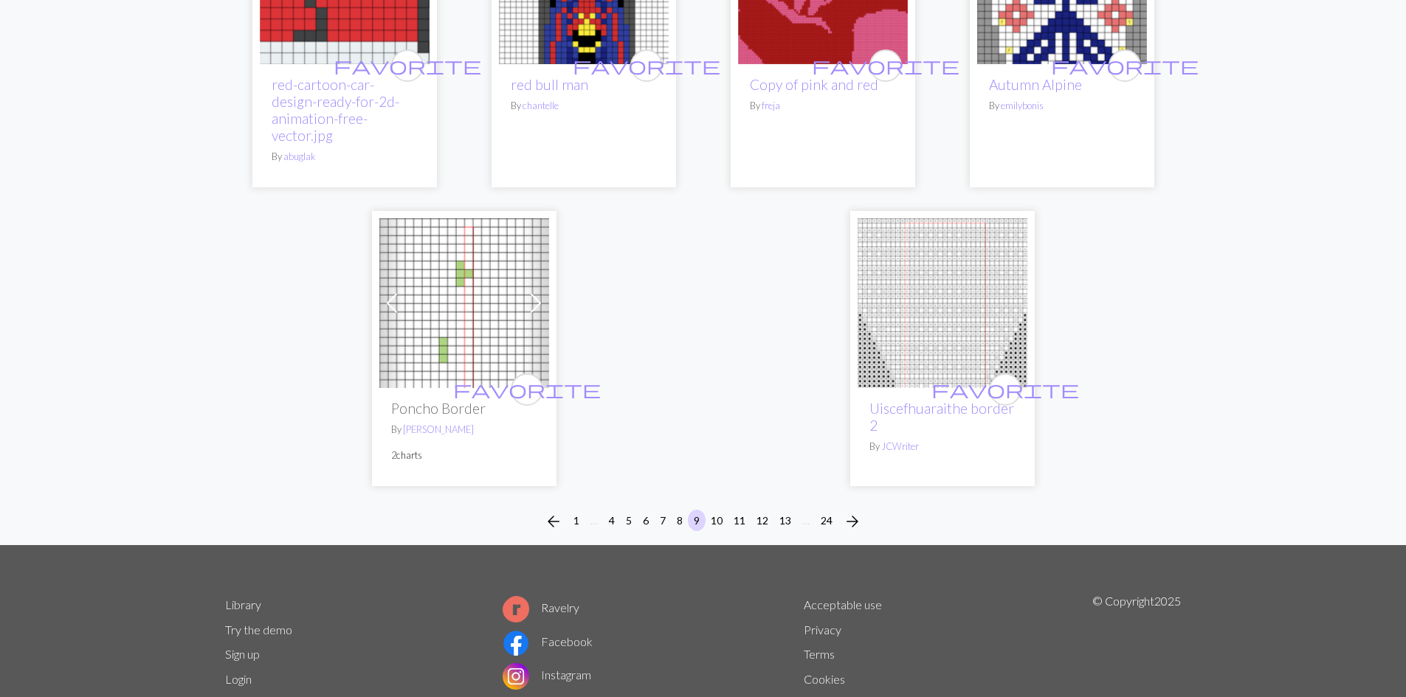
scroll to position [3963, 0]
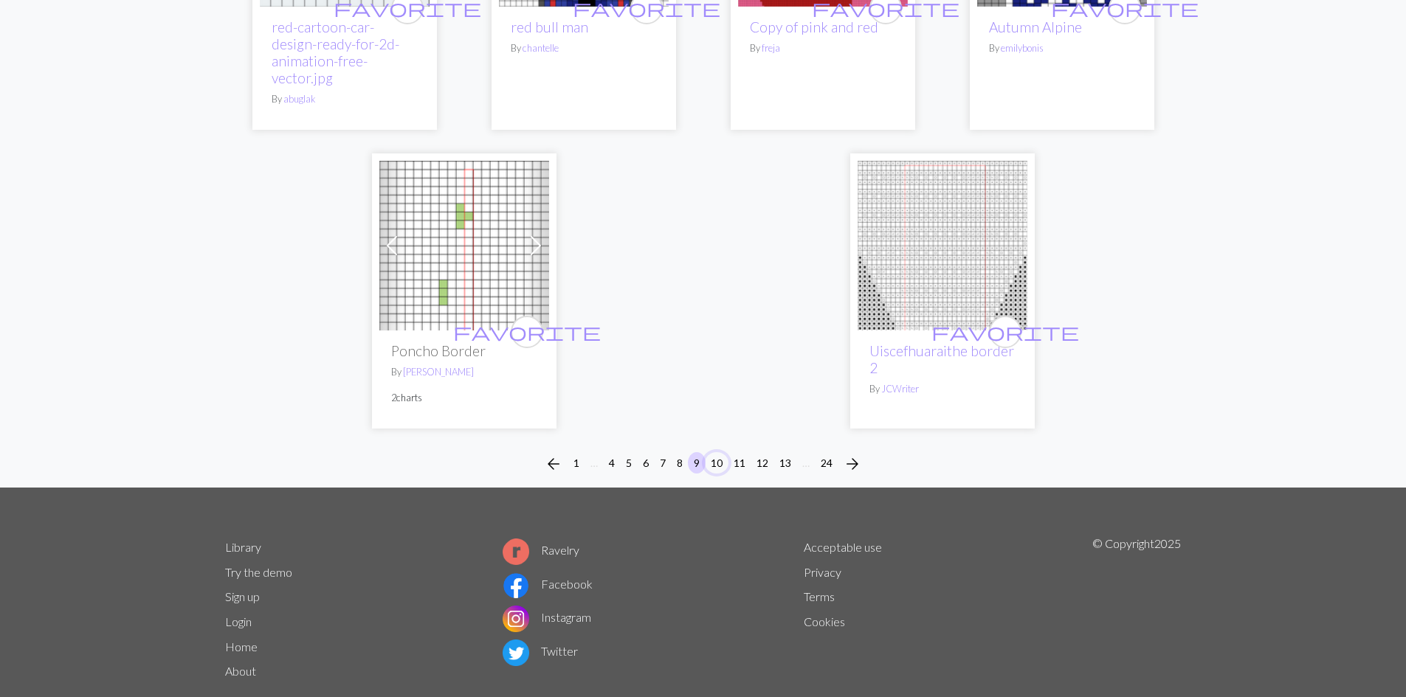
click at [718, 452] on button "10" at bounding box center [717, 462] width 24 height 21
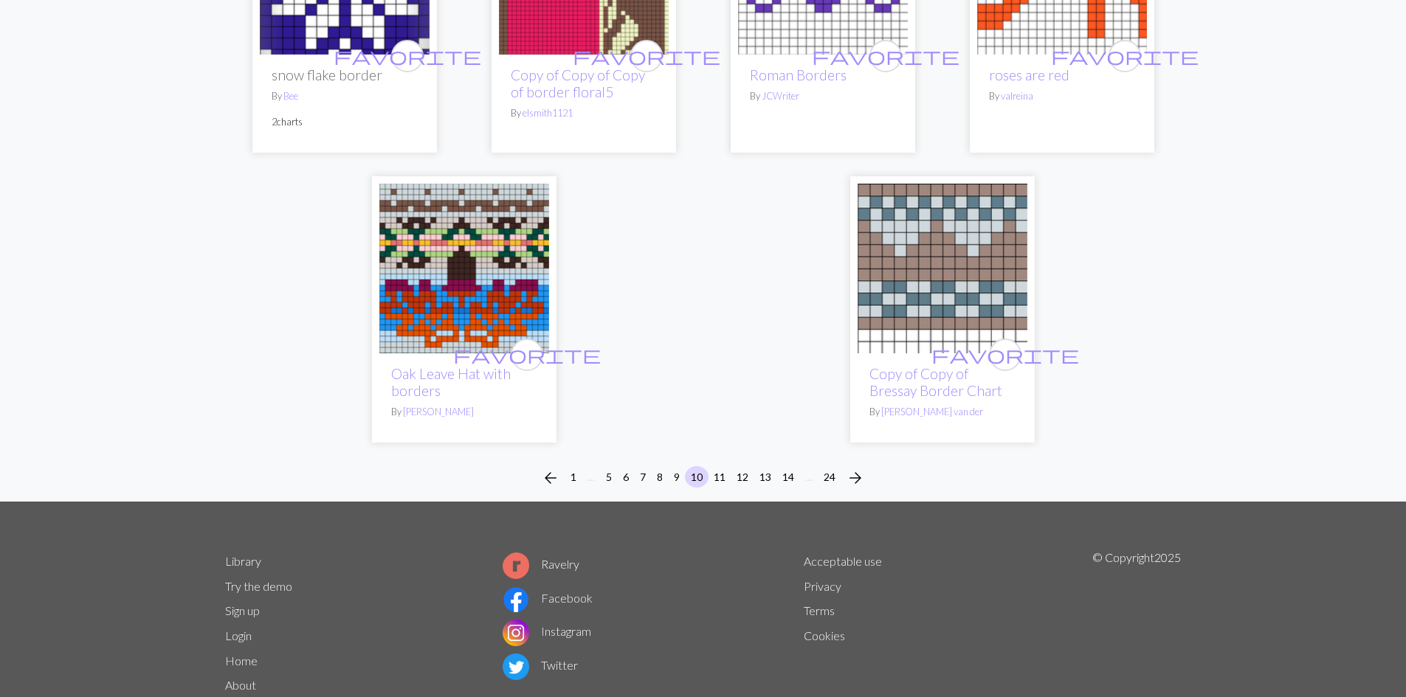
scroll to position [3975, 0]
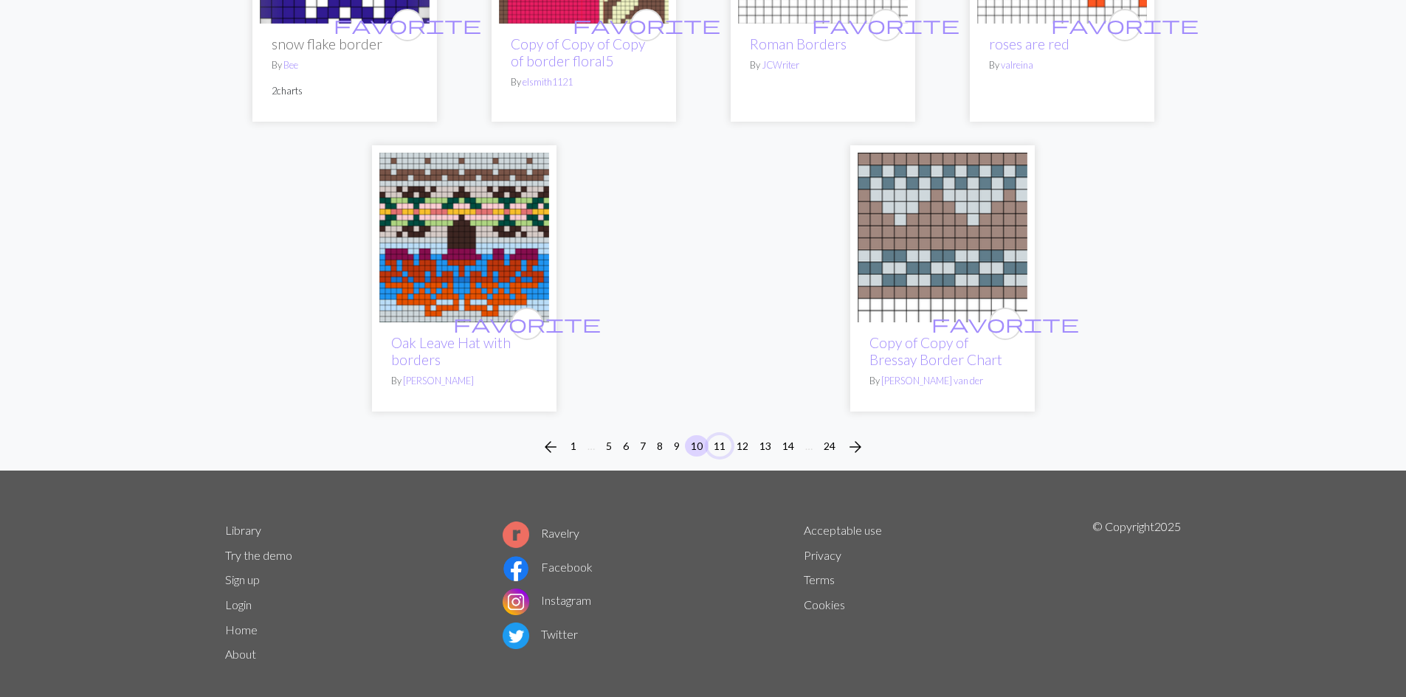
drag, startPoint x: 719, startPoint y: 430, endPoint x: 725, endPoint y: 425, distance: 8.4
click at [724, 435] on button "11" at bounding box center [720, 445] width 24 height 21
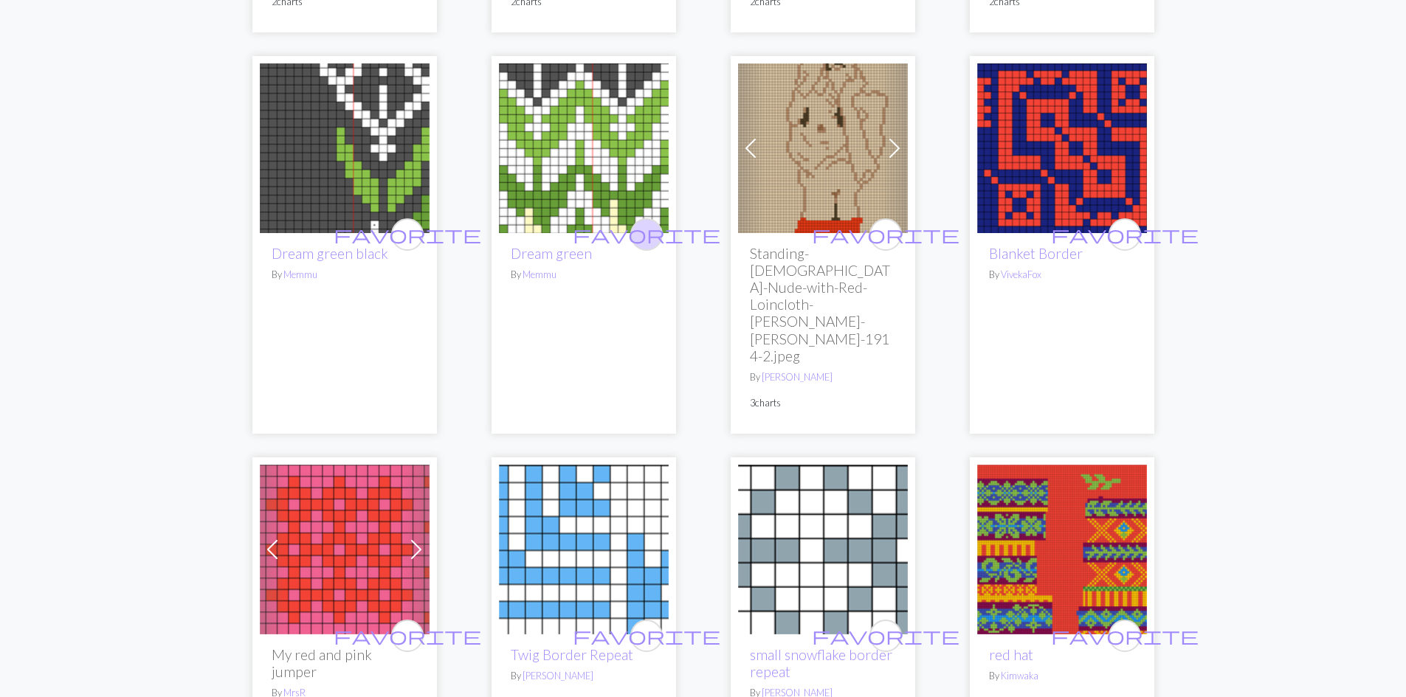
scroll to position [1992, 0]
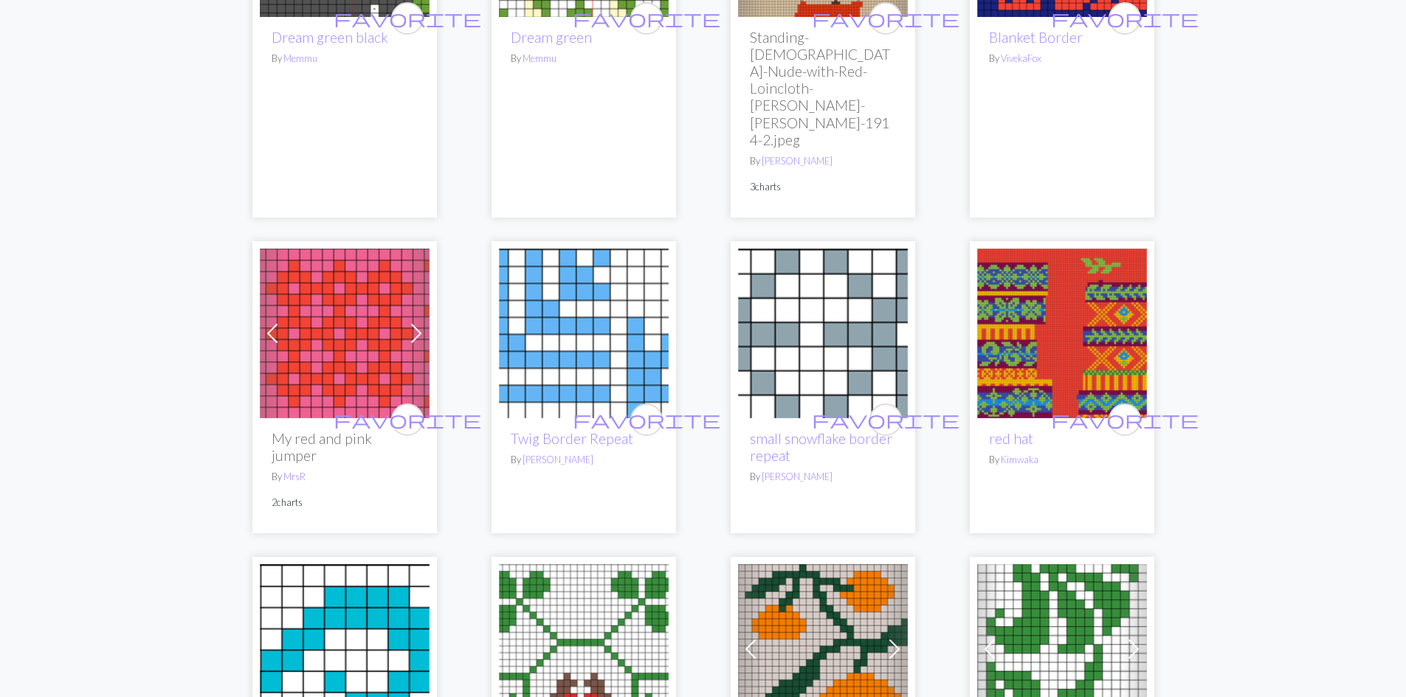
click at [1065, 327] on img at bounding box center [1062, 334] width 170 height 170
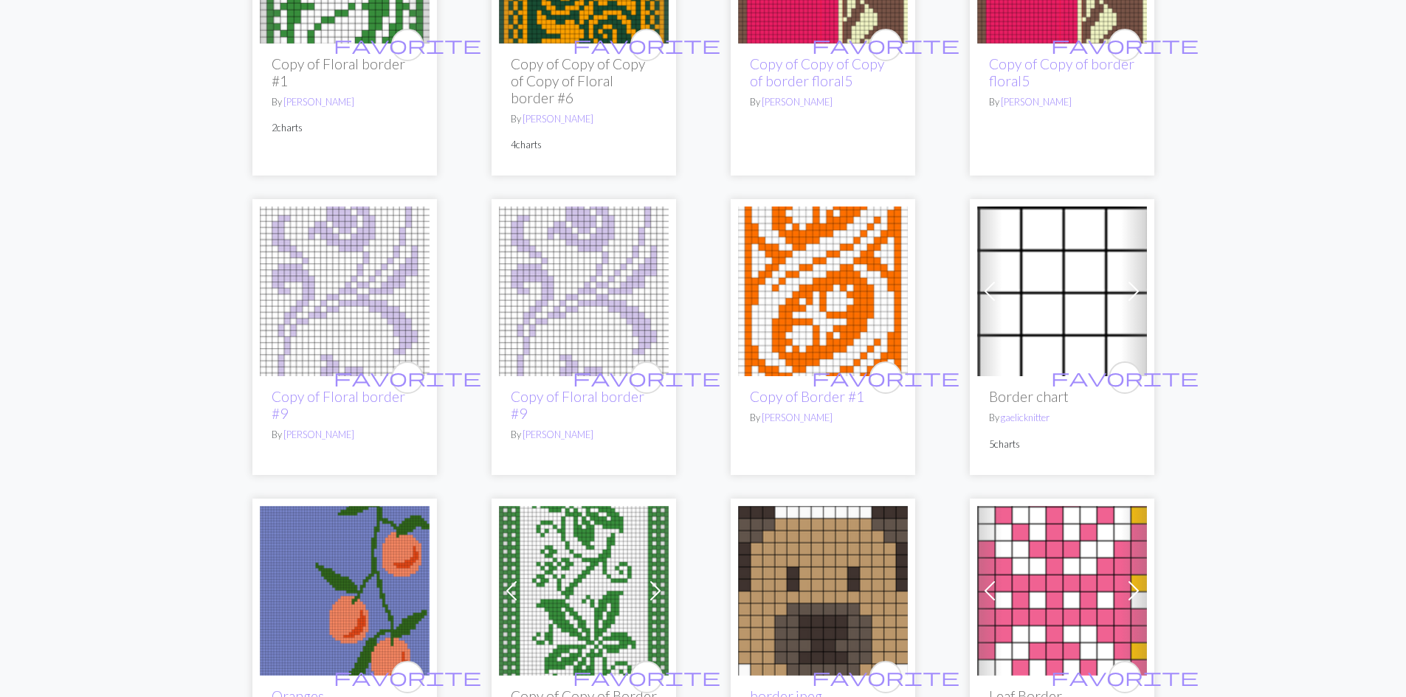
scroll to position [45, 0]
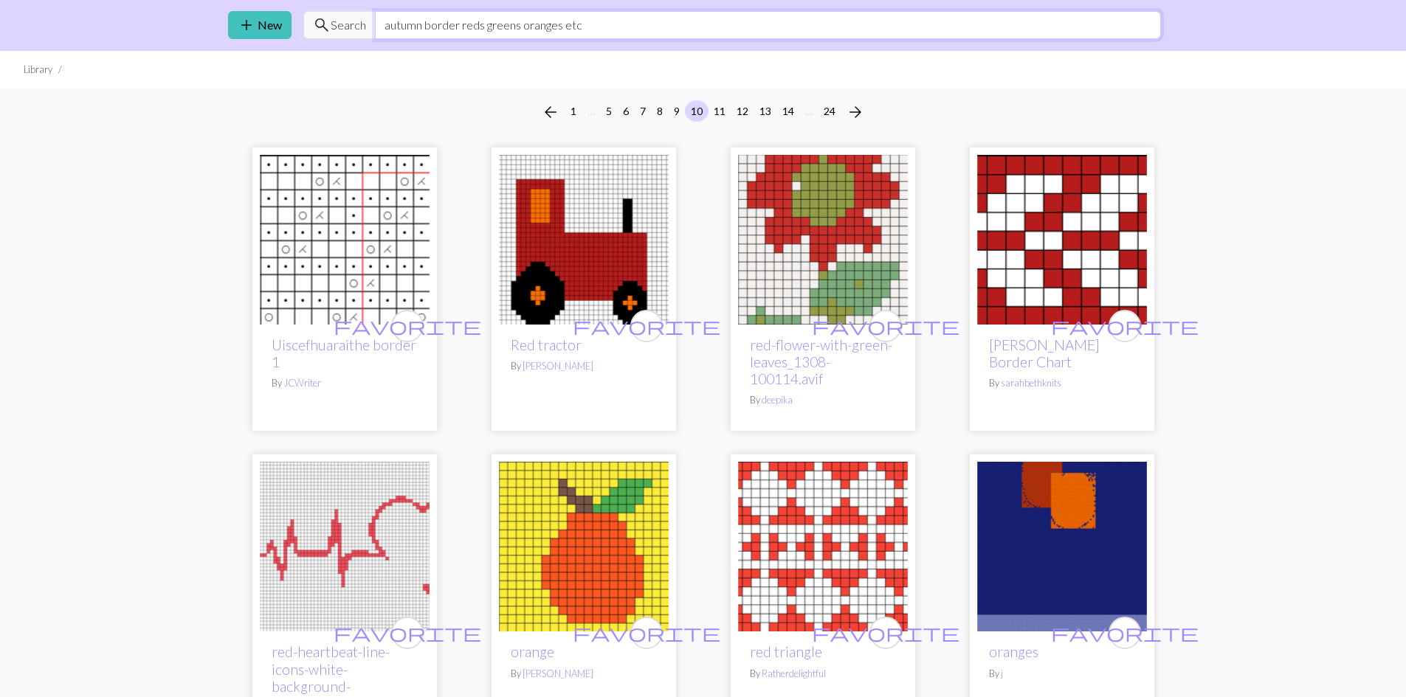
click at [593, 29] on input "autumn border reds greens oranges etc" at bounding box center [768, 25] width 786 height 28
type input "a"
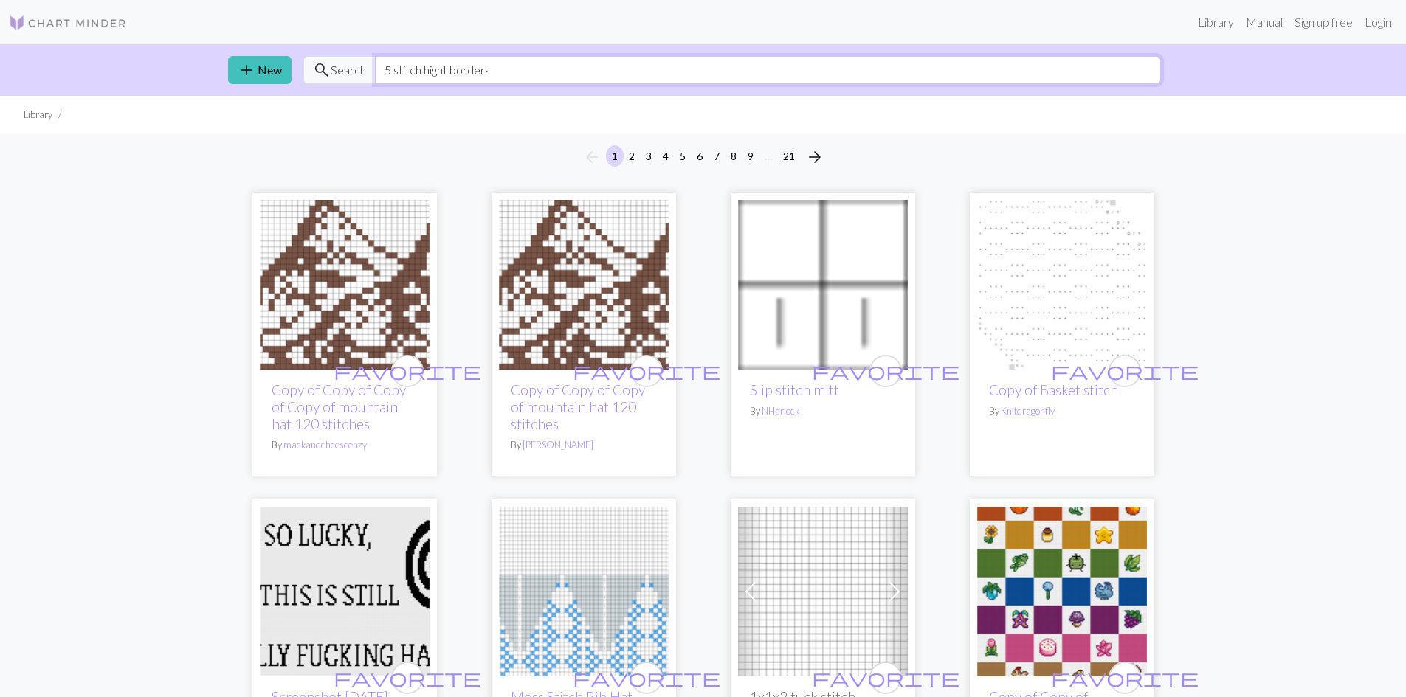
type input "5 stitch hight borders"
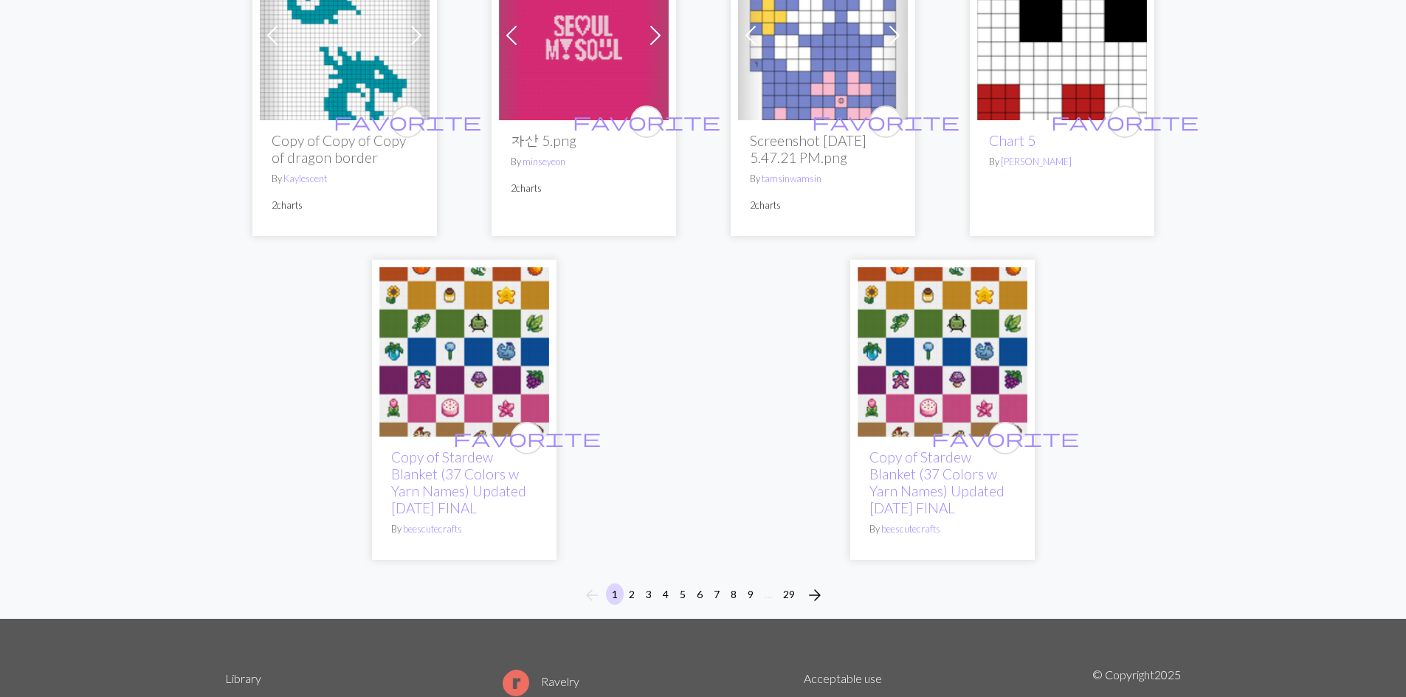
scroll to position [3794, 0]
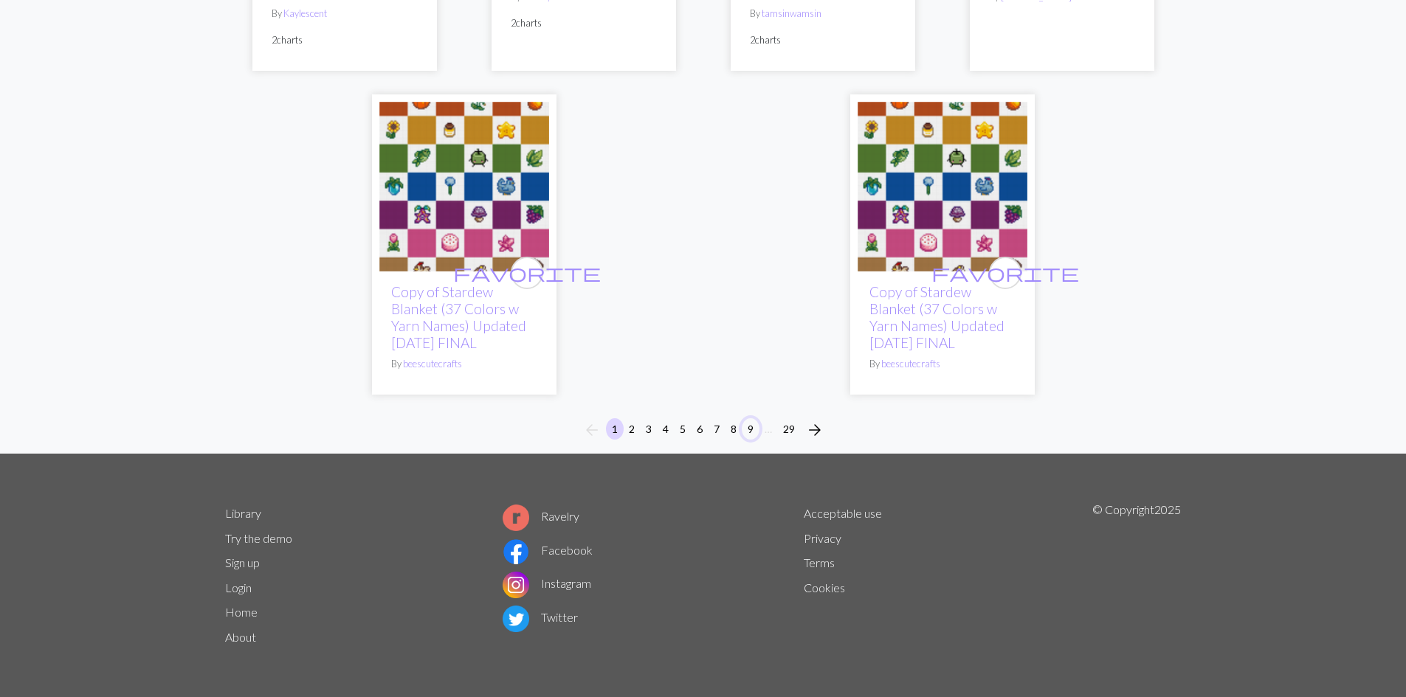
click at [750, 429] on button "9" at bounding box center [751, 428] width 18 height 21
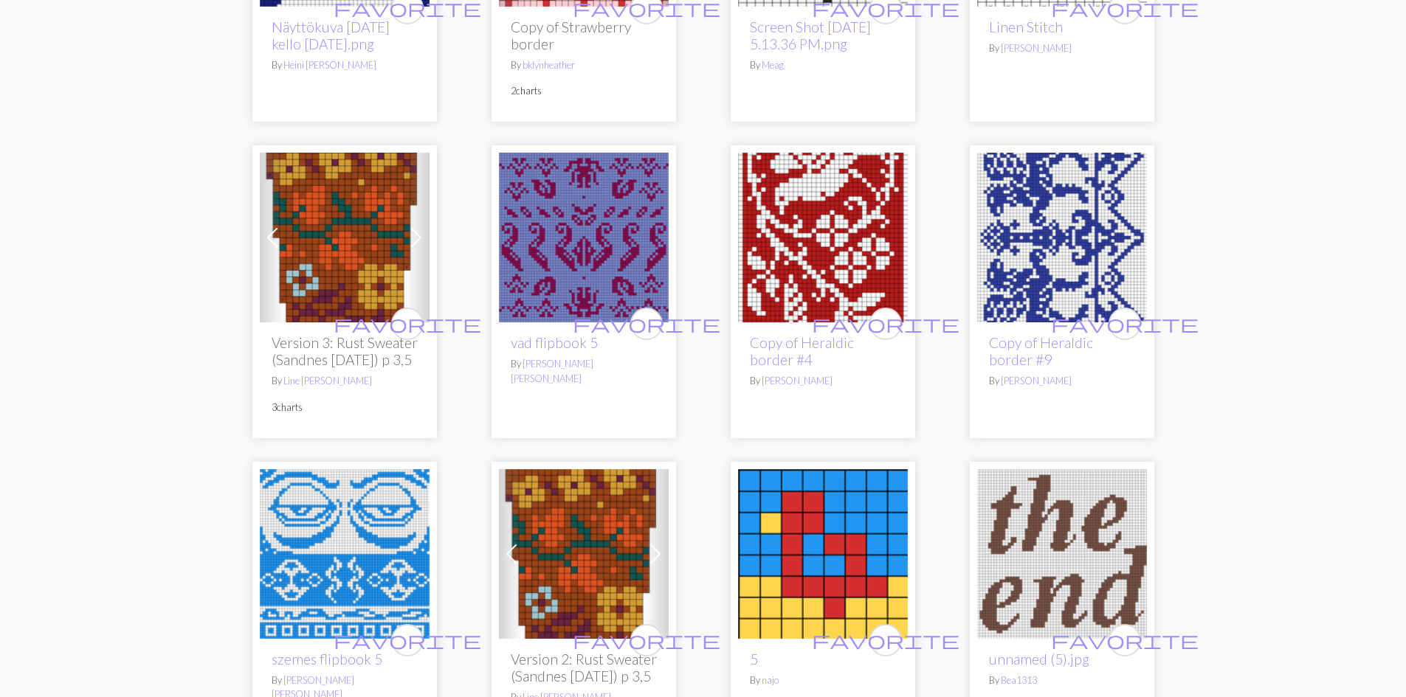
scroll to position [3321, 0]
